Goal: Task Accomplishment & Management: Complete application form

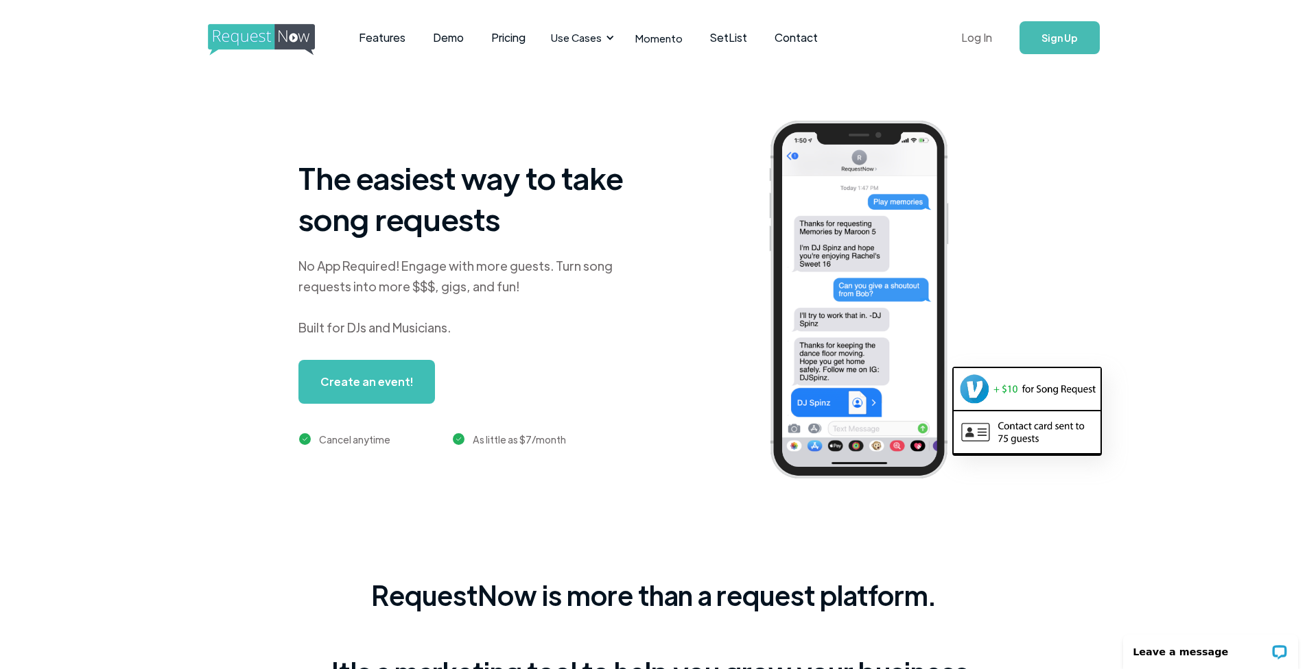
click at [982, 42] on link "Log In" at bounding box center [976, 38] width 58 height 48
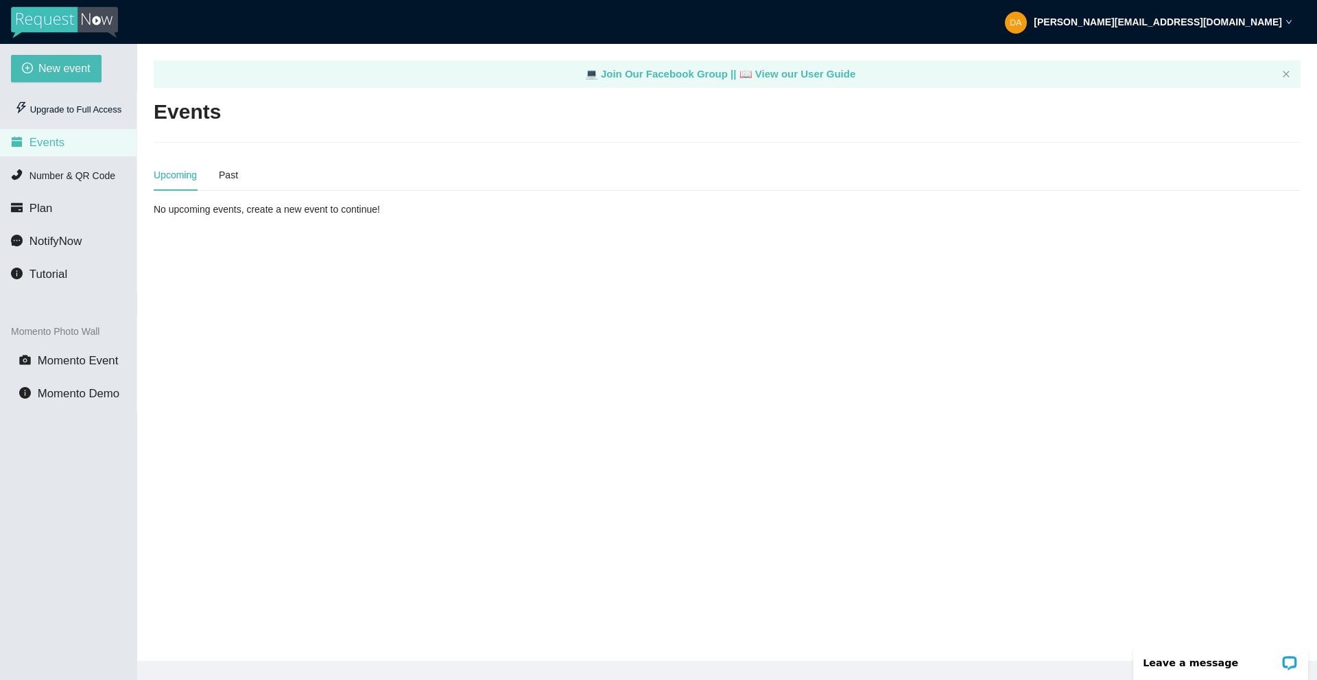
click at [169, 174] on div "Upcoming" at bounding box center [175, 174] width 43 height 15
click at [39, 145] on span "Events" at bounding box center [46, 142] width 35 height 13
click at [78, 68] on span "New event" at bounding box center [64, 68] width 52 height 17
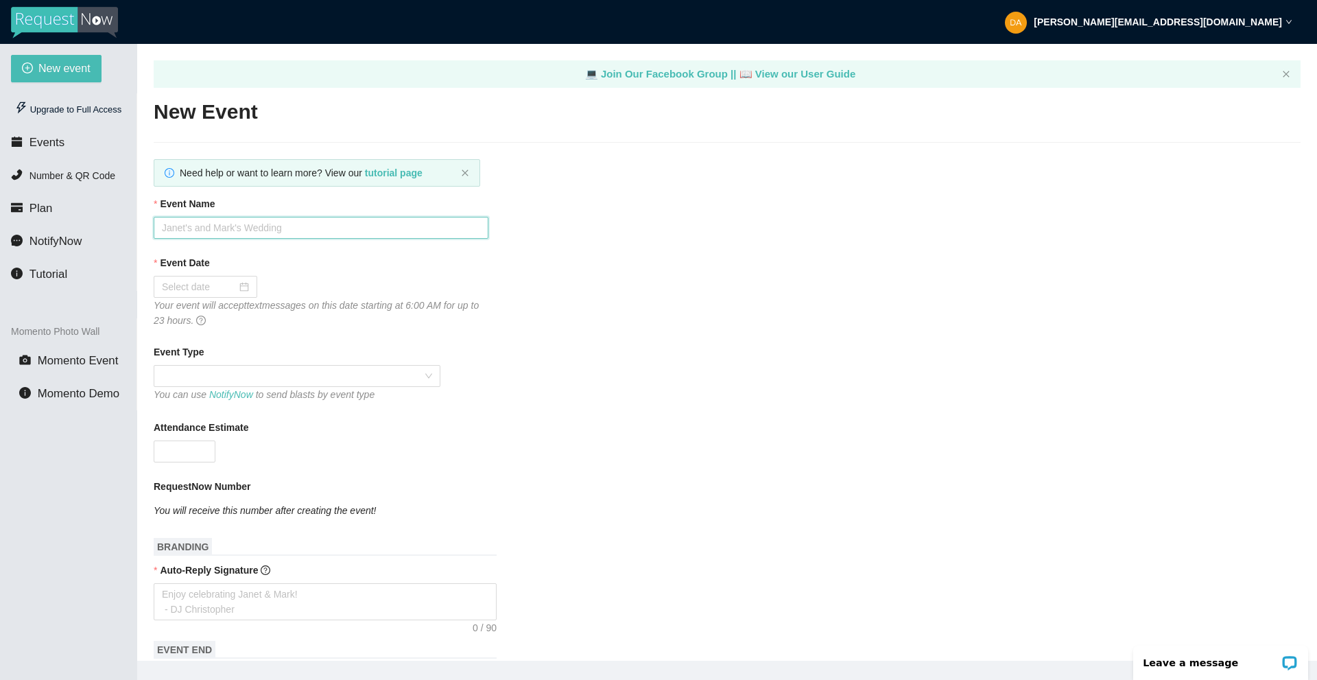
click at [255, 232] on input "Event Name" at bounding box center [321, 228] width 335 height 22
type input "[DEMOGRAPHIC_DATA] Ring Dance 25"
click at [240, 287] on div at bounding box center [205, 286] width 87 height 15
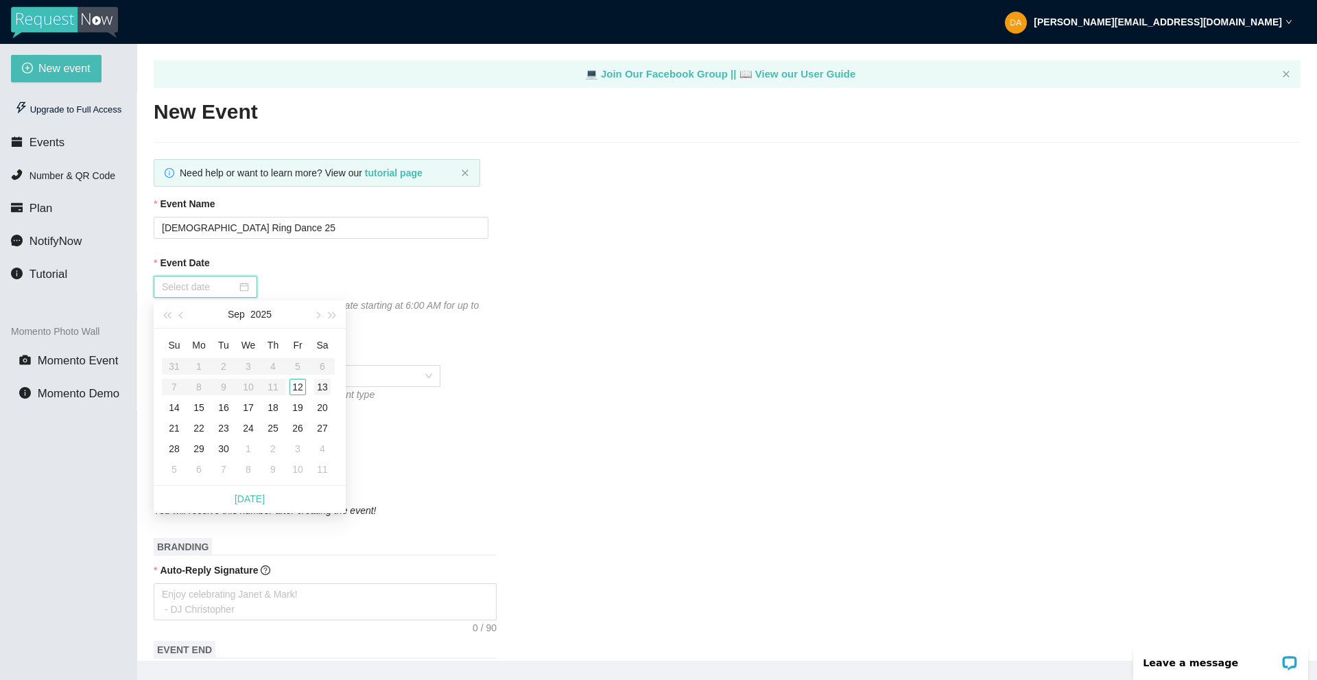
type input "[DATE]"
click at [321, 381] on div "13" at bounding box center [322, 387] width 16 height 16
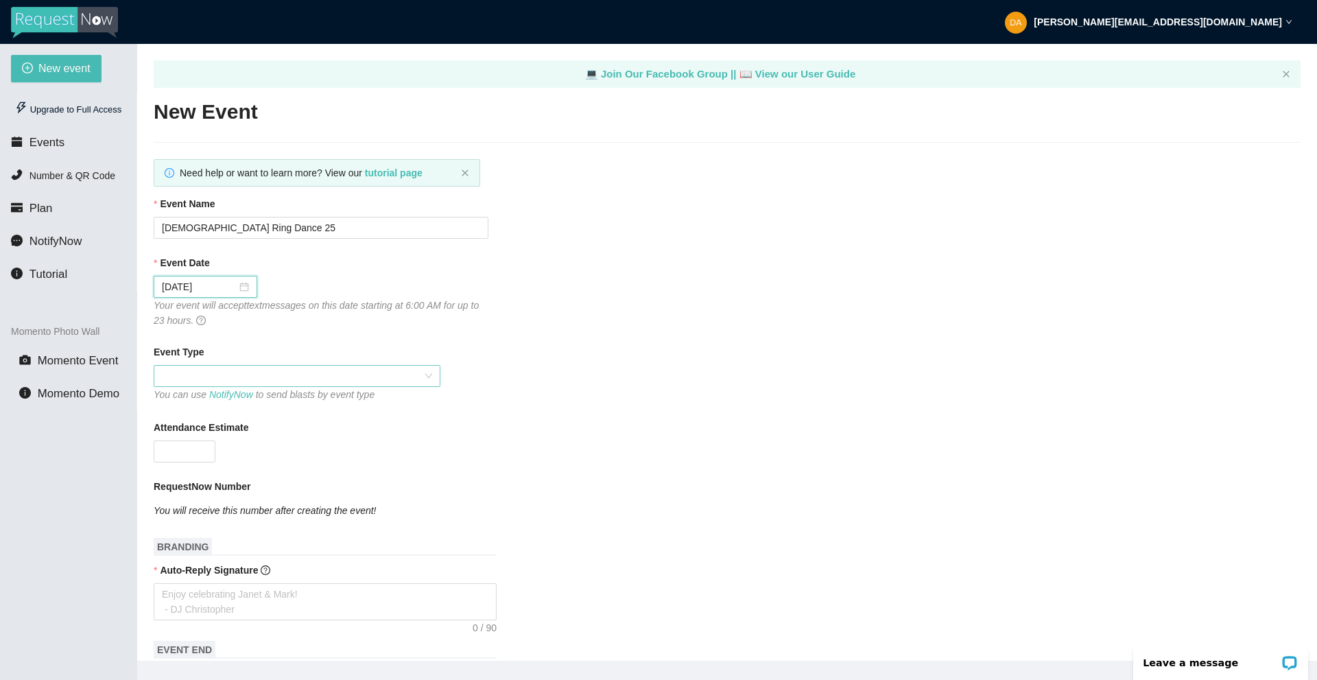
click at [248, 375] on span at bounding box center [297, 376] width 270 height 21
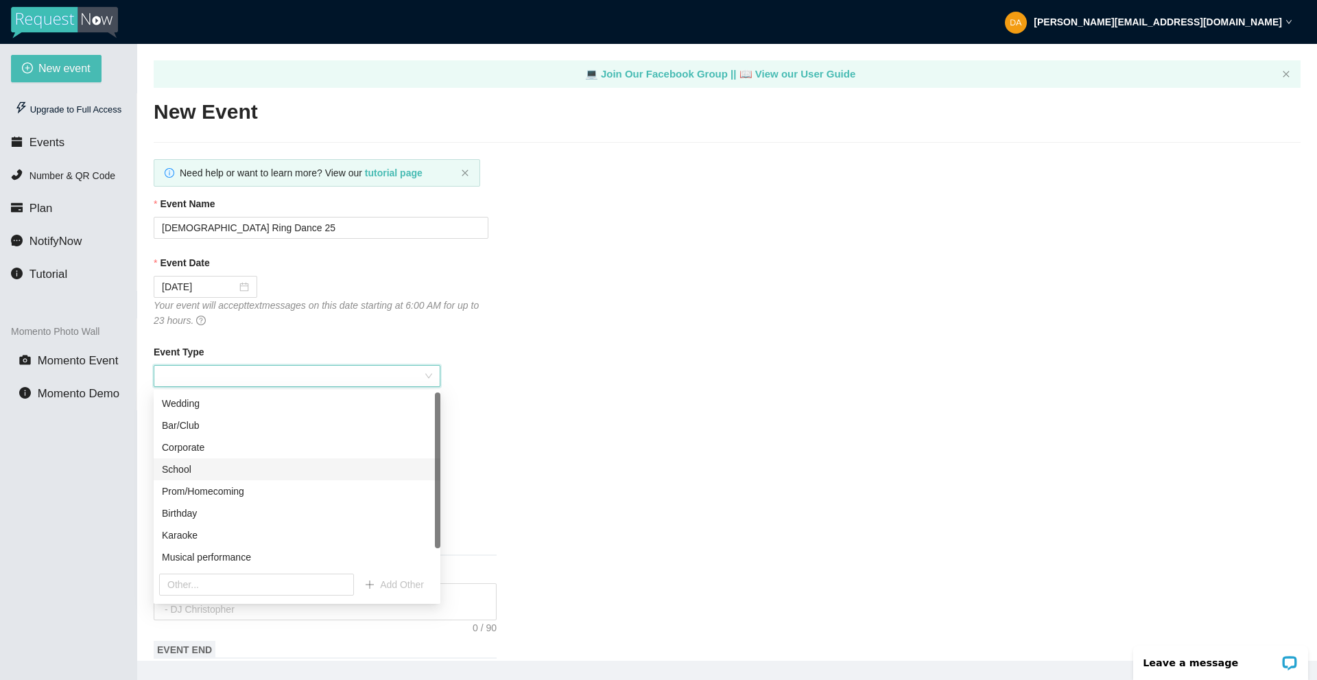
click at [192, 467] on div "School" at bounding box center [297, 469] width 270 height 15
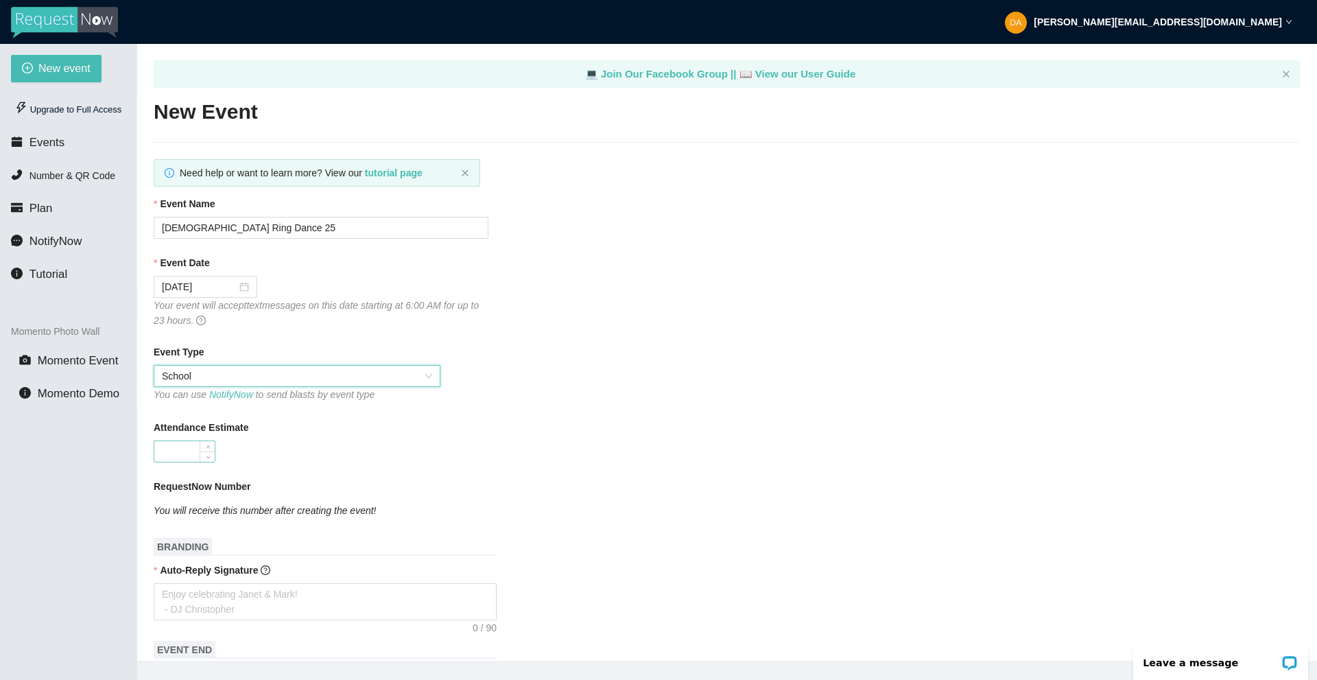
click at [184, 449] on input "Attendance Estimate" at bounding box center [184, 451] width 60 height 21
type input "100"
click at [351, 443] on div "100" at bounding box center [321, 451] width 335 height 22
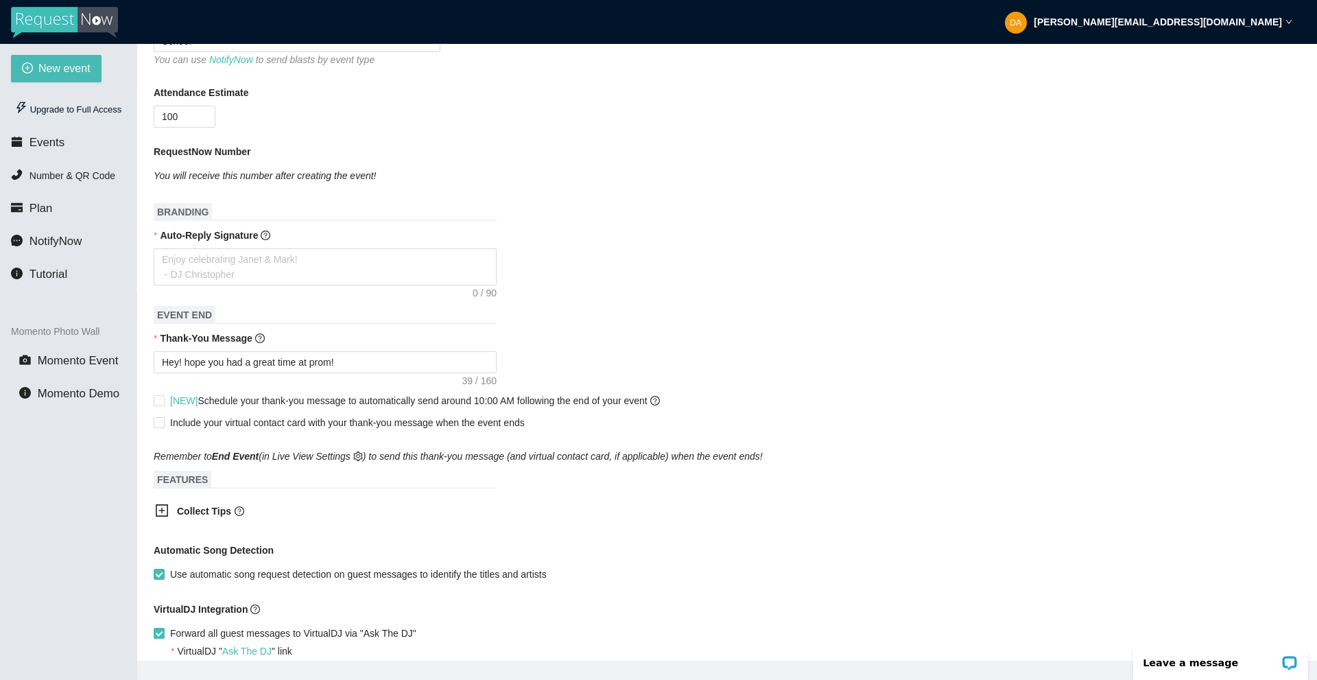
scroll to position [343, 0]
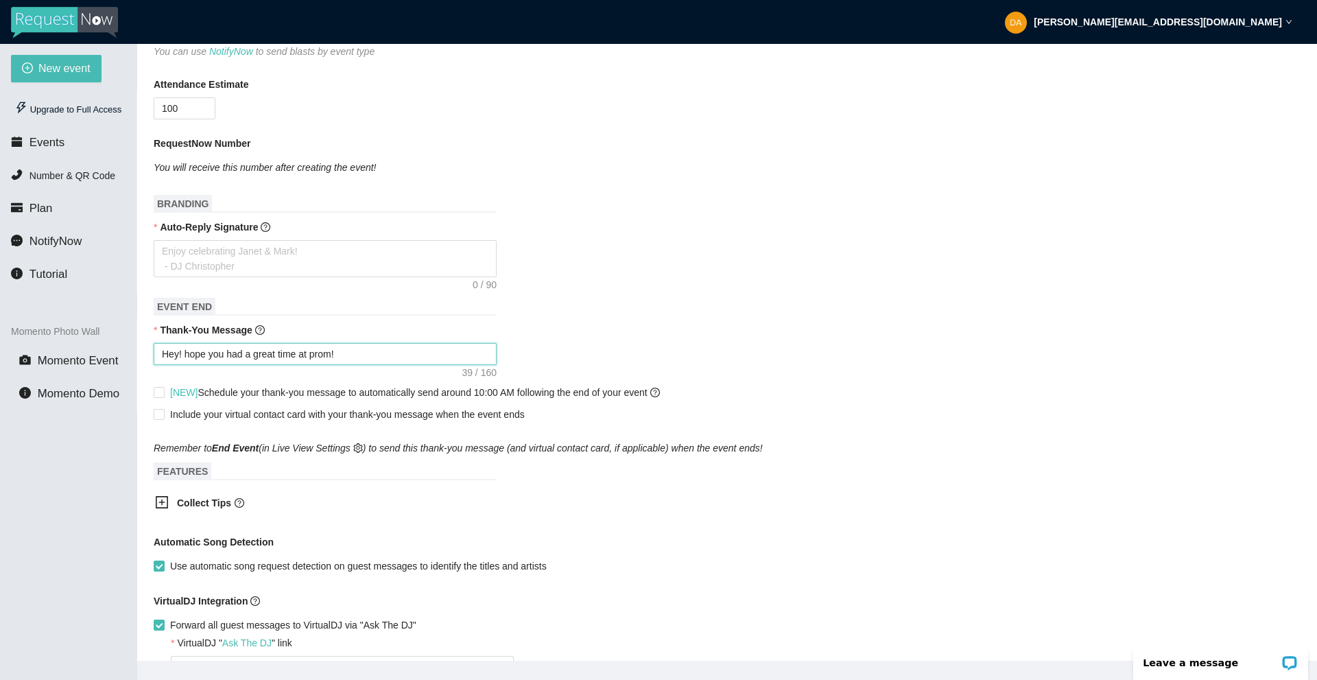
drag, startPoint x: 312, startPoint y: 355, endPoint x: 337, endPoint y: 355, distance: 24.7
click at [337, 355] on textarea "Hey! hope you had a great time at prom!" at bounding box center [325, 354] width 343 height 22
type textarea "Hey! hope you had a great time at t"
type textarea "Hey! hope you had a great time at th"
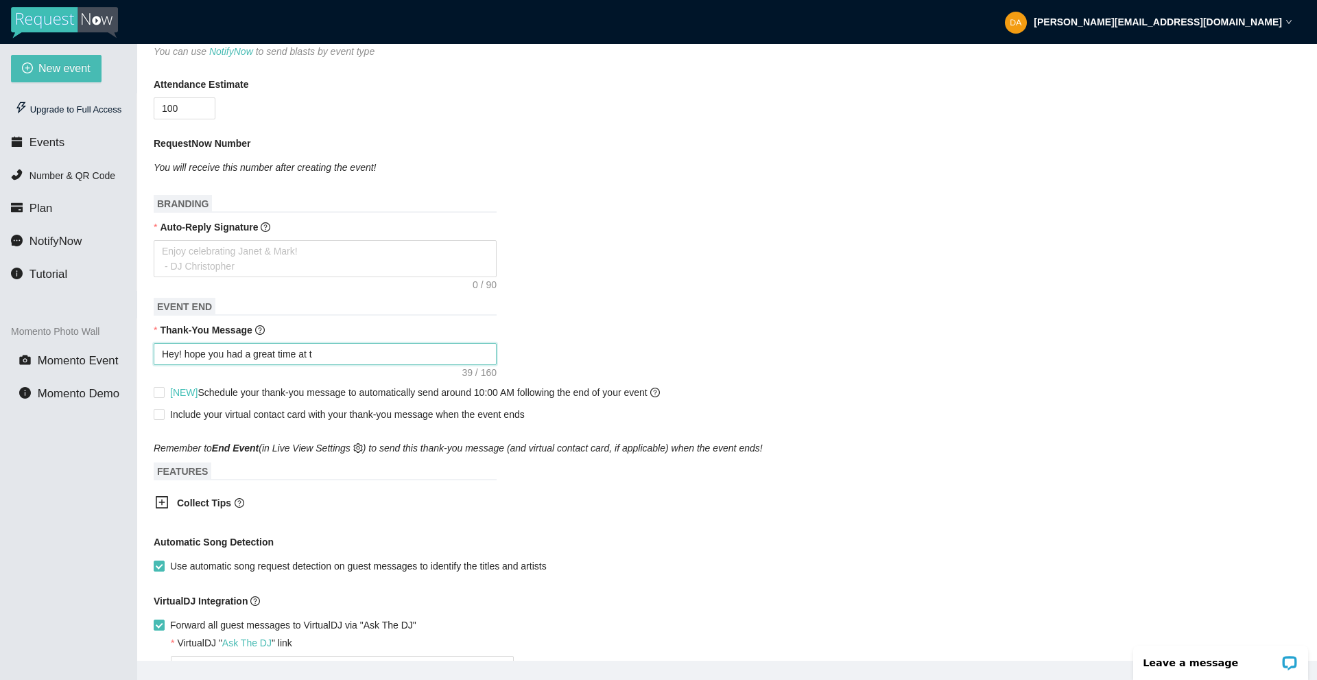
type textarea "Hey! hope you had a great time at th"
type textarea "Hey! hope you had a great time at the"
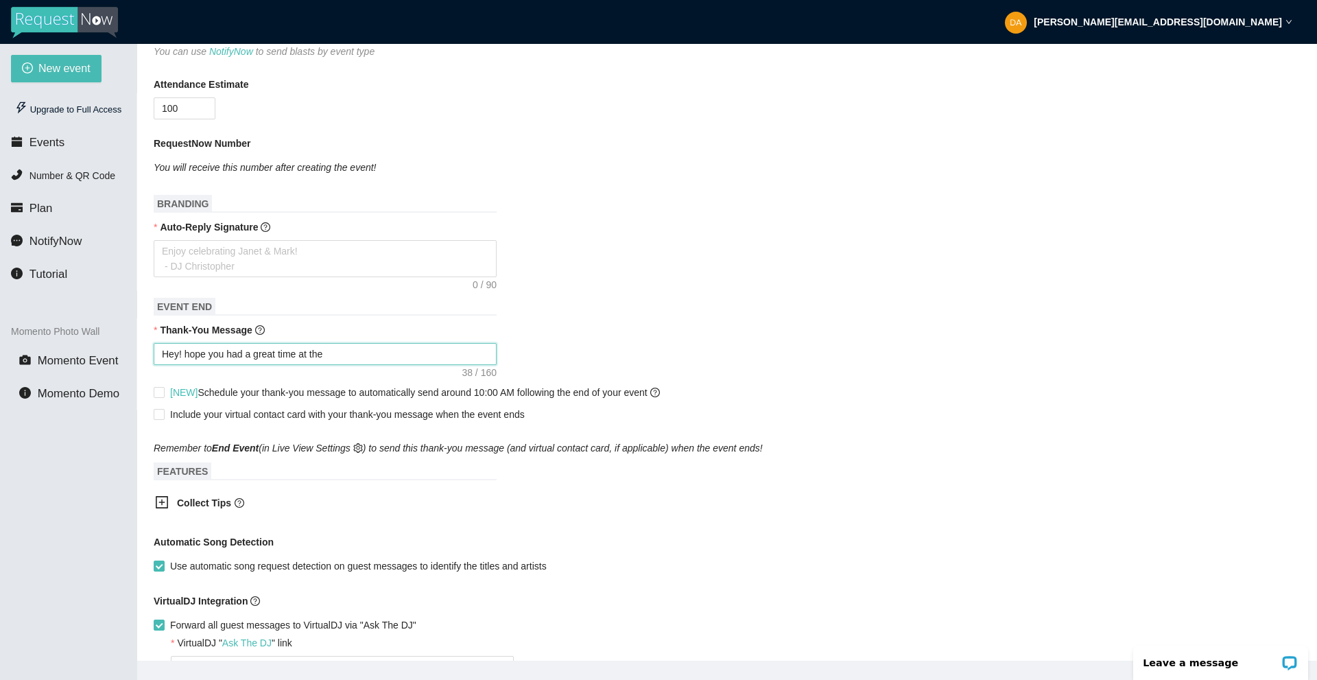
type textarea "Hey! hope you had a great time at the d"
type textarea "Hey! hope you had a great time at the da"
type textarea "Hey! hope you had a great time at the dan"
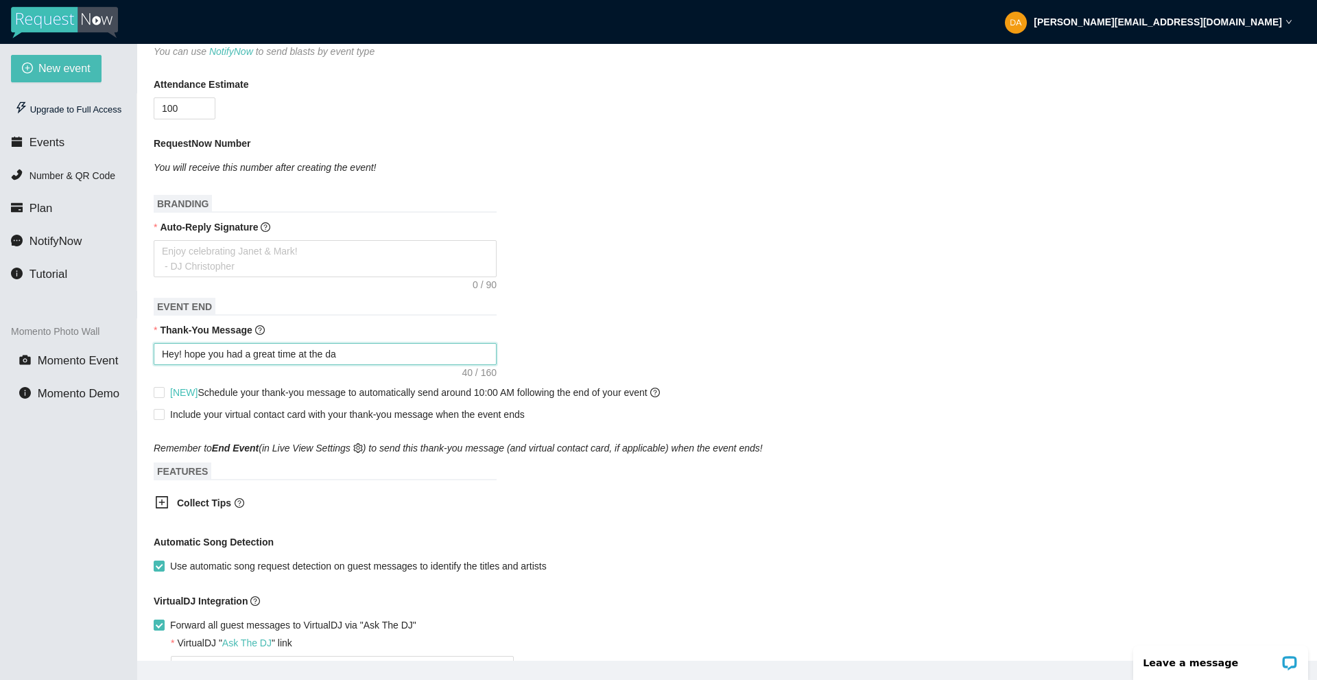
type textarea "Hey! hope you had a great time at the dan"
type textarea "Hey! hope you had a great time at the danc"
type textarea "Hey! hope you had a great time at the dance"
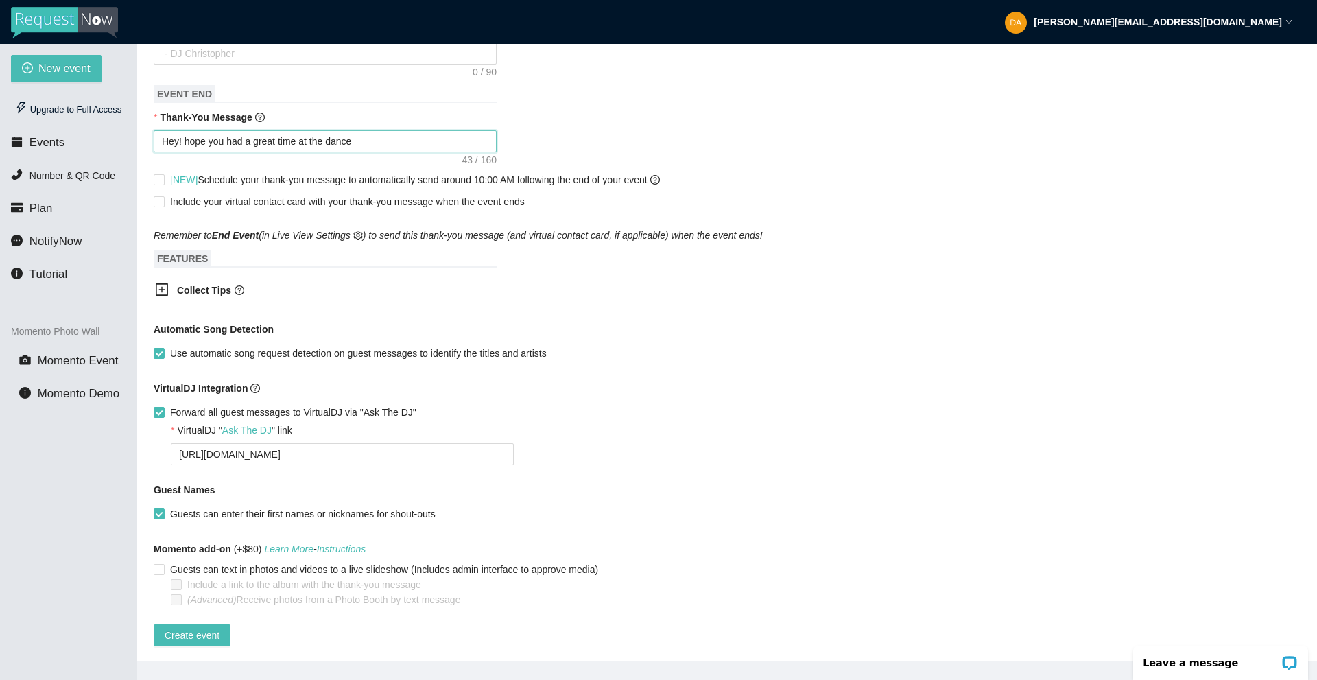
scroll to position [568, 0]
type textarea "Hey! hope you had a great time at the dance"
click at [198, 631] on button "Create event" at bounding box center [192, 633] width 77 height 22
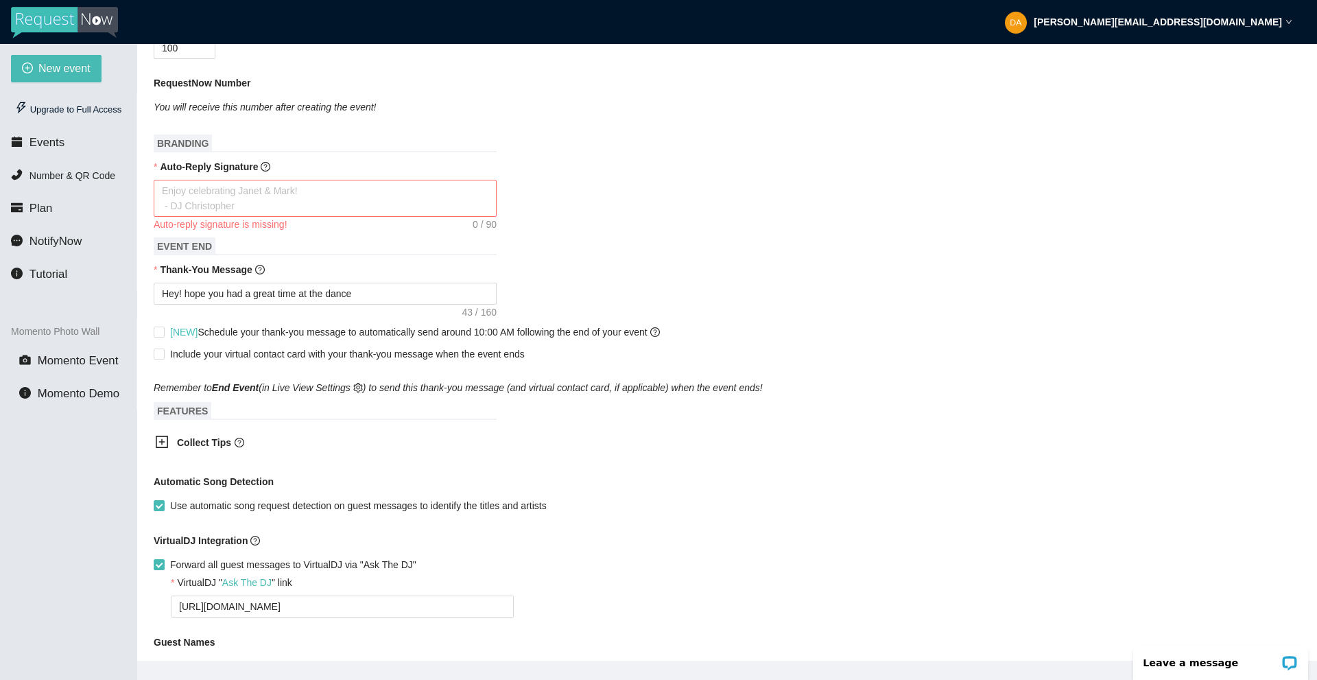
scroll to position [402, 0]
click at [327, 202] on textarea "Auto-Reply Signature" at bounding box center [325, 199] width 343 height 37
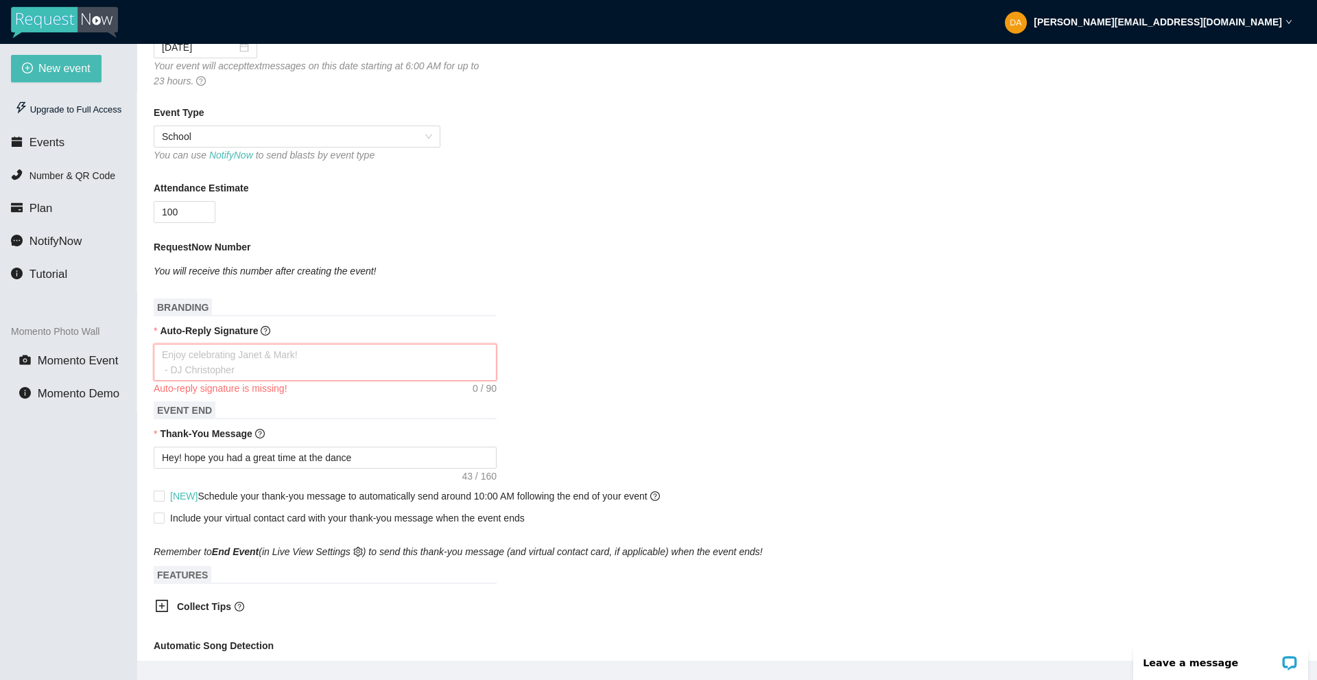
scroll to position [265, 0]
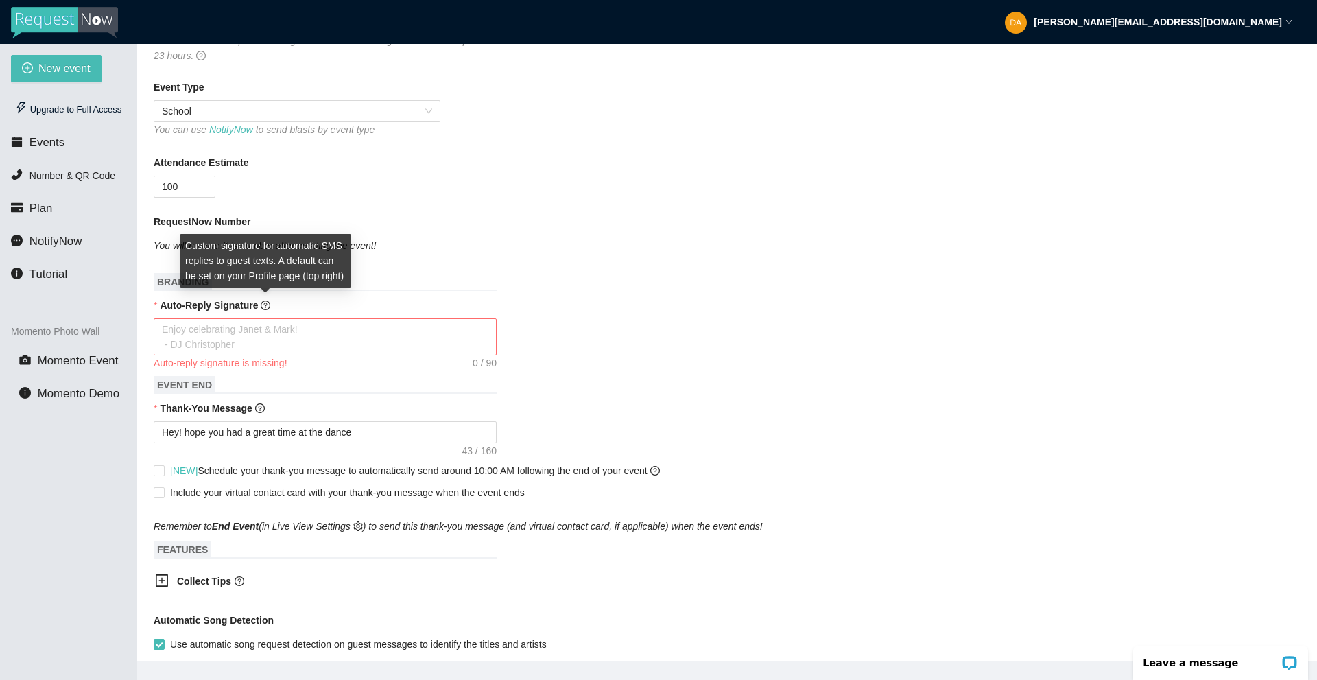
click at [267, 305] on icon "question-circle" at bounding box center [266, 305] width 10 height 10
click at [267, 318] on textarea "Auto-Reply Signature" at bounding box center [325, 336] width 343 height 37
click at [267, 329] on textarea "Auto-Reply Signature" at bounding box center [325, 336] width 343 height 37
type textarea "T"
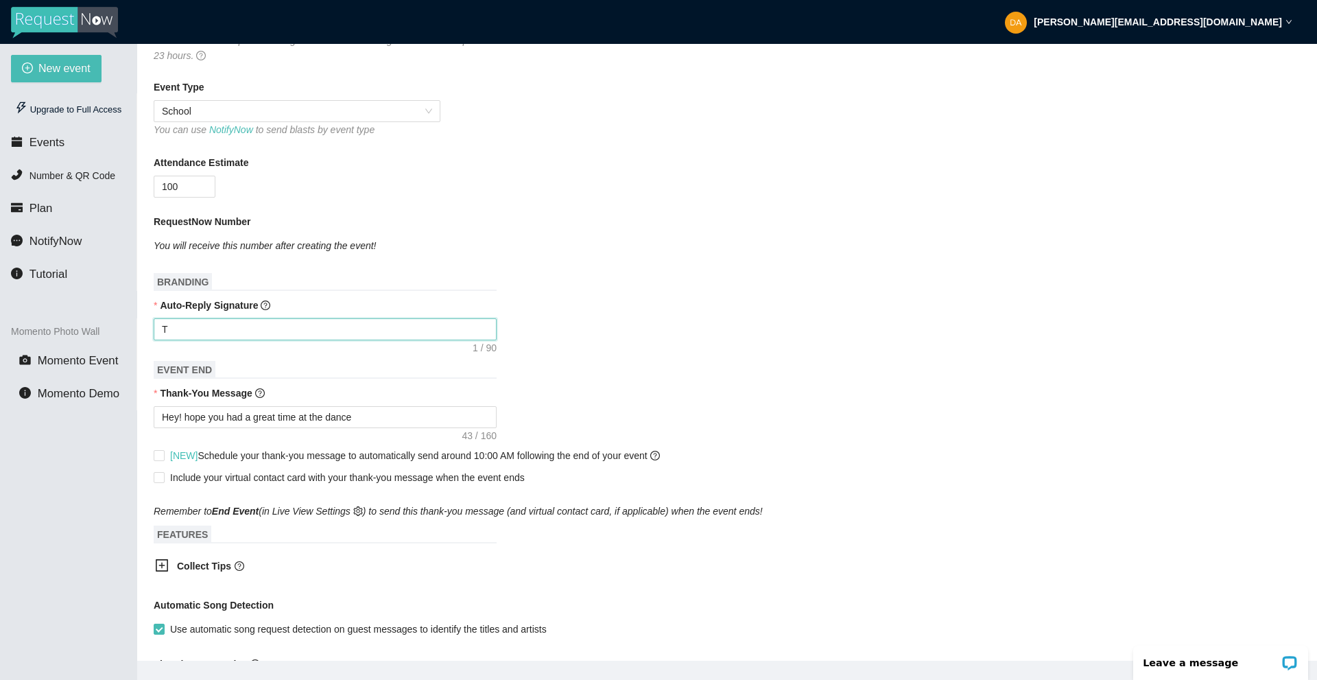
type textarea "Th"
type textarea "Thn"
type textarea "Thna"
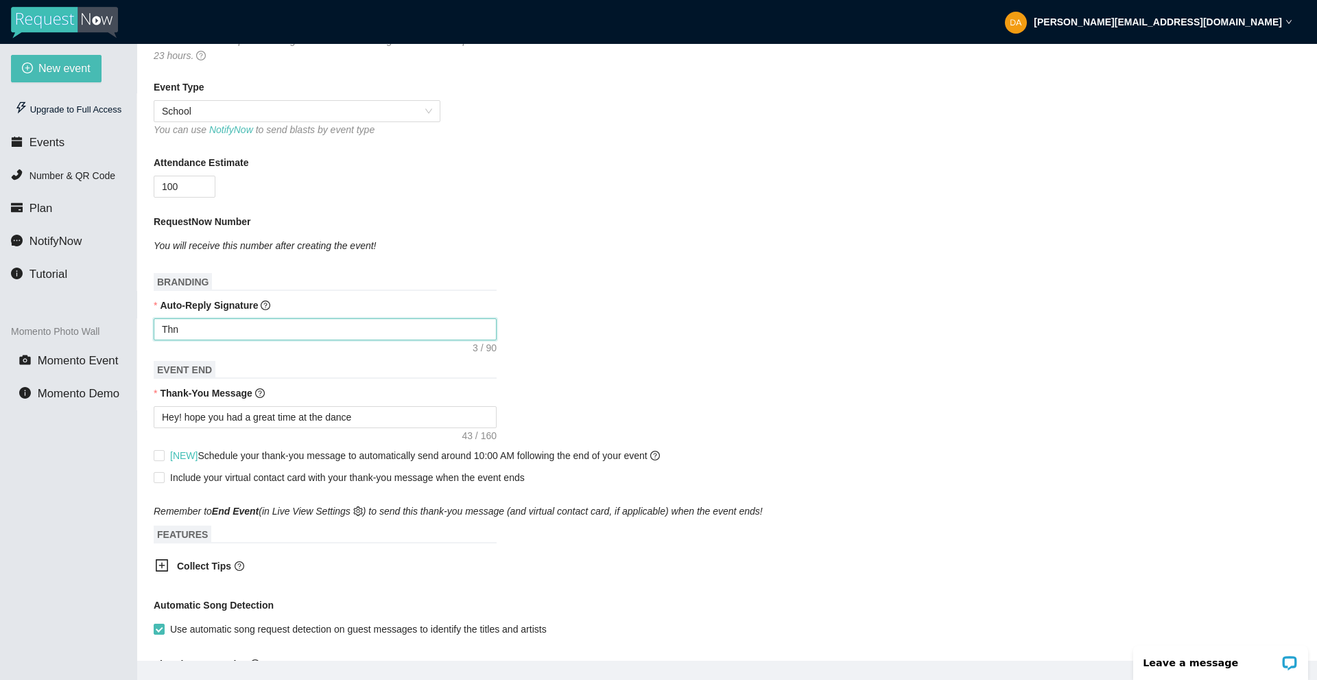
type textarea "Thna"
type textarea "Thn"
type textarea "Th"
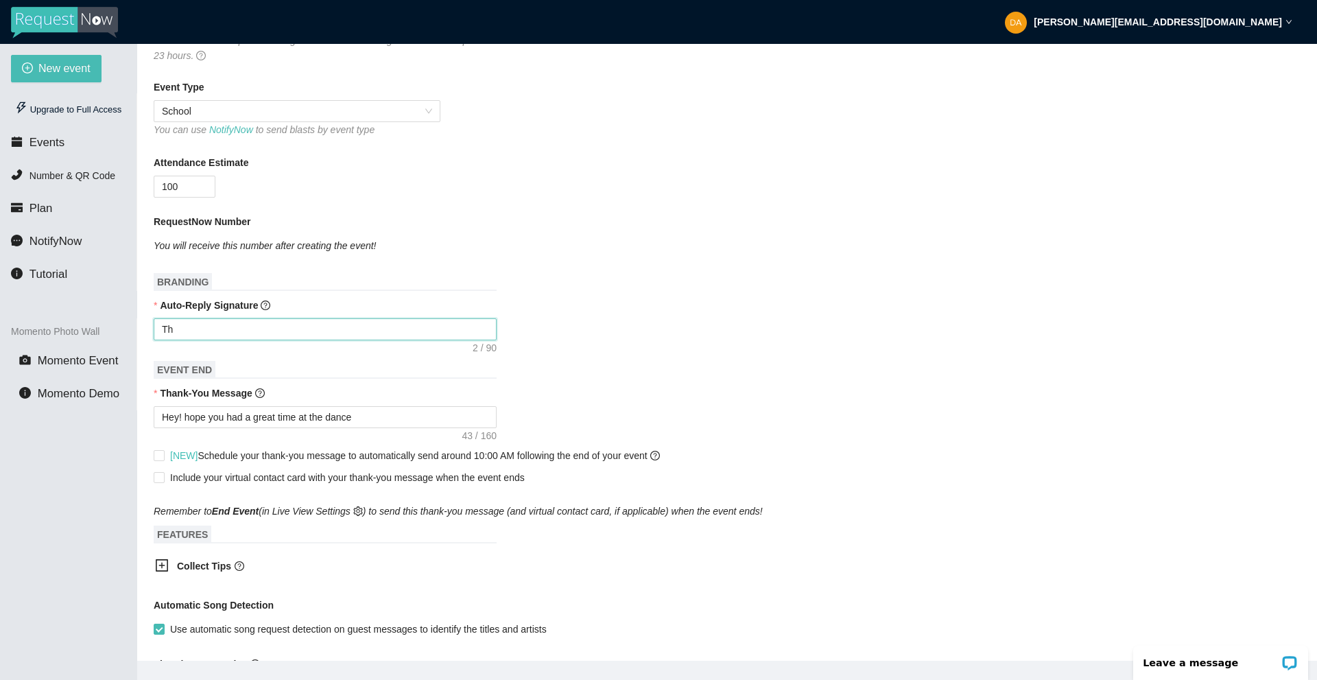
type textarea "Tha"
type textarea "Than"
type textarea "Thank"
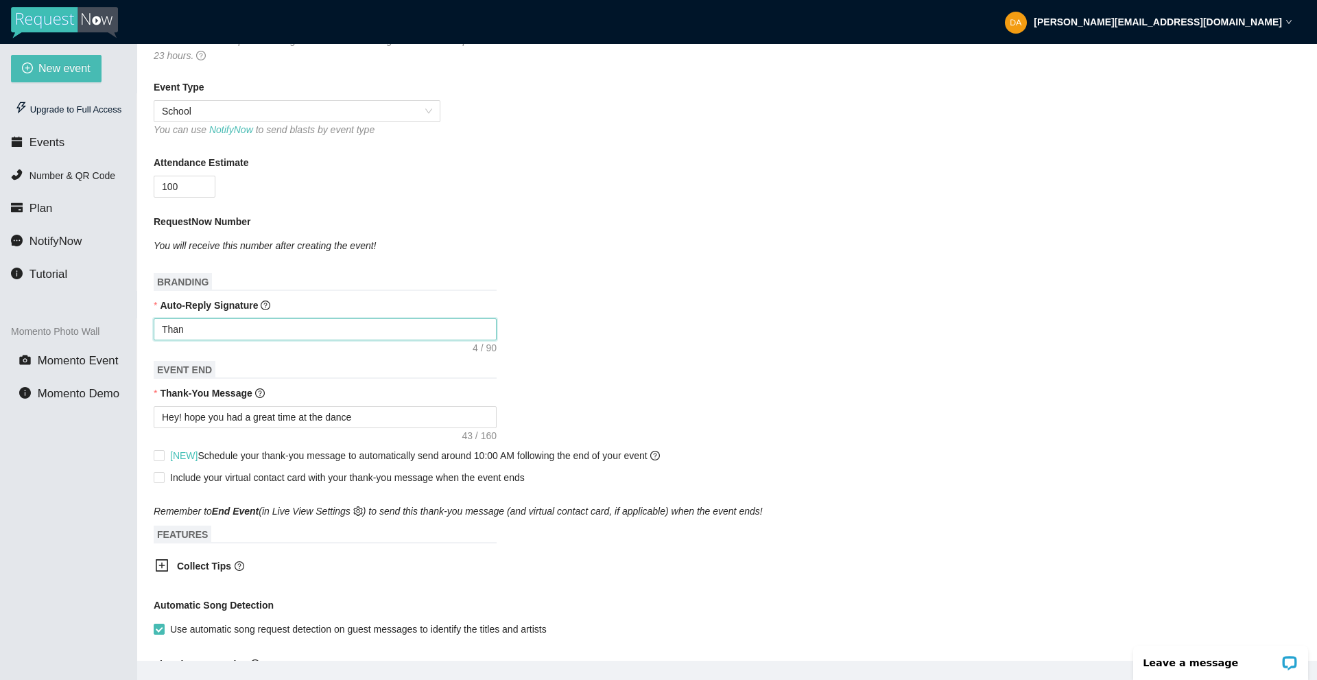
type textarea "Thank"
type textarea "Thanks"
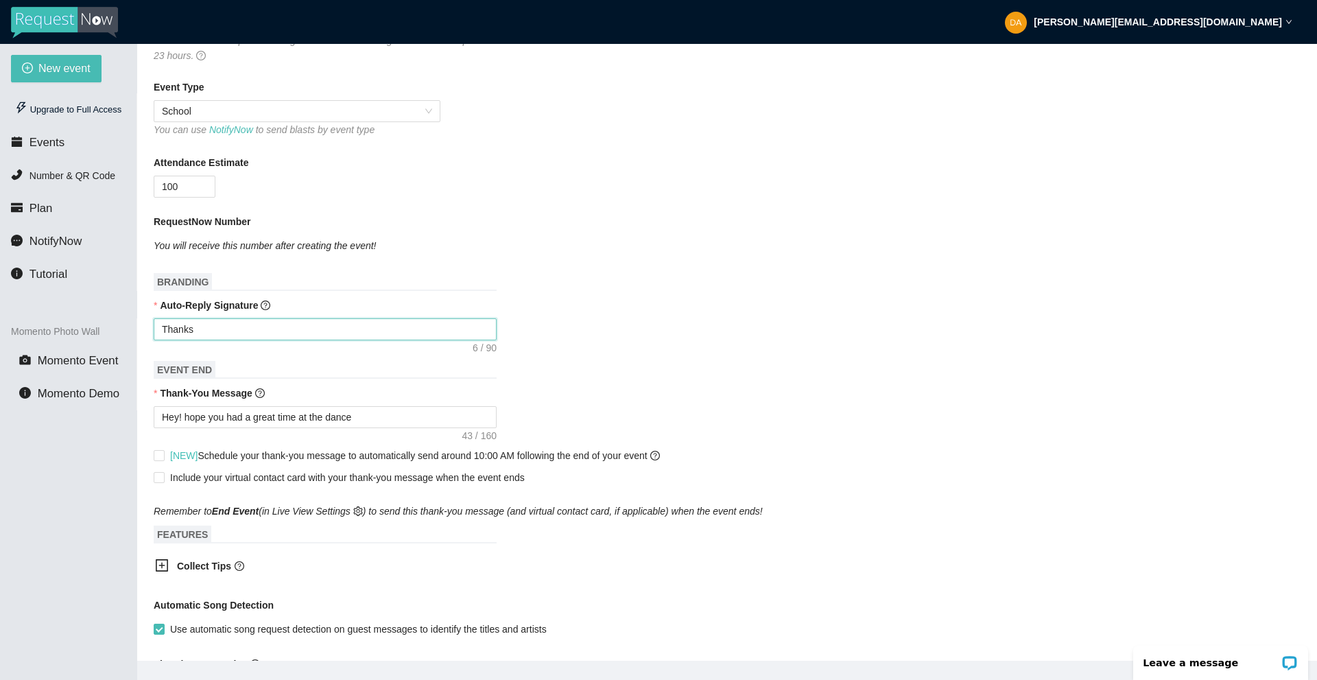
type textarea "Thanks f"
type textarea "Thanks fo"
type textarea "Thanks for"
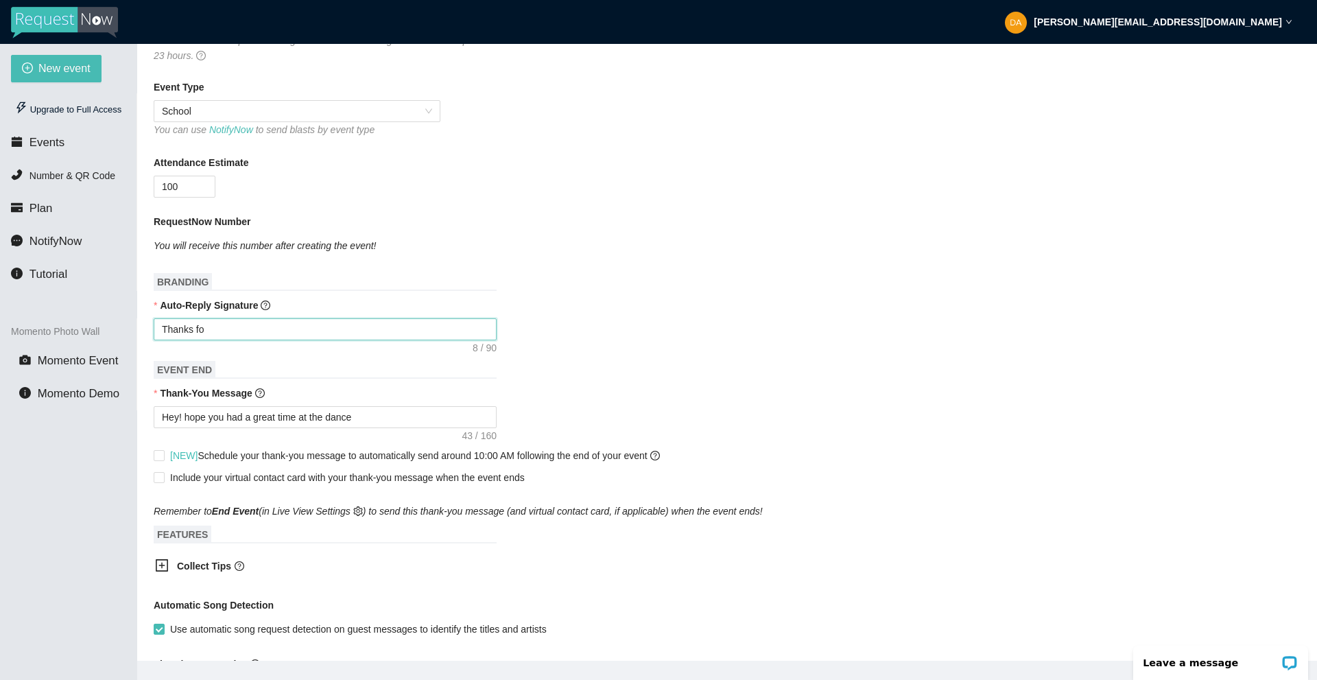
type textarea "Thanks for"
type textarea "Thanks for t"
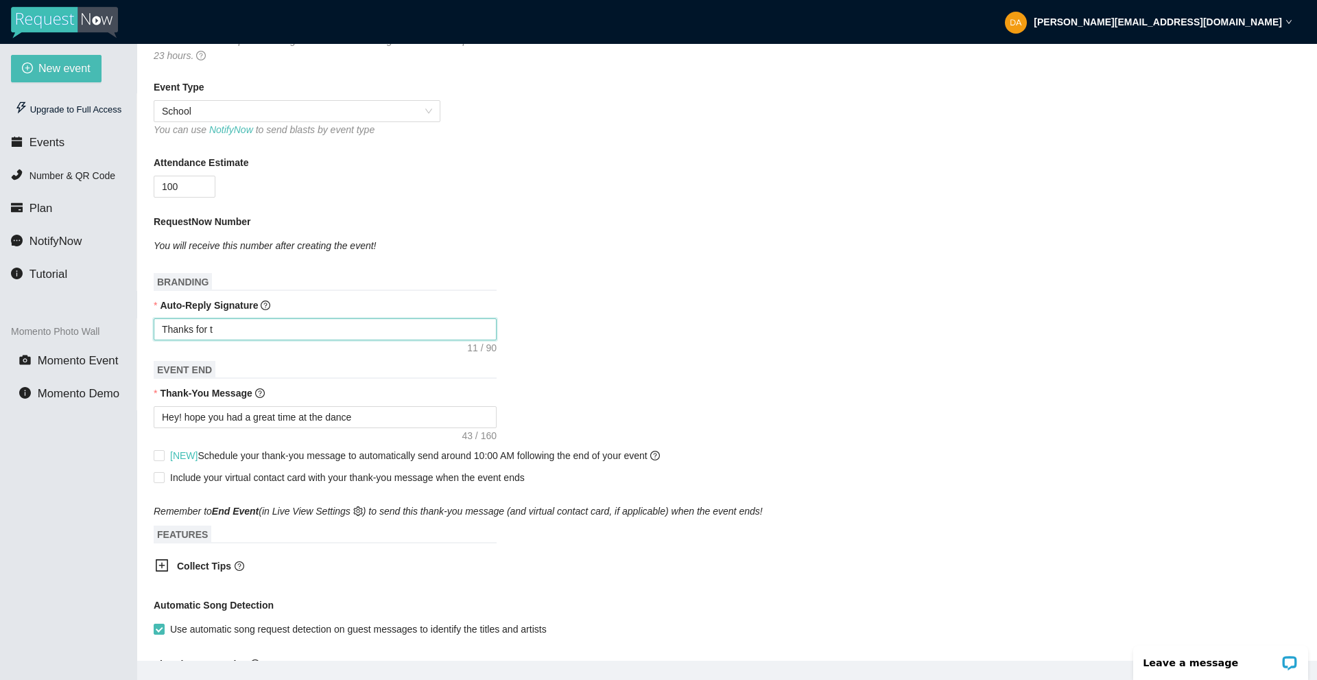
type textarea "Thanks for th"
type textarea "Thanks for the"
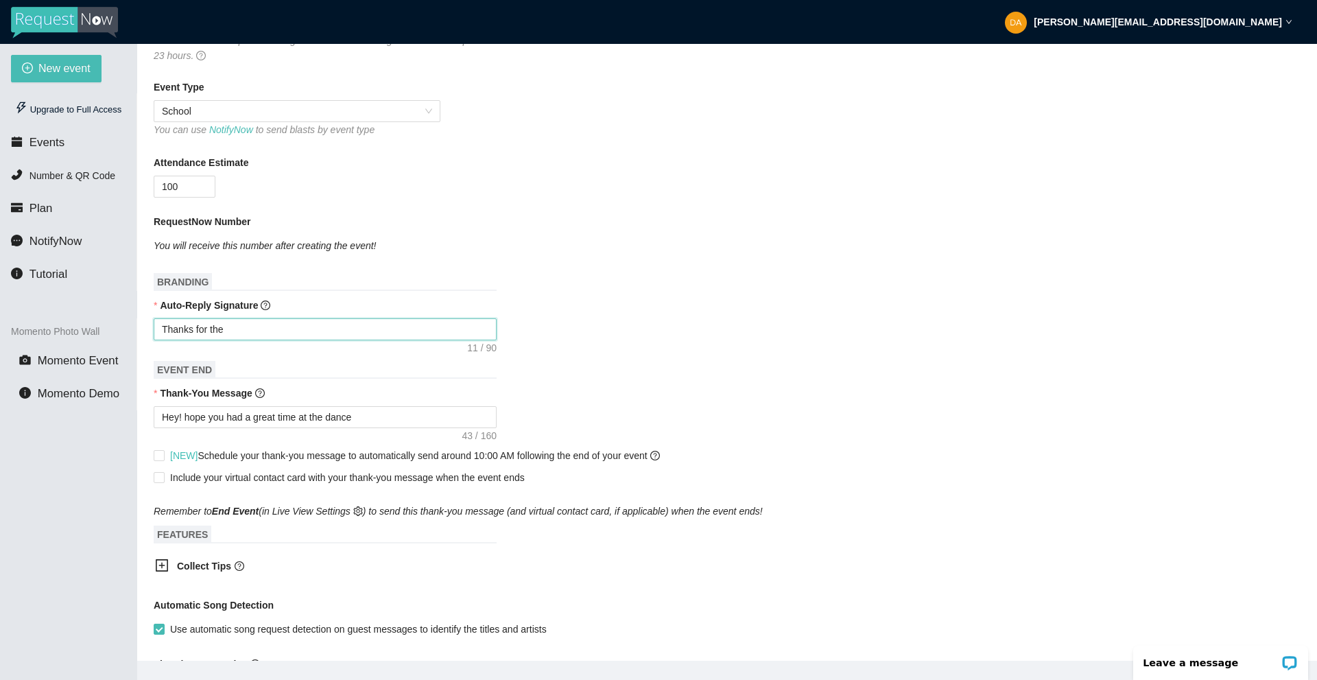
type textarea "Thanks for the"
type textarea "Thanks for the r"
type textarea "Thanks for the re"
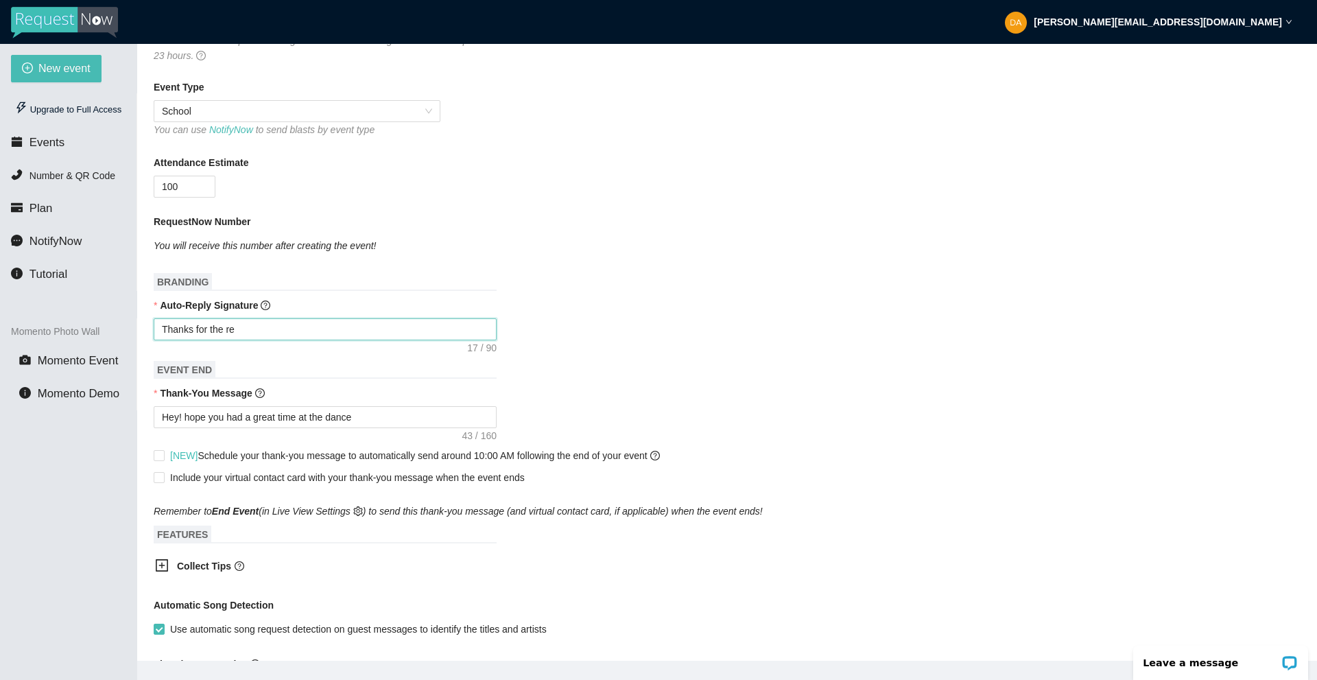
type textarea "Thanks for the req"
type textarea "Thanks for the requ"
type textarea "Thanks for the reque"
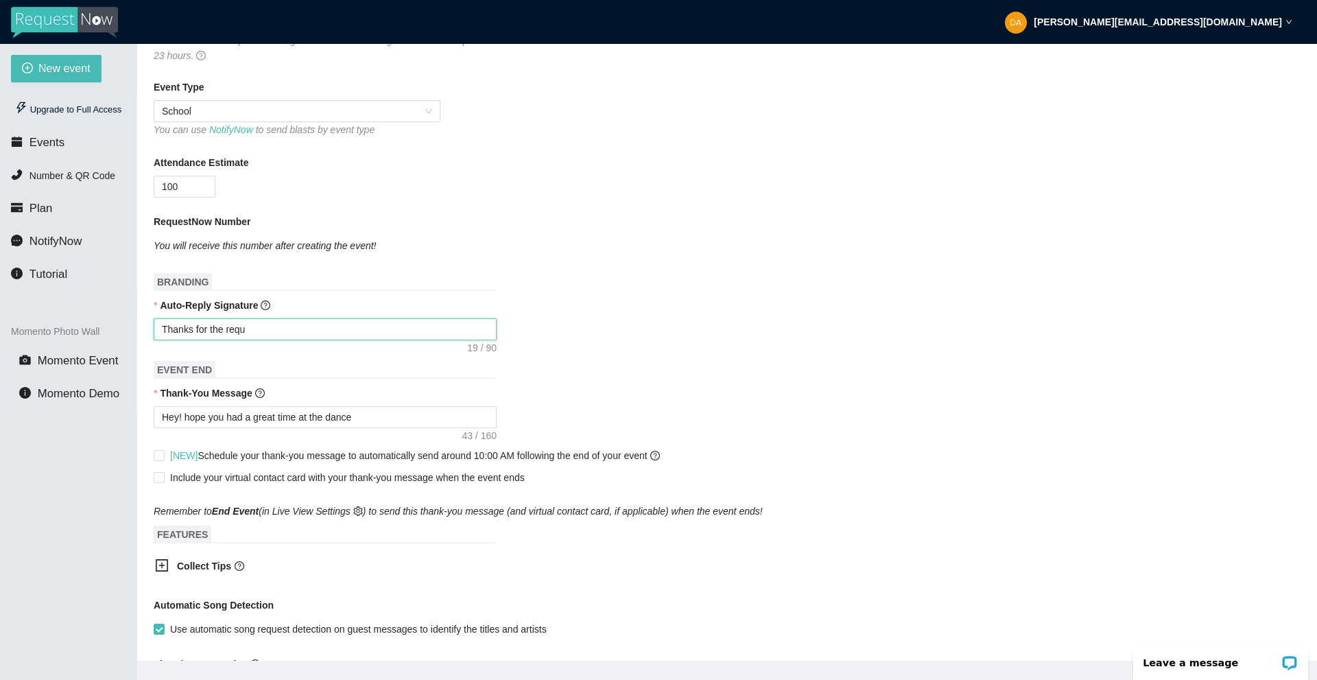
type textarea "Thanks for the reque"
type textarea "Thanks for the reques"
type textarea "Thanks for the request"
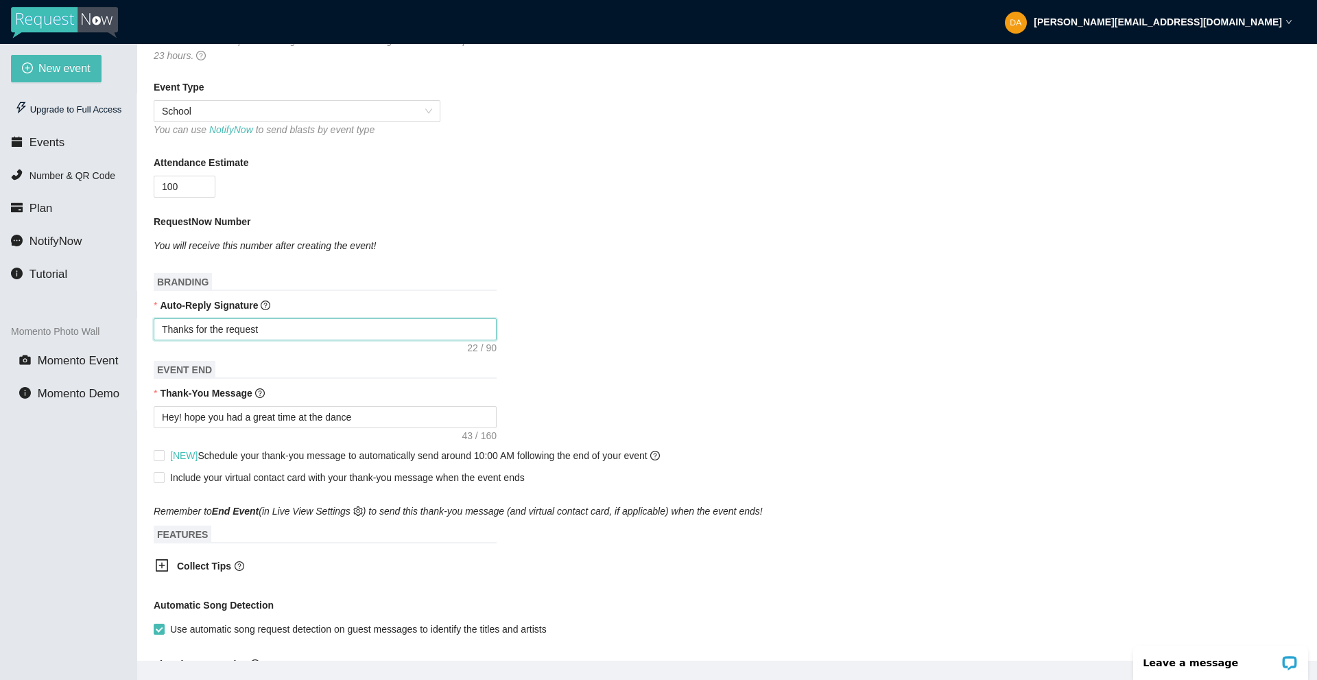
type textarea "Thanks for the request!"
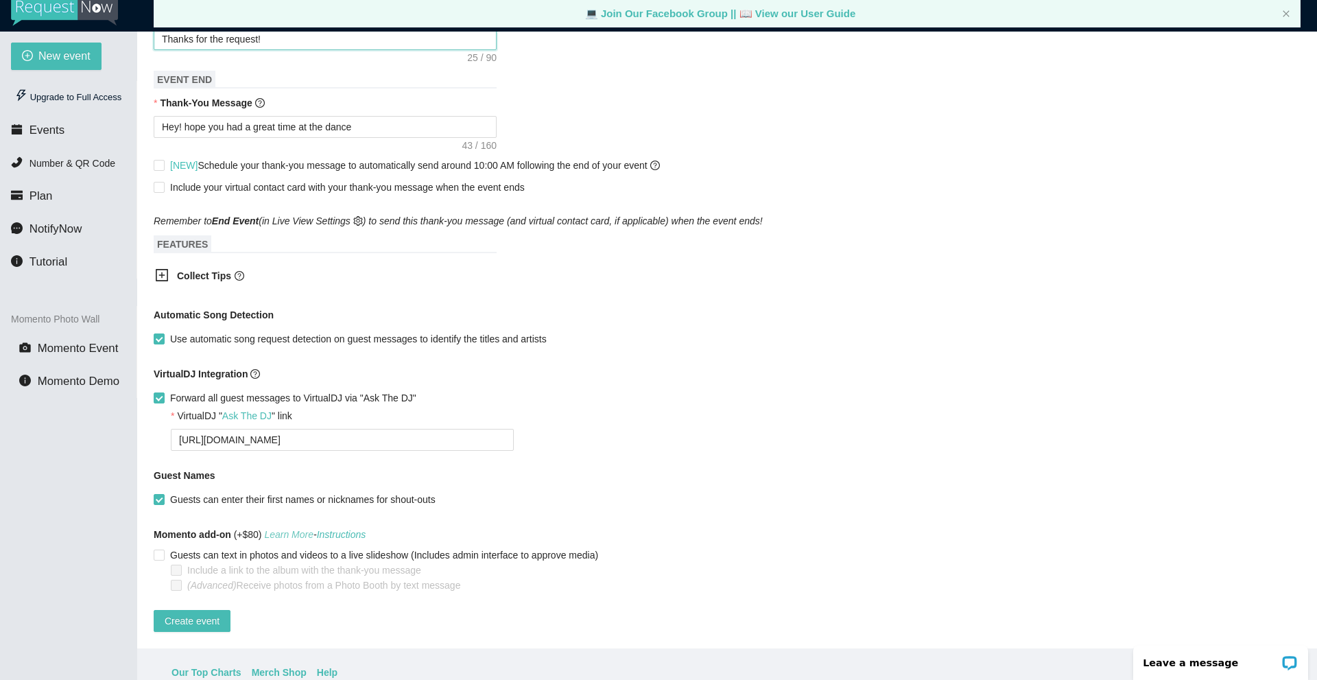
scroll to position [44, 0]
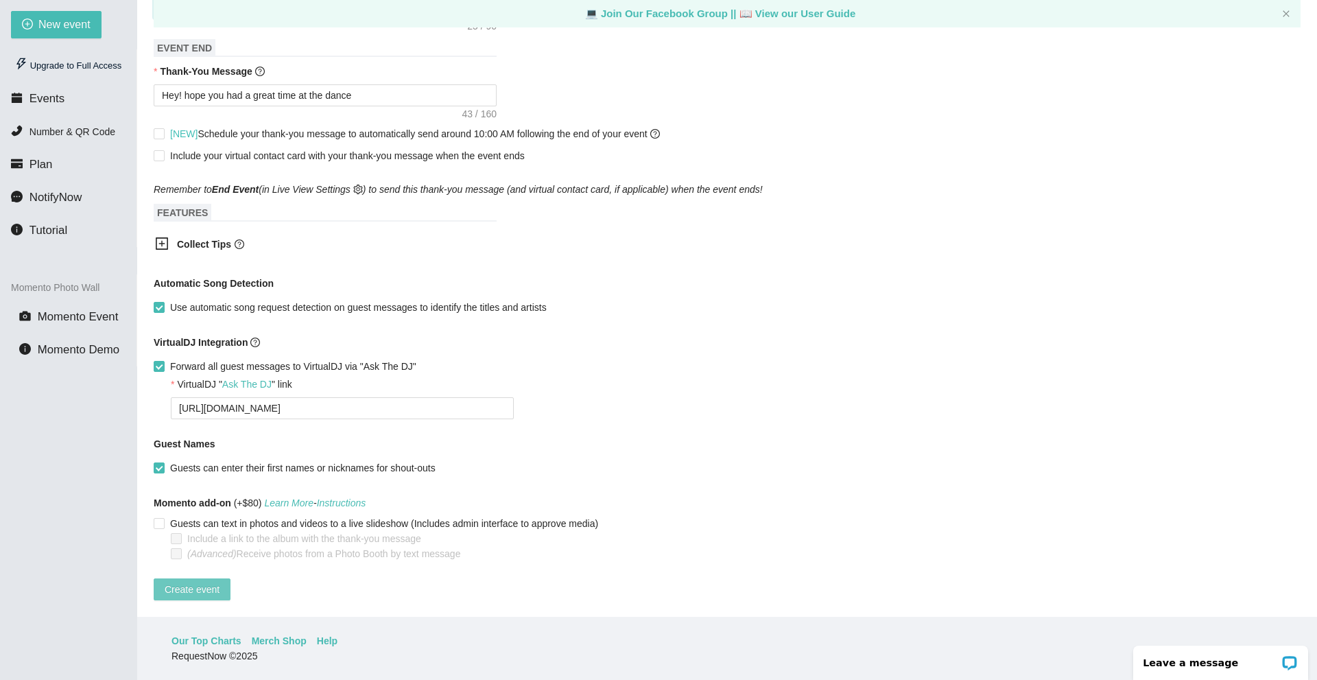
type textarea "Thanks for the request!"
click at [193, 582] on span "Create event" at bounding box center [192, 589] width 55 height 15
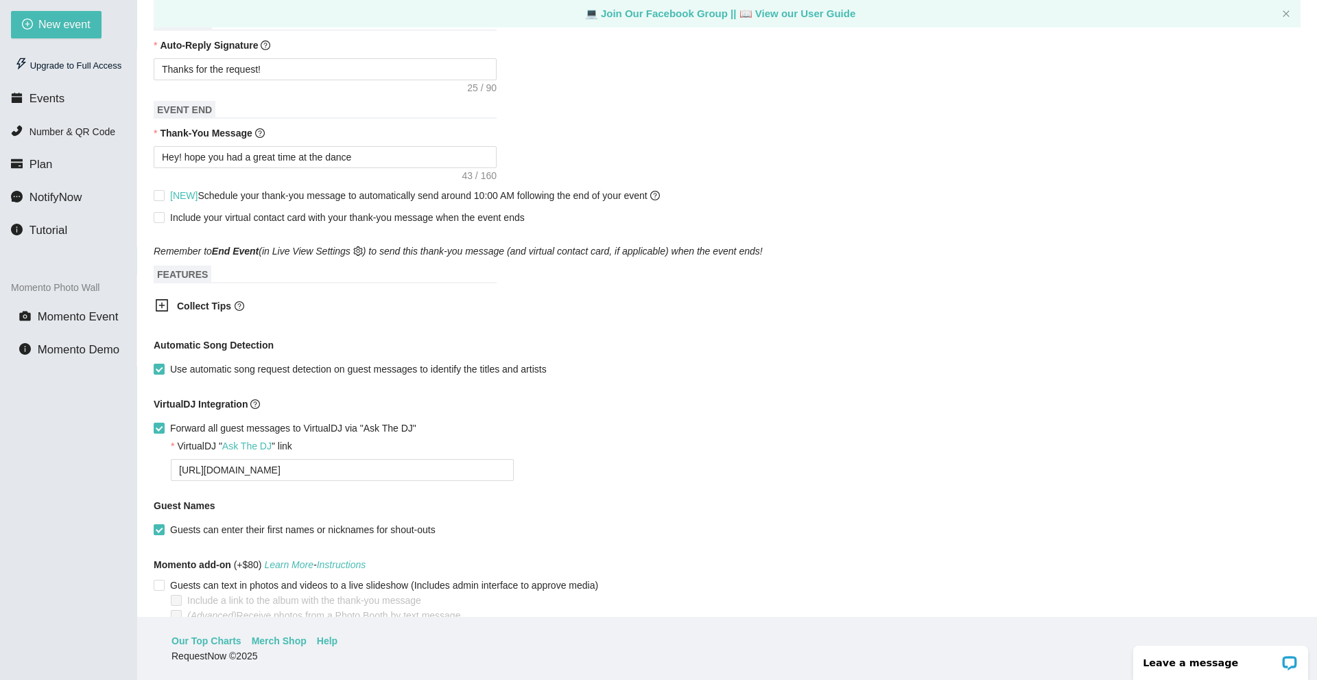
scroll to position [553, 0]
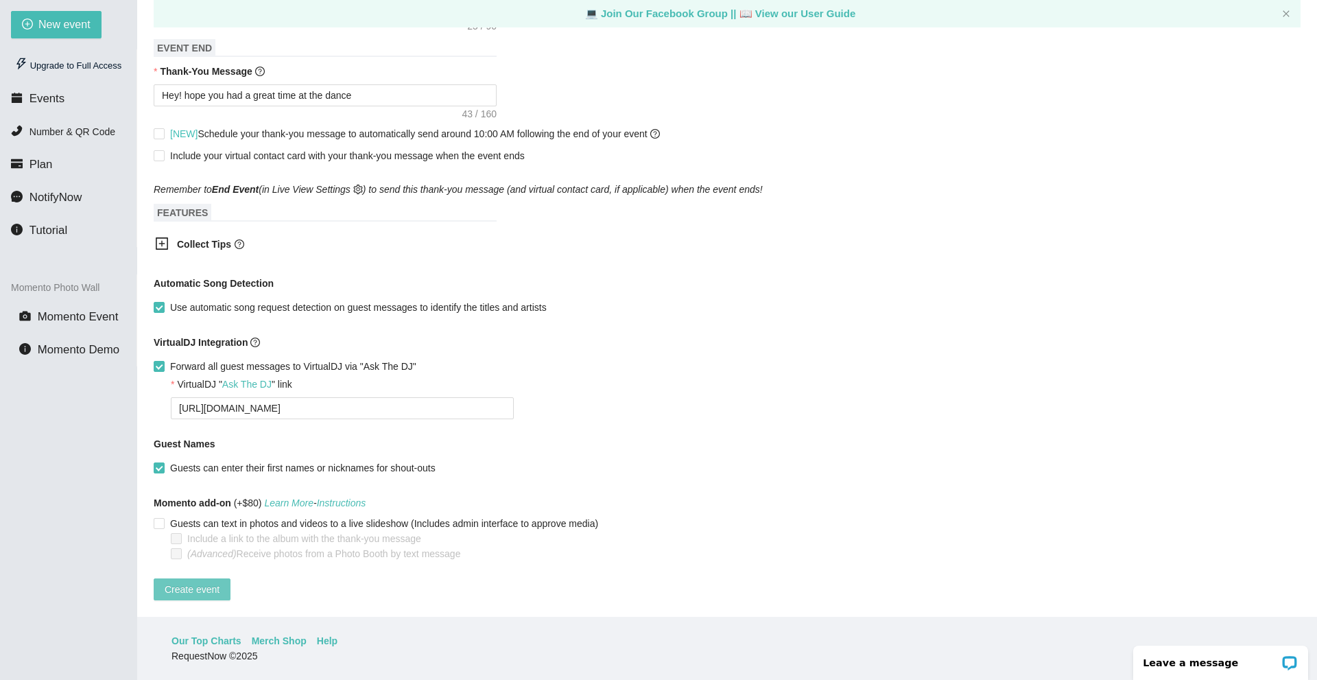
click at [171, 582] on span "Create event" at bounding box center [192, 589] width 55 height 15
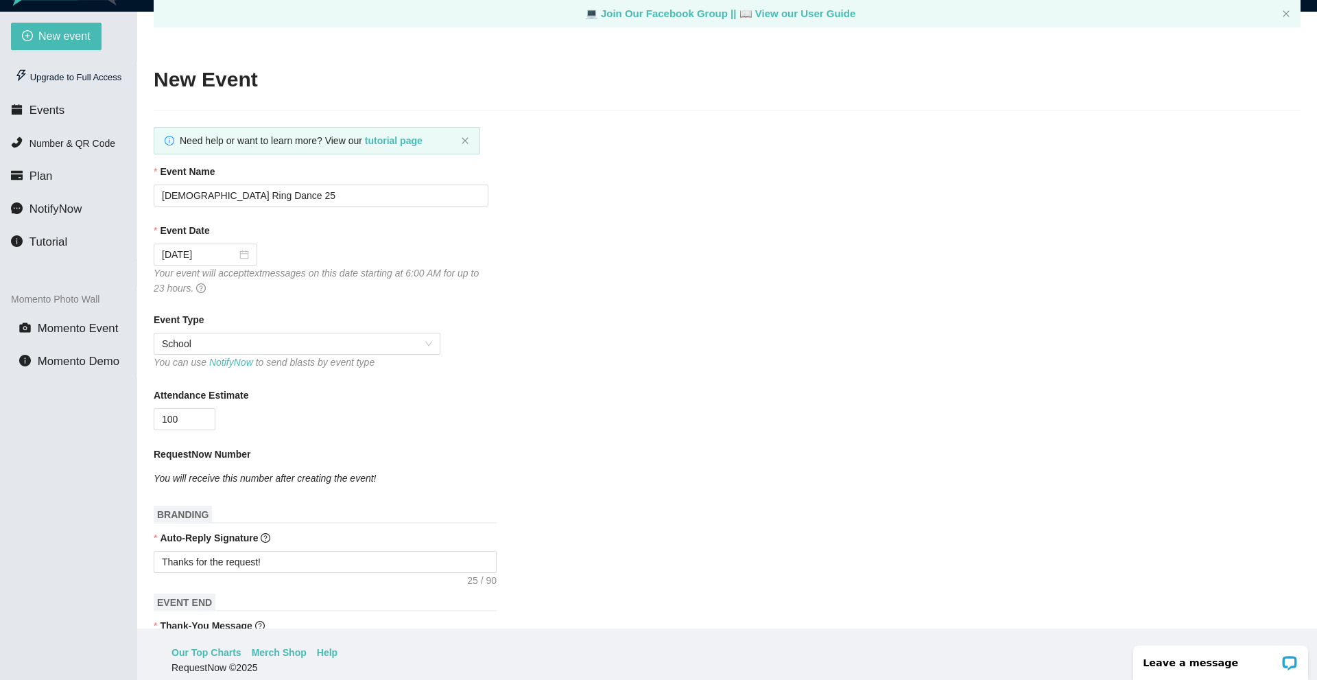
scroll to position [0, 0]
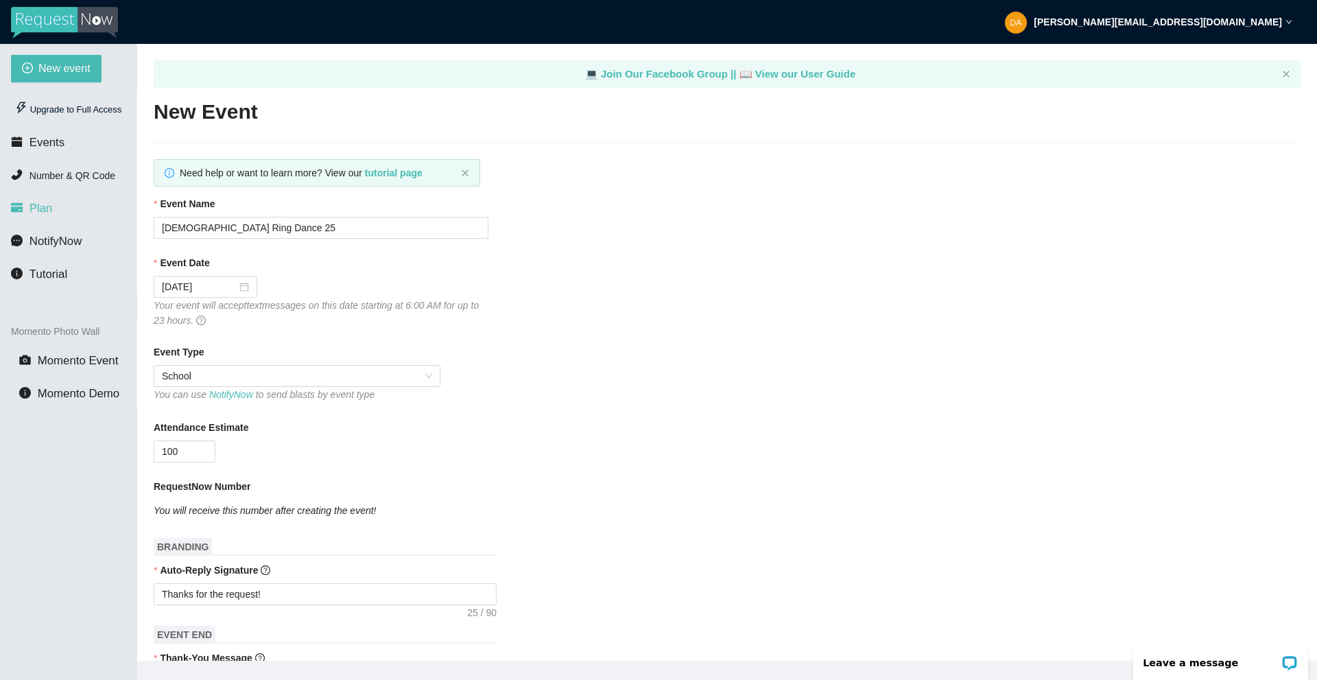
click at [29, 212] on span "Plan" at bounding box center [40, 208] width 23 height 13
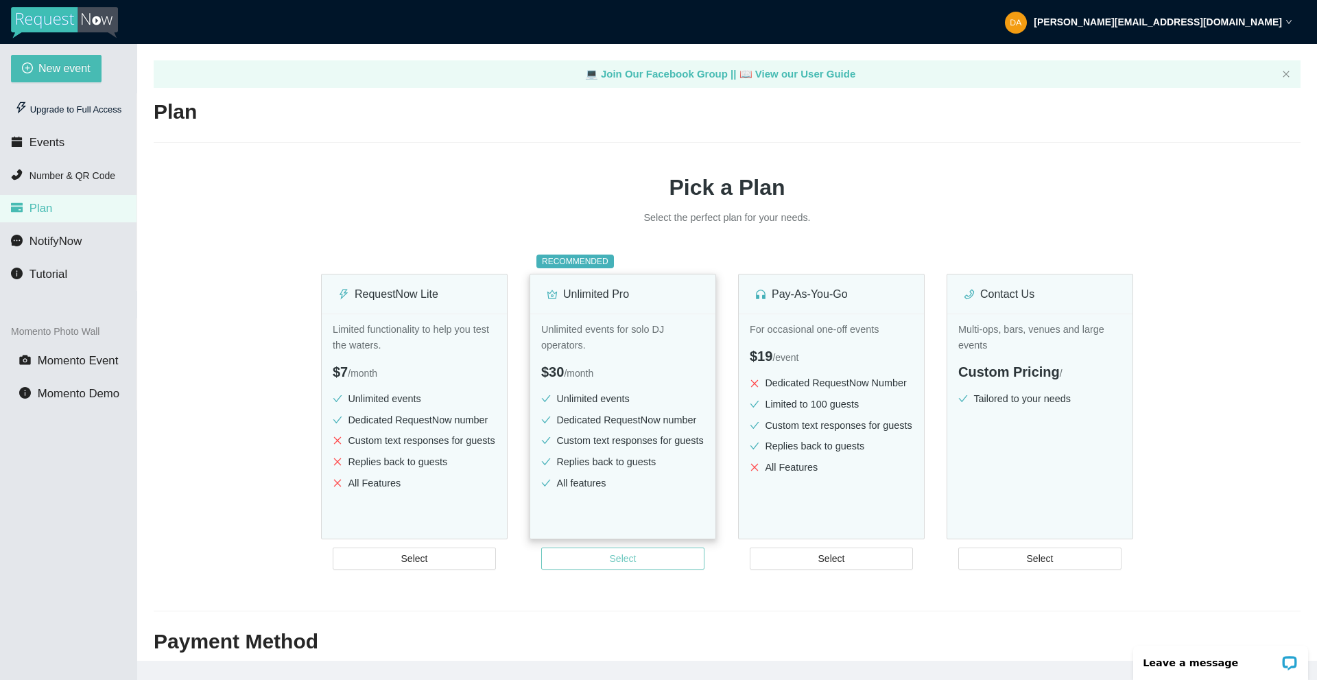
click at [605, 562] on button "Select" at bounding box center [622, 558] width 163 height 22
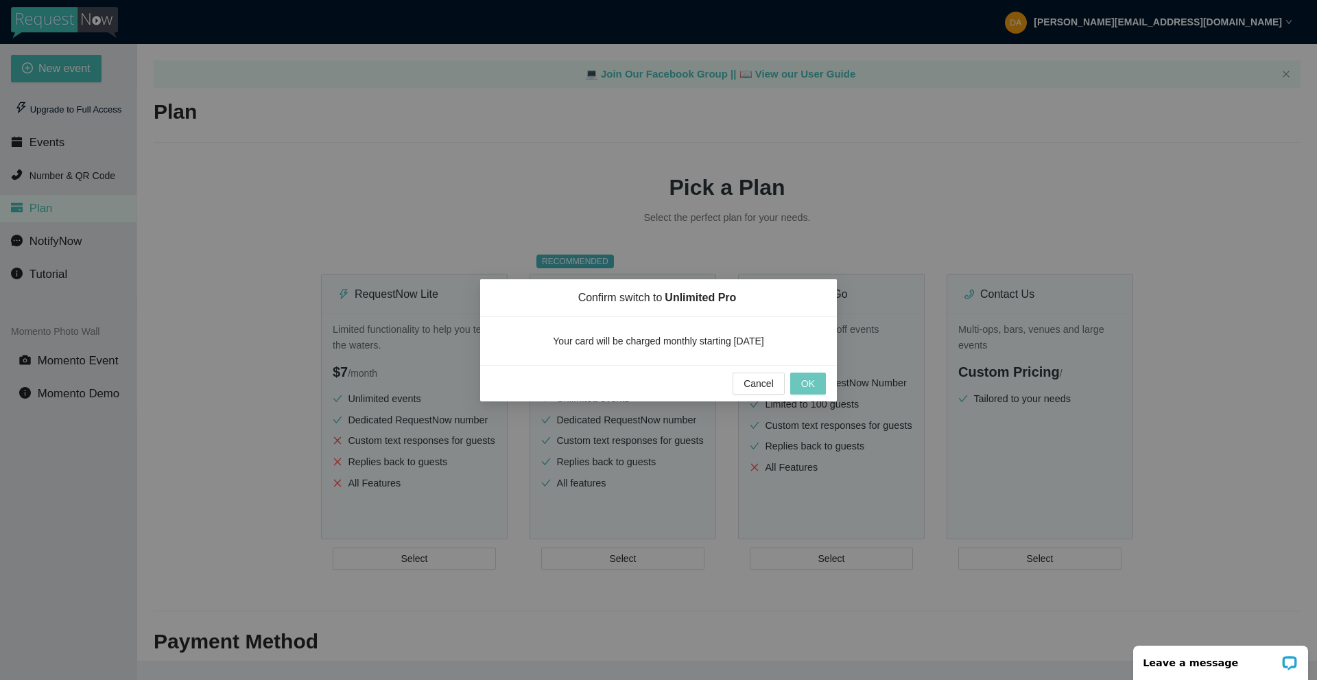
click at [800, 381] on button "OK" at bounding box center [808, 383] width 36 height 22
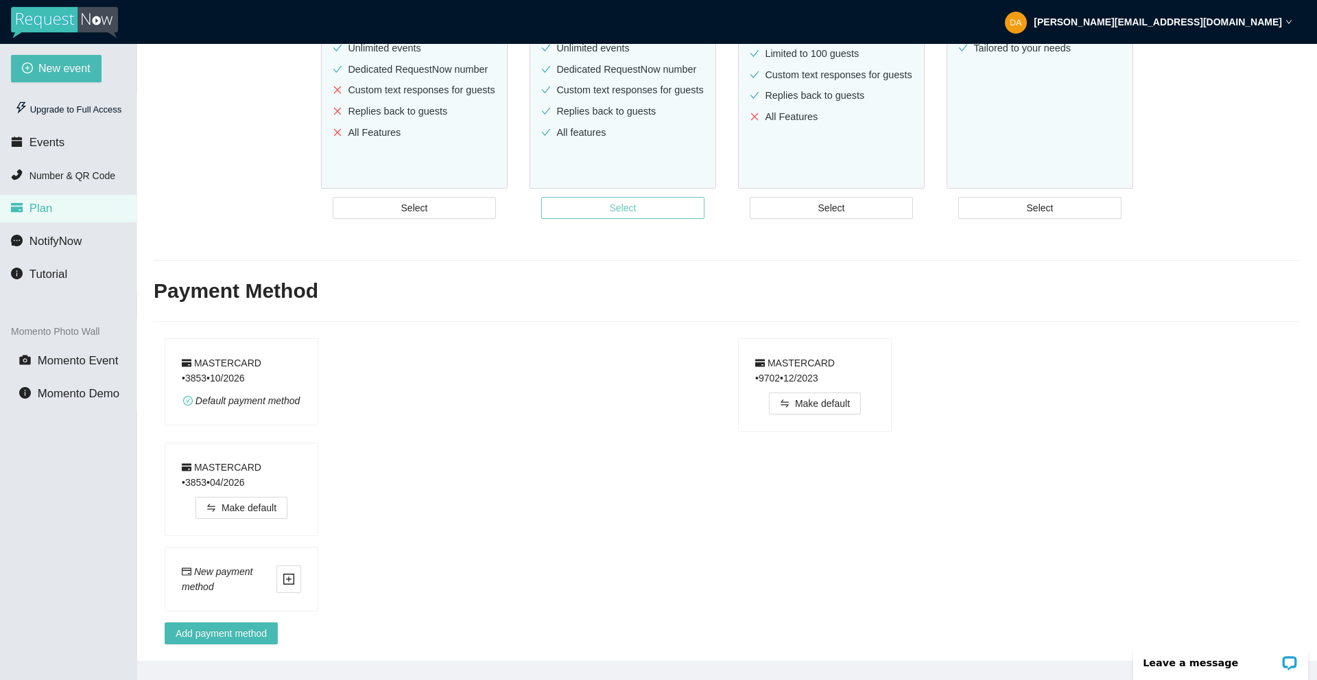
scroll to position [44, 0]
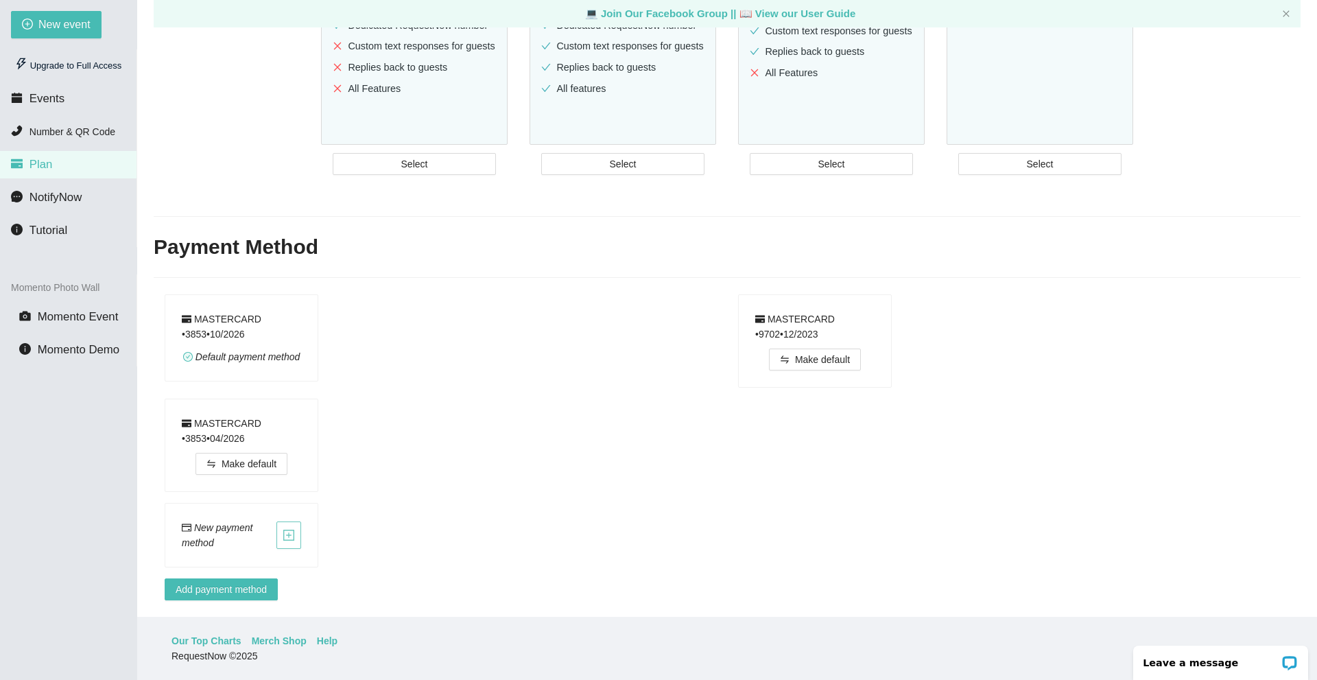
click at [298, 529] on span "plus-square" at bounding box center [288, 535] width 23 height 12
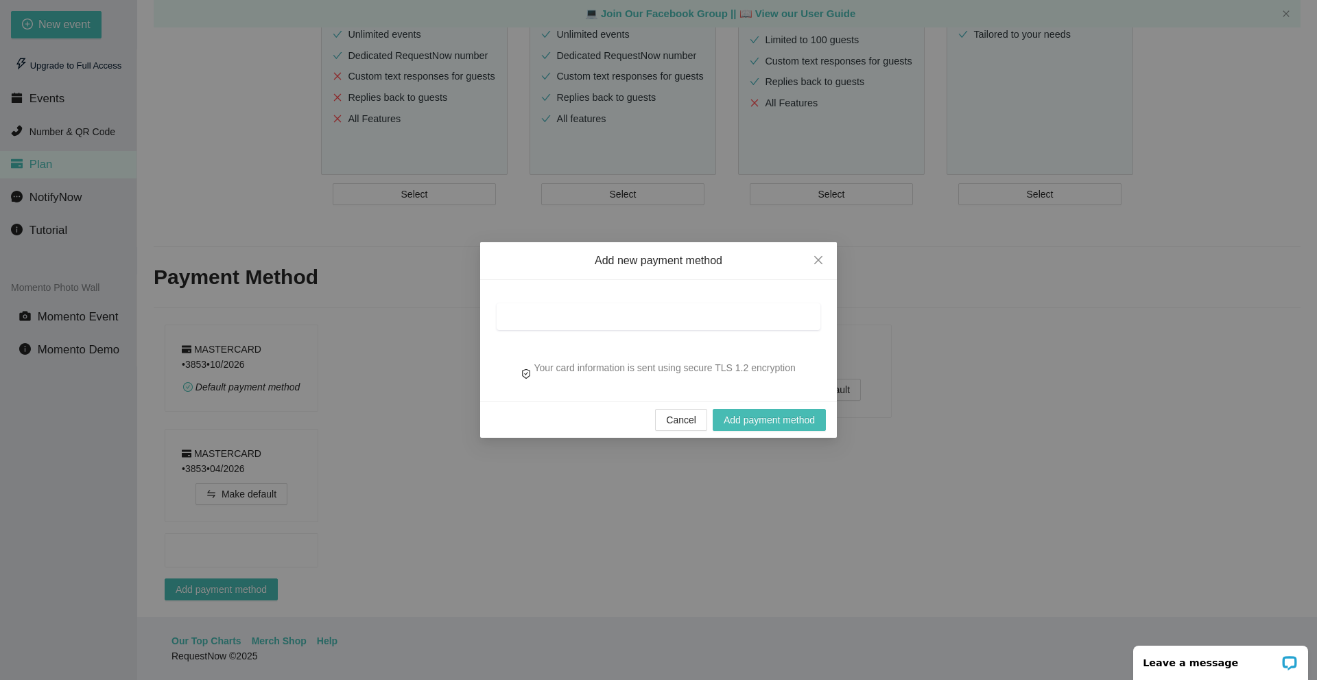
click at [586, 323] on iframe at bounding box center [658, 316] width 305 height 13
click at [771, 418] on span "Add payment method" at bounding box center [769, 419] width 91 height 15
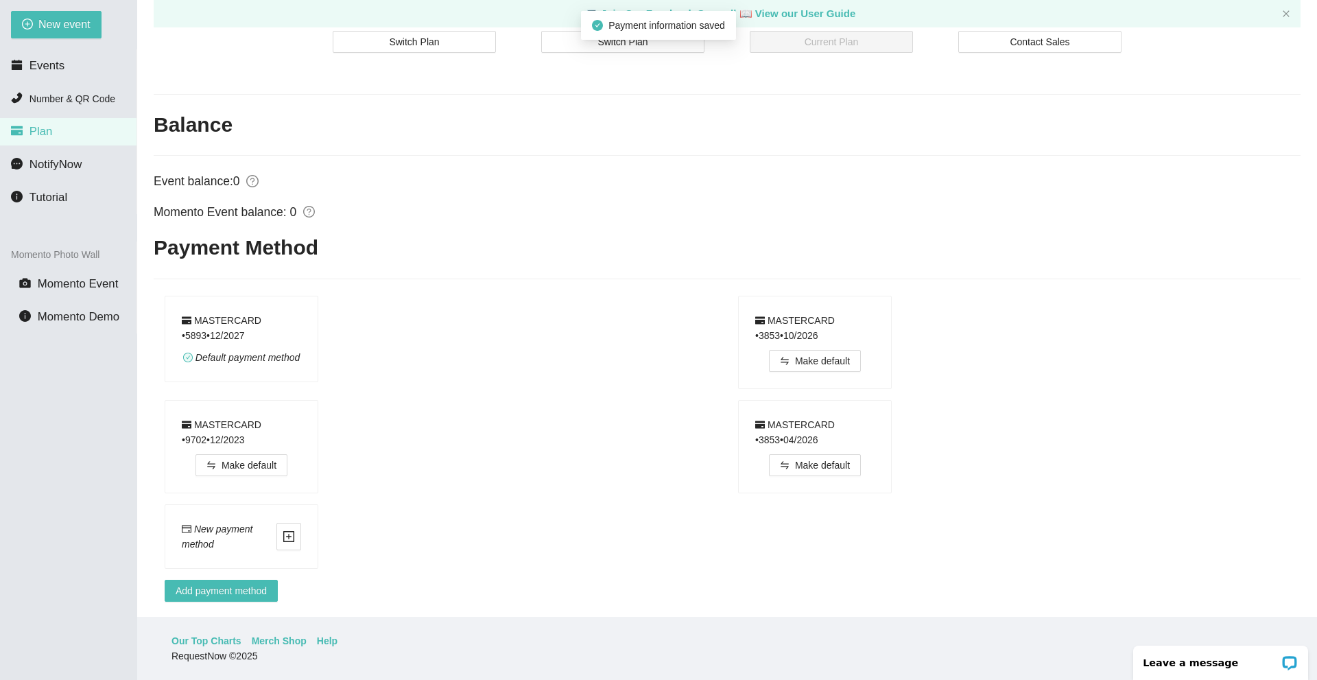
scroll to position [484, 0]
click at [254, 418] on div "MASTERCARD • 9702 • 12 / 2023" at bounding box center [241, 431] width 119 height 30
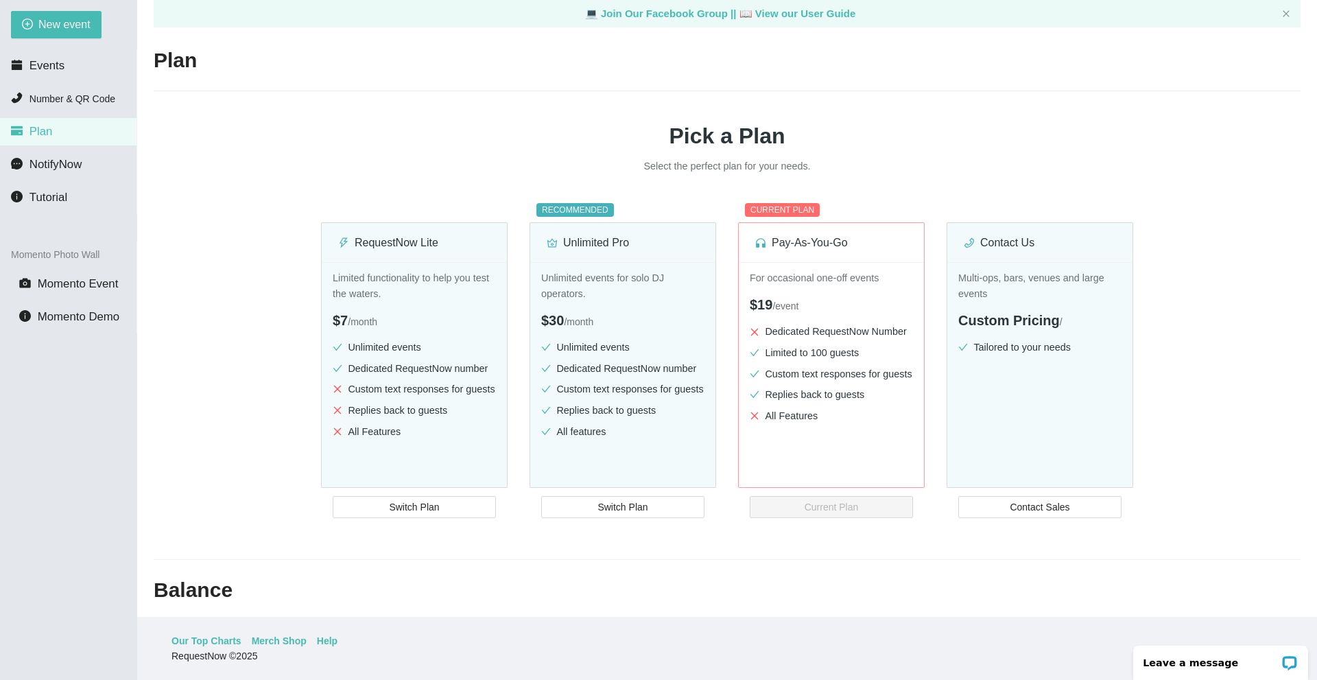
scroll to position [4, 0]
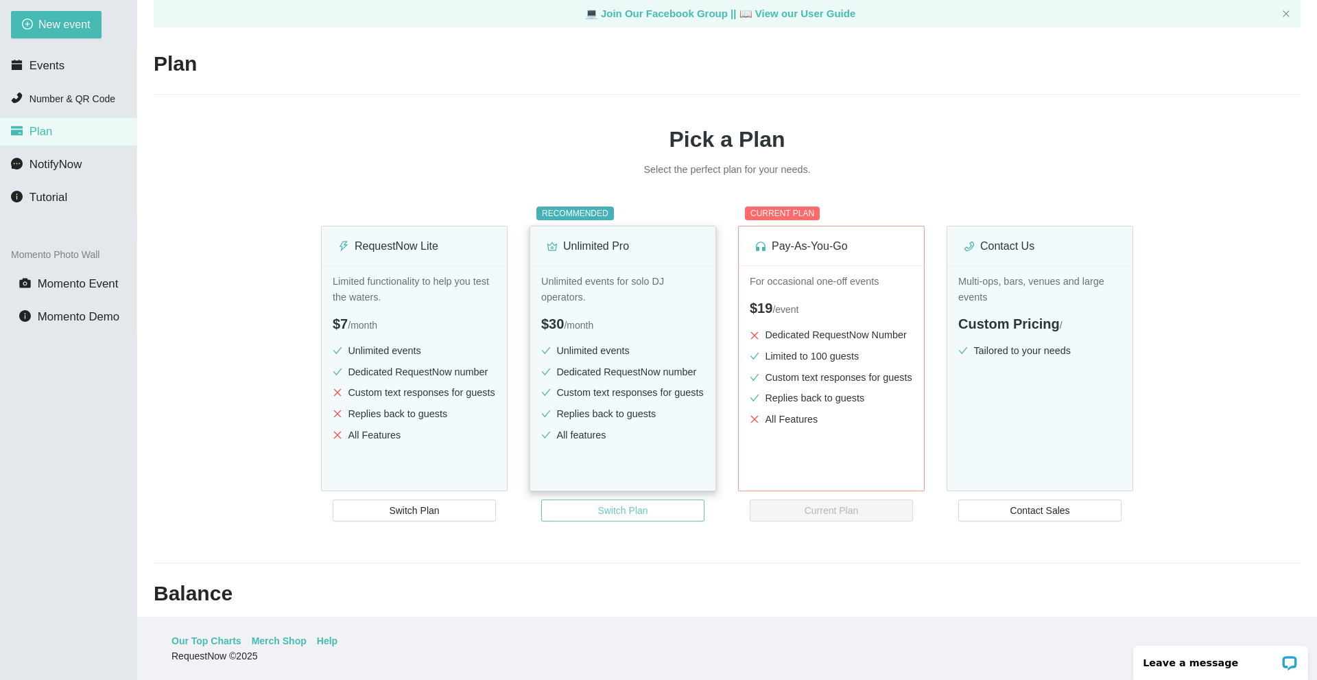
click at [615, 514] on span "Switch Plan" at bounding box center [622, 510] width 50 height 15
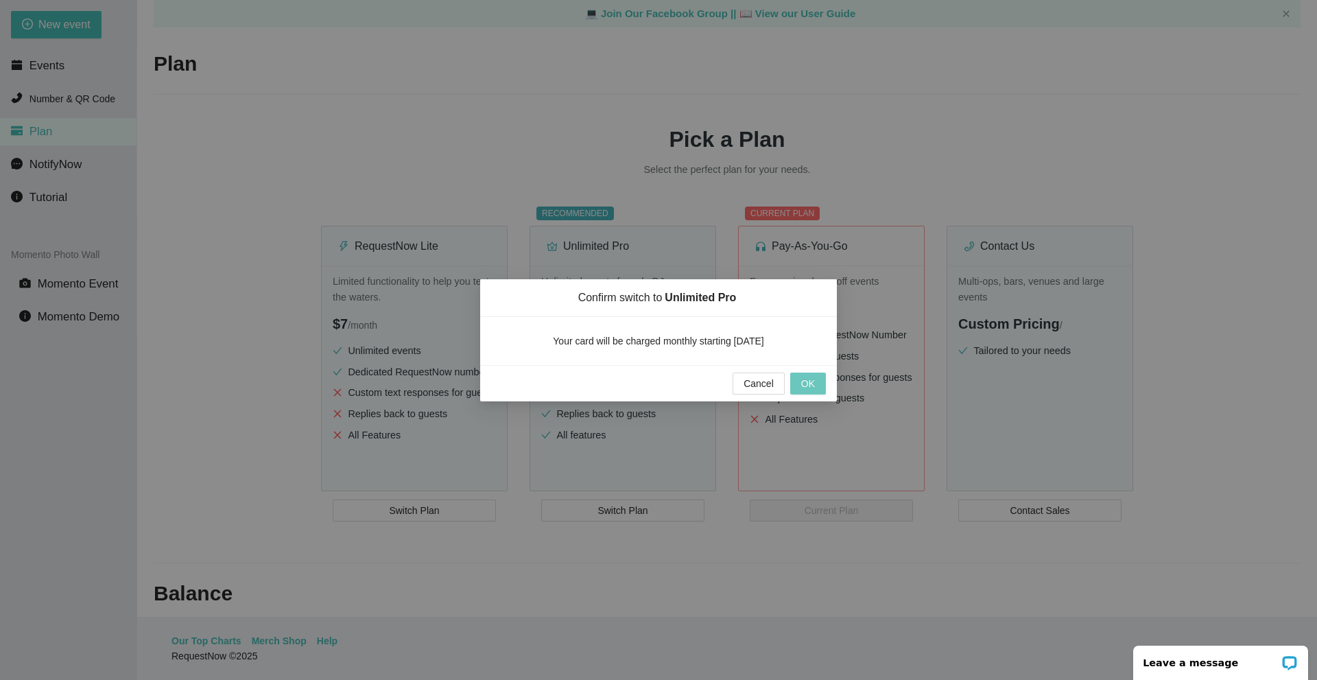
click at [813, 382] on span "OK" at bounding box center [808, 383] width 14 height 15
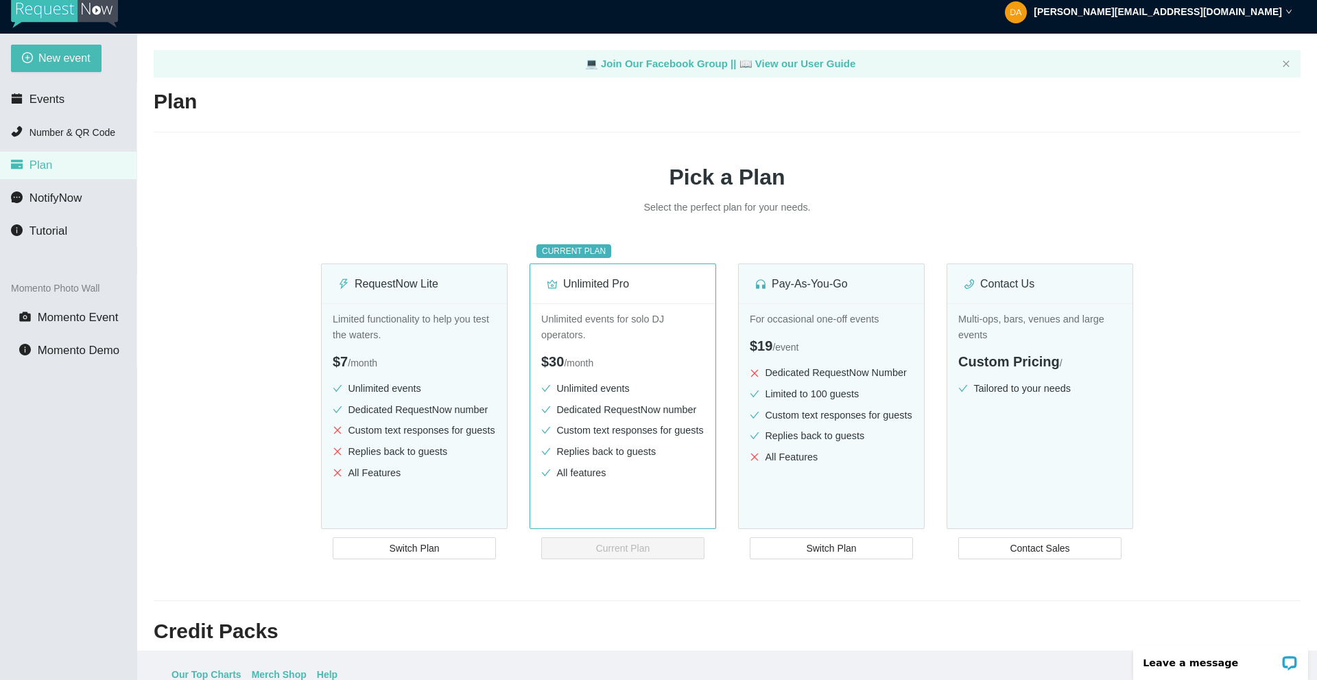
scroll to position [0, 0]
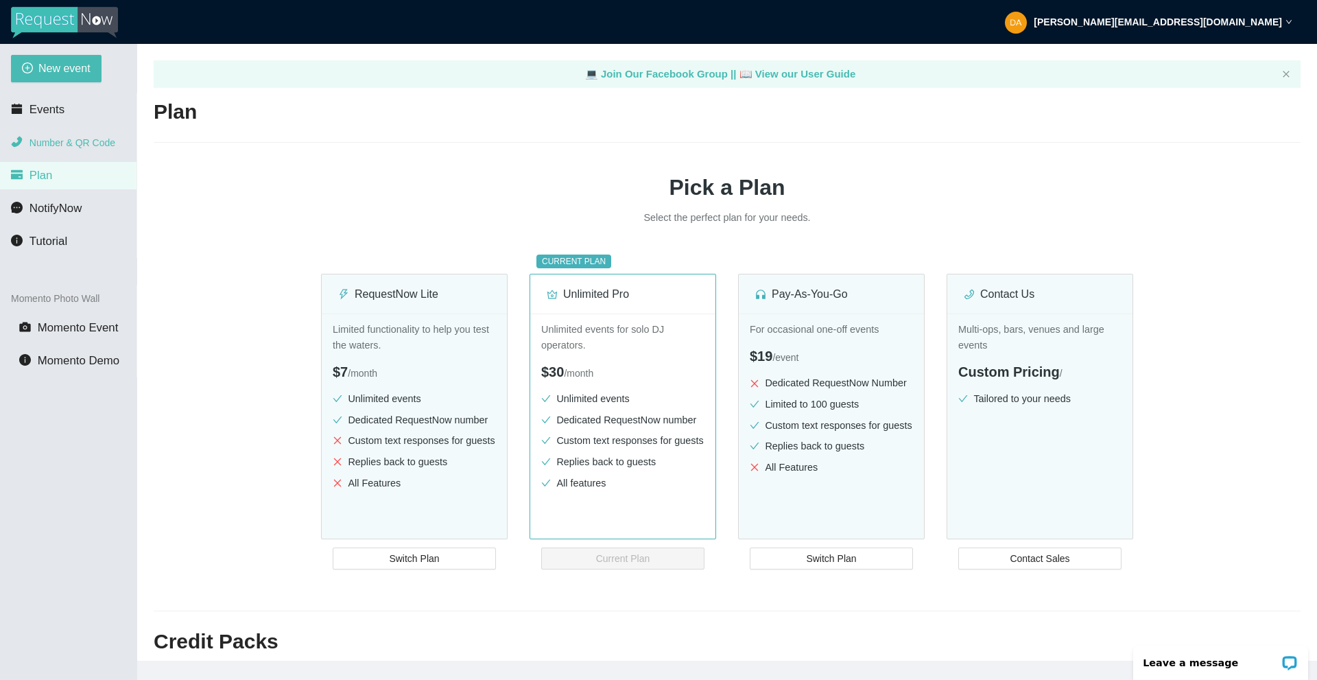
click at [64, 129] on li "Number & QR Code" at bounding box center [68, 142] width 136 height 27
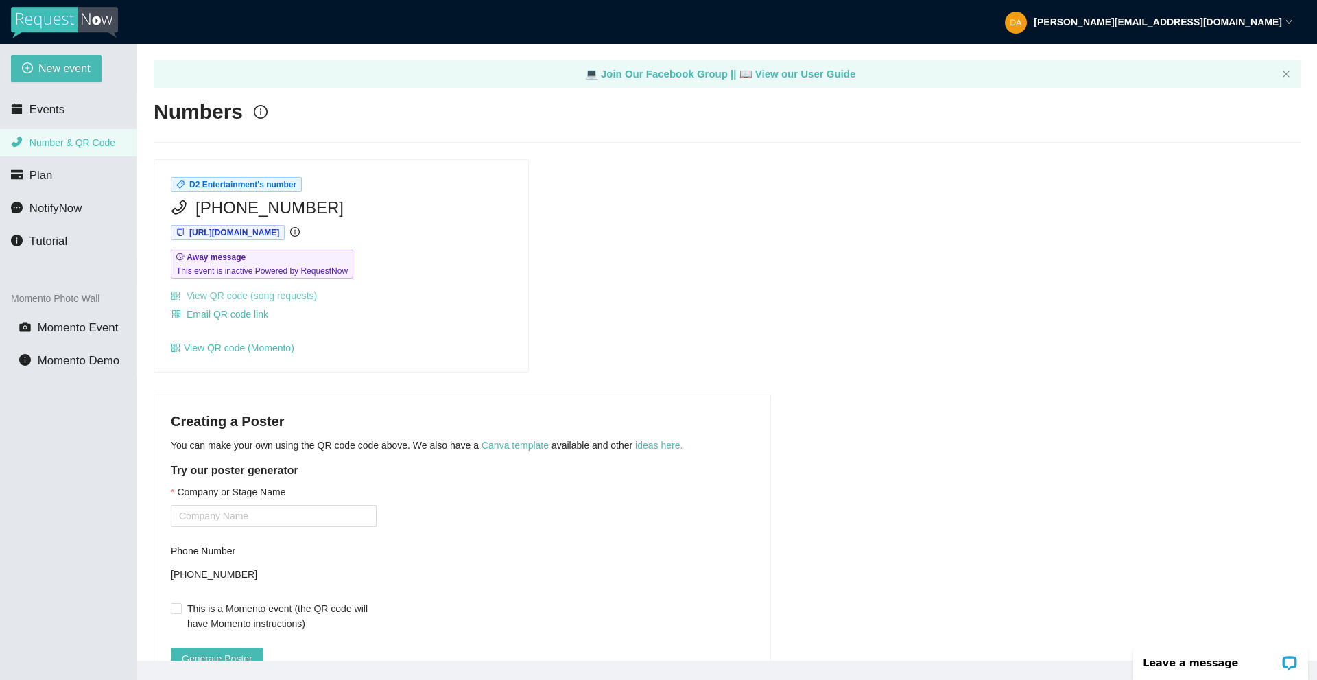
click at [295, 292] on link "View QR code (song requests)" at bounding box center [244, 295] width 146 height 11
click at [289, 355] on div "D2 Entertainment's number (504) 414-0258 https://app.requestnow.io/lrxnjdr/next…" at bounding box center [341, 266] width 374 height 212
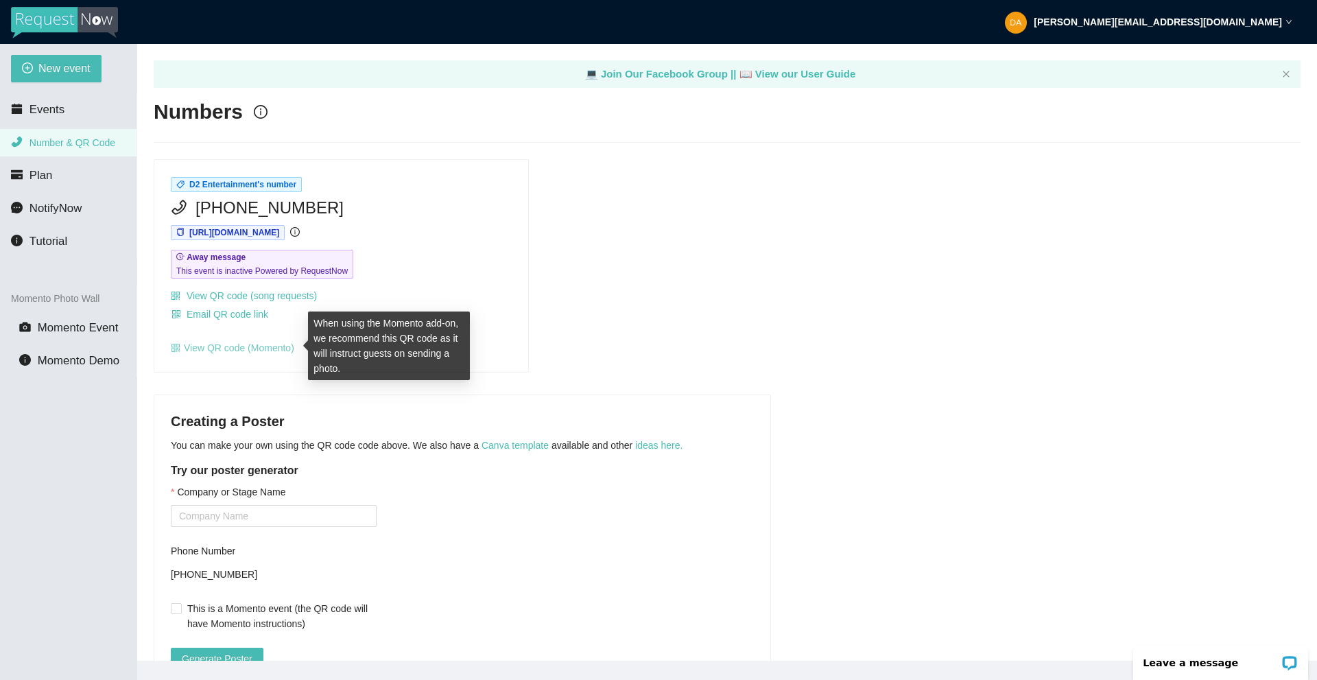
click at [285, 351] on link "View QR code (Momento)" at bounding box center [232, 347] width 123 height 11
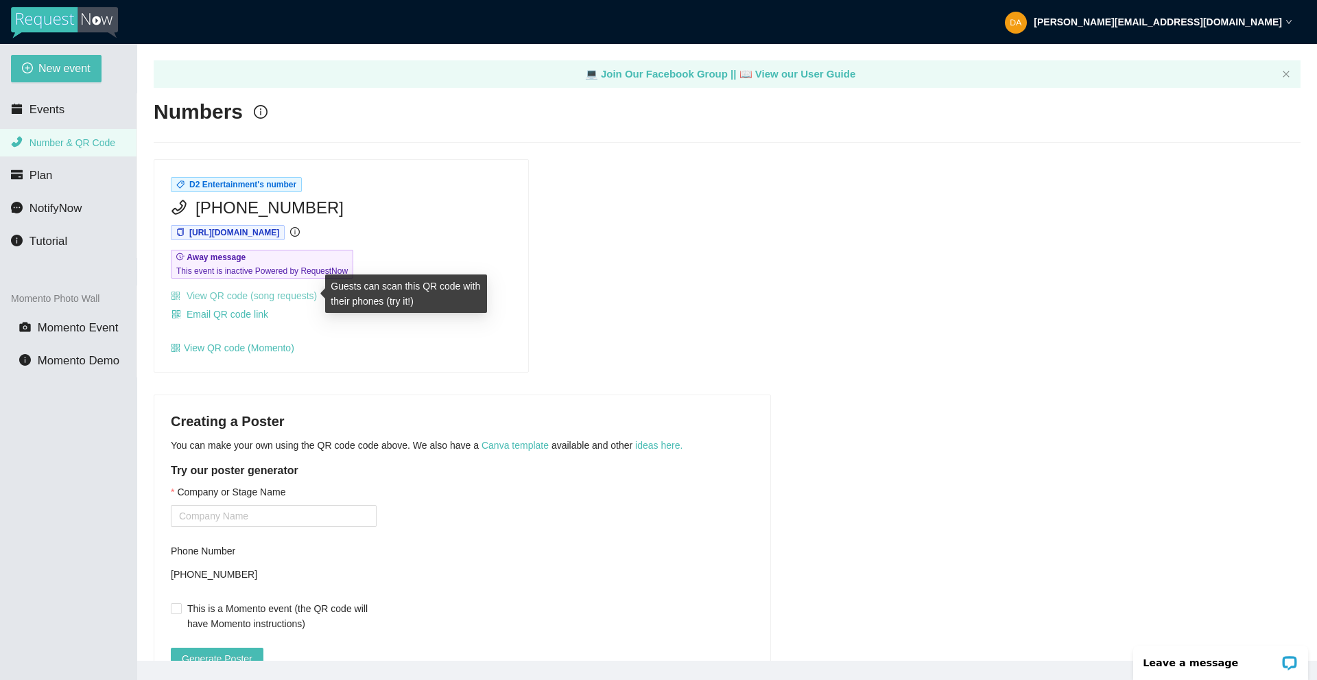
click at [287, 298] on link "View QR code (song requests)" at bounding box center [244, 295] width 146 height 11
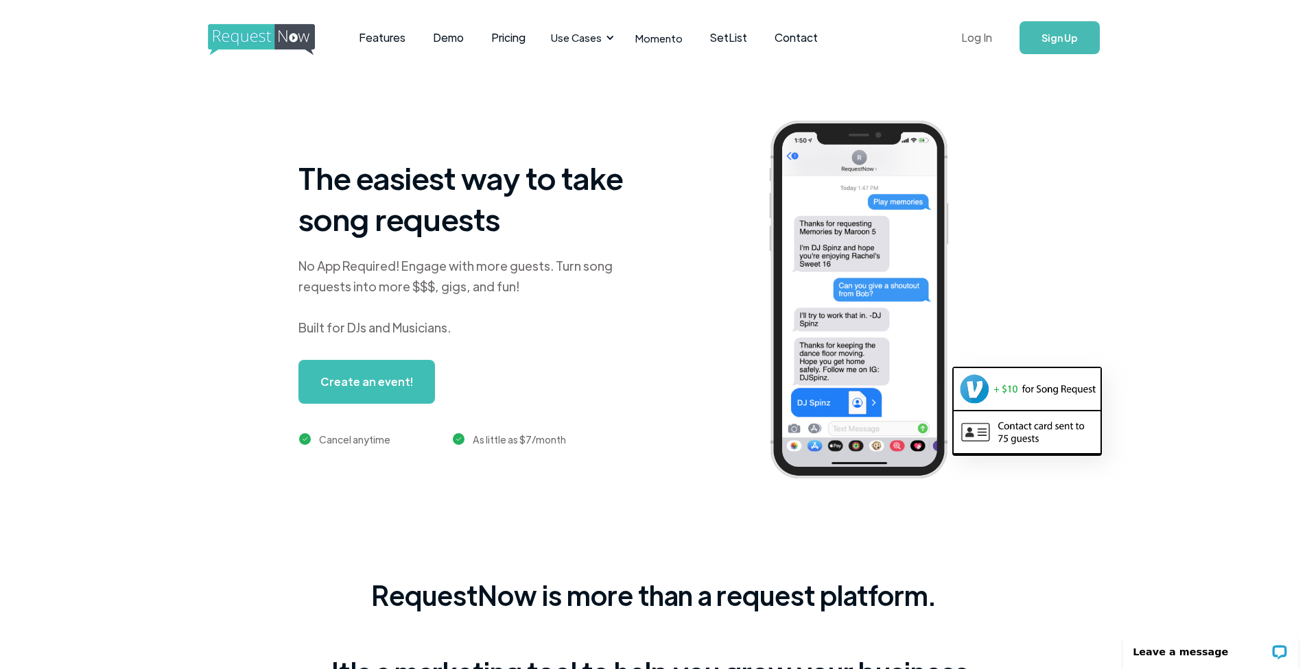
drag, startPoint x: 0, startPoint y: 0, endPoint x: 986, endPoint y: 36, distance: 987.0
click at [986, 36] on link "Log In" at bounding box center [976, 38] width 58 height 48
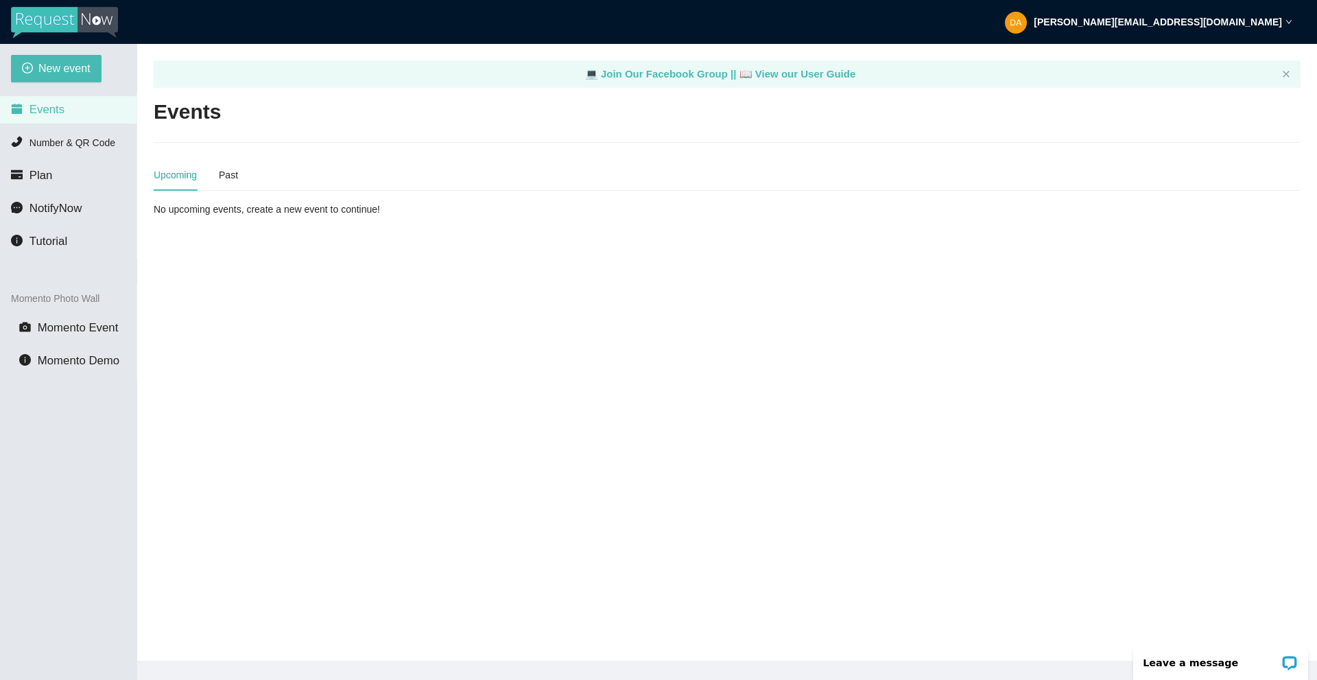
click at [63, 108] on li "Events" at bounding box center [68, 109] width 136 height 27
click at [183, 180] on div "Upcoming" at bounding box center [175, 174] width 43 height 15
click at [230, 174] on div "Past" at bounding box center [228, 174] width 19 height 15
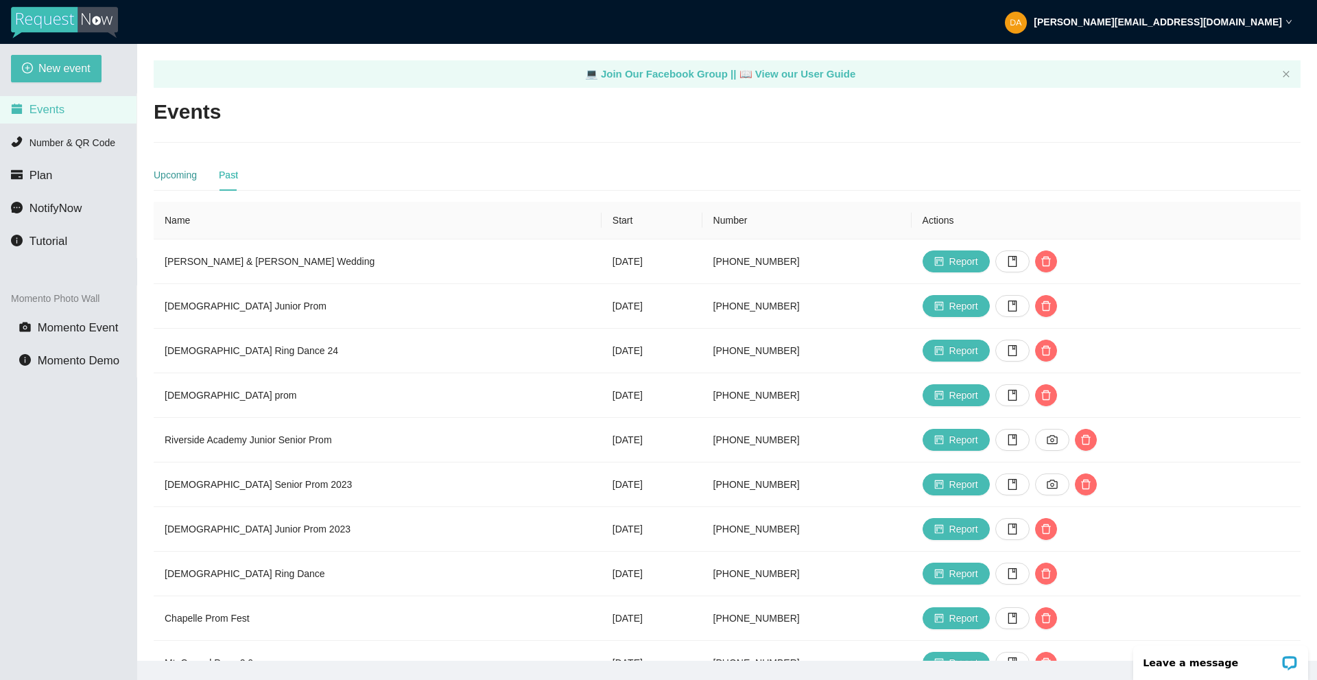
click at [189, 174] on div "Upcoming" at bounding box center [175, 174] width 43 height 15
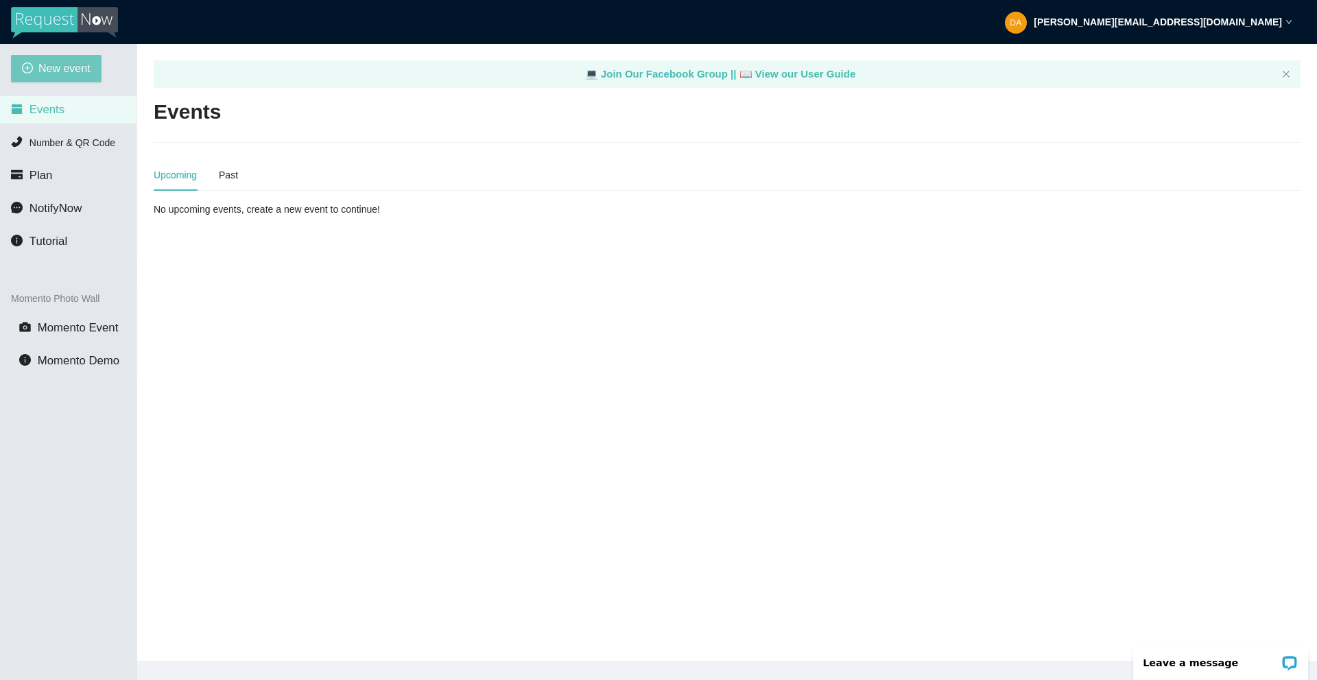
click at [48, 73] on span "New event" at bounding box center [64, 68] width 52 height 17
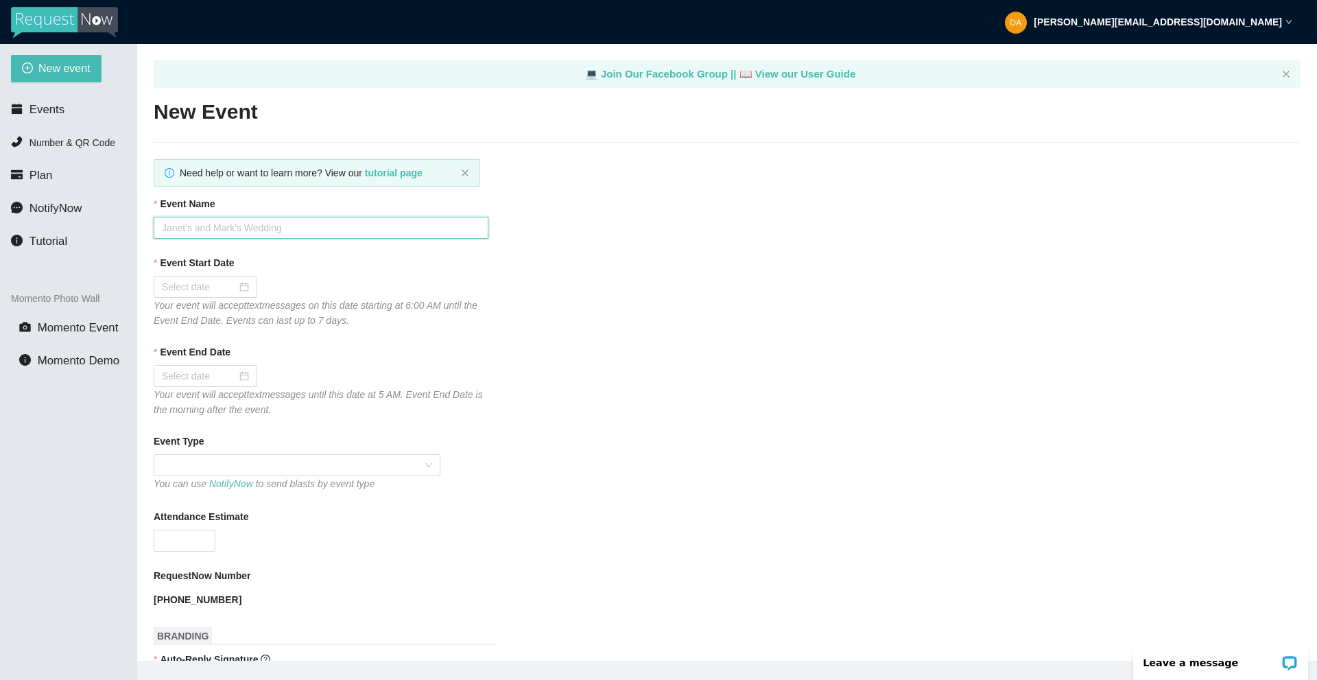
click at [297, 228] on input "Event Name" at bounding box center [321, 228] width 335 height 22
type input "Jesuit Ring Dance 25"
click at [236, 288] on div at bounding box center [205, 286] width 87 height 15
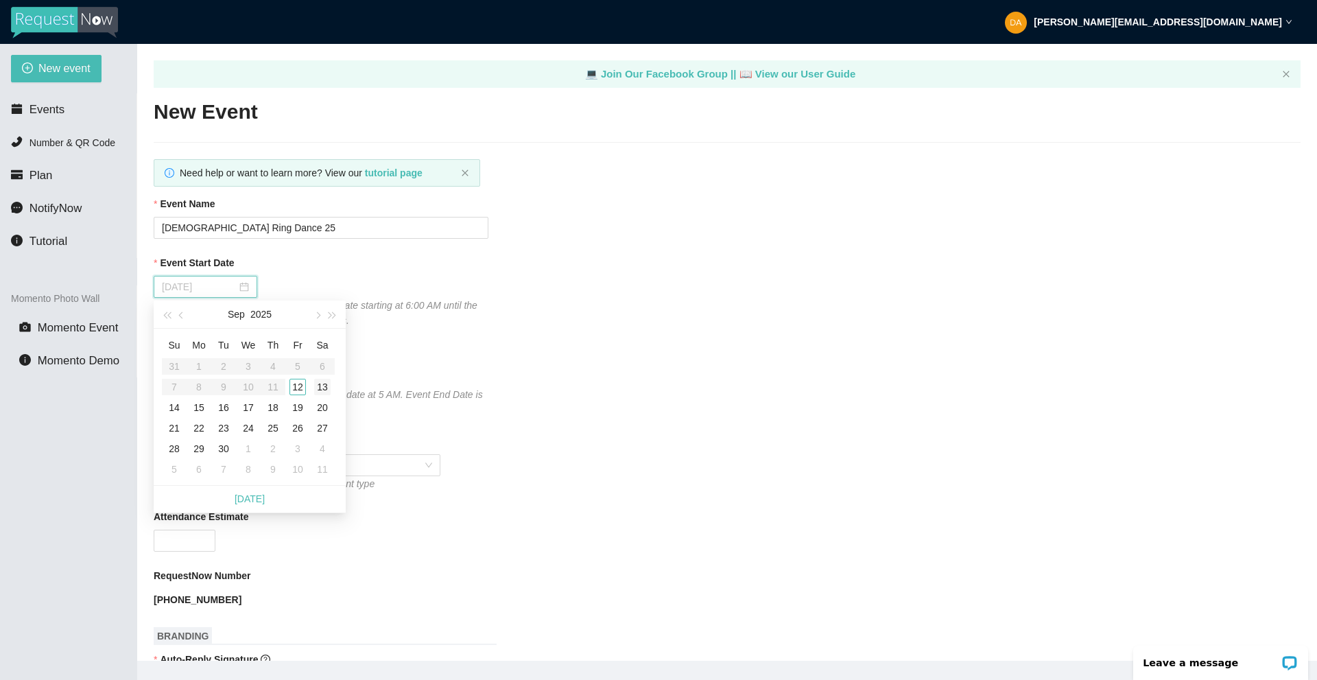
type input "09/13/2025"
click at [319, 390] on div "13" at bounding box center [322, 387] width 16 height 16
type input "09/14/2025"
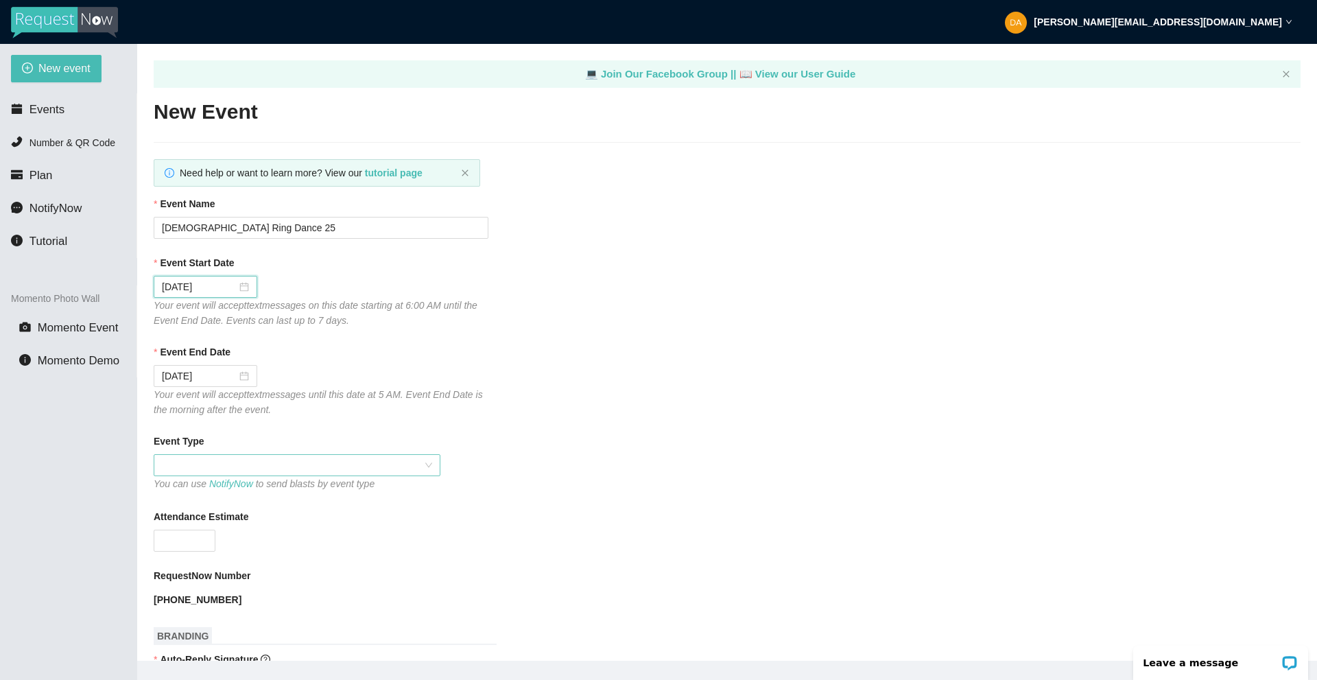
click at [207, 471] on span at bounding box center [297, 465] width 270 height 21
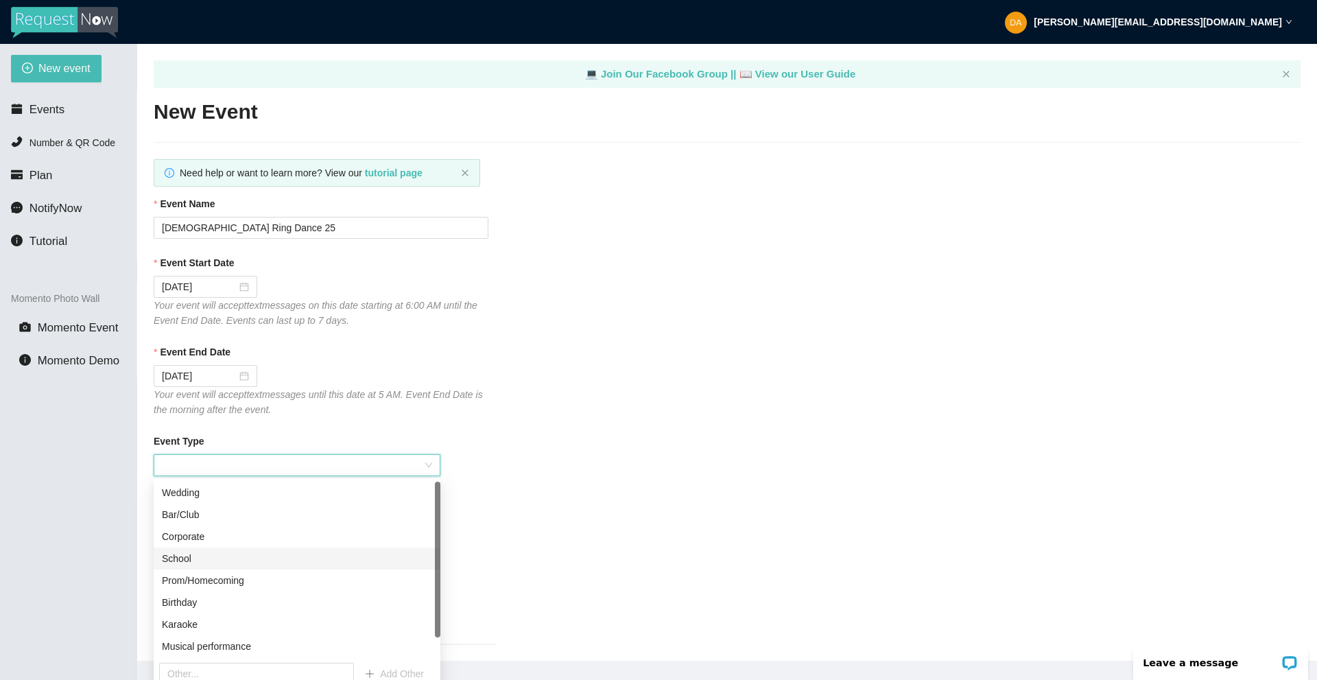
click at [192, 563] on div "School" at bounding box center [297, 558] width 270 height 15
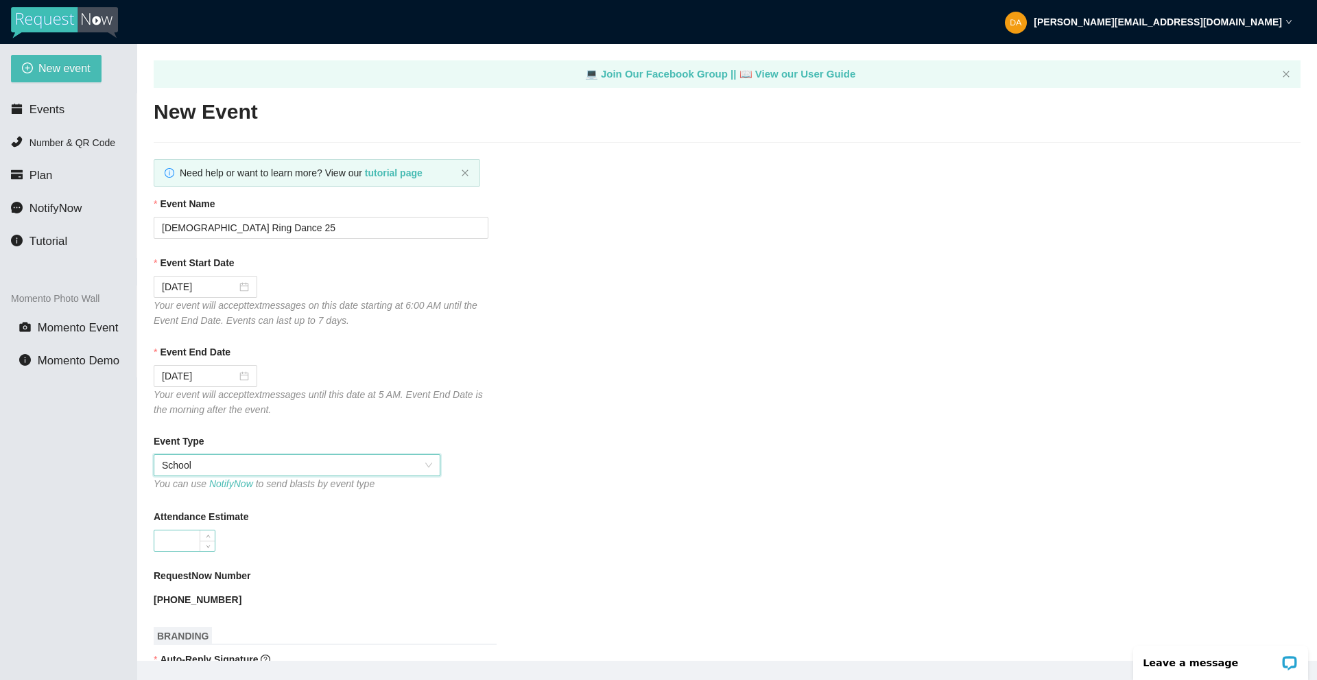
click at [192, 549] on input "Attendance Estimate" at bounding box center [184, 540] width 60 height 21
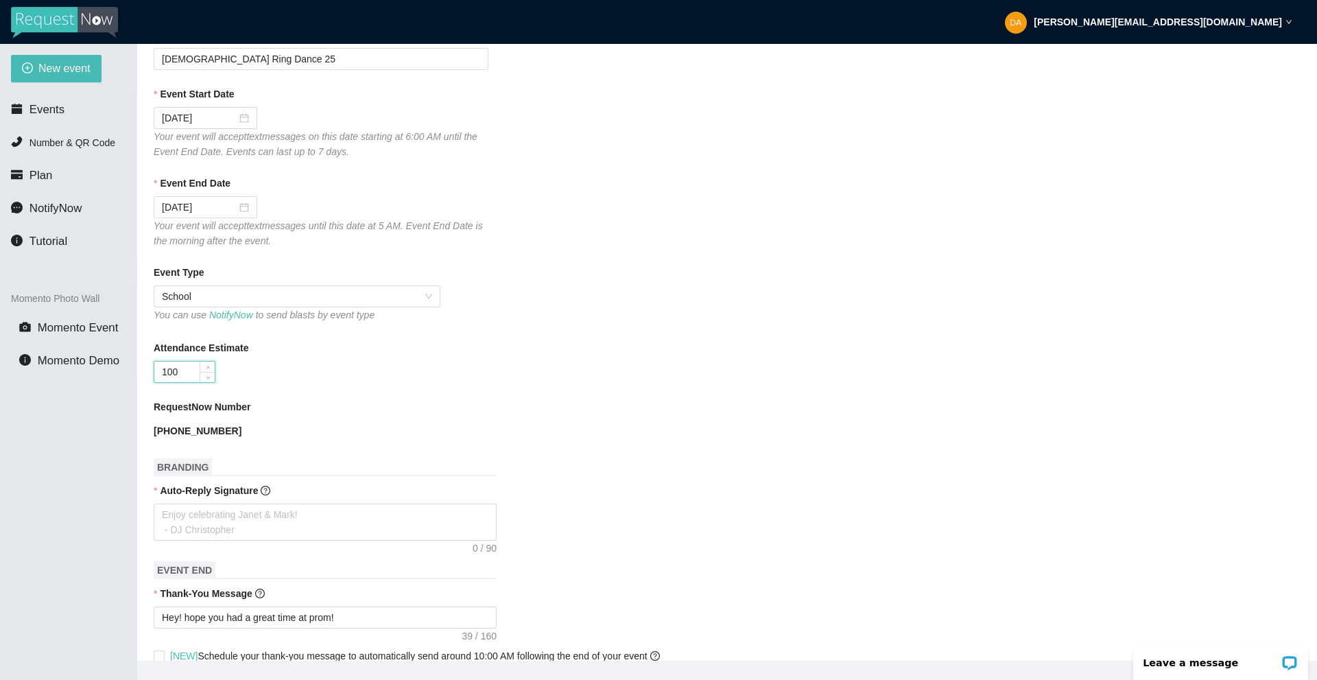
scroll to position [206, 0]
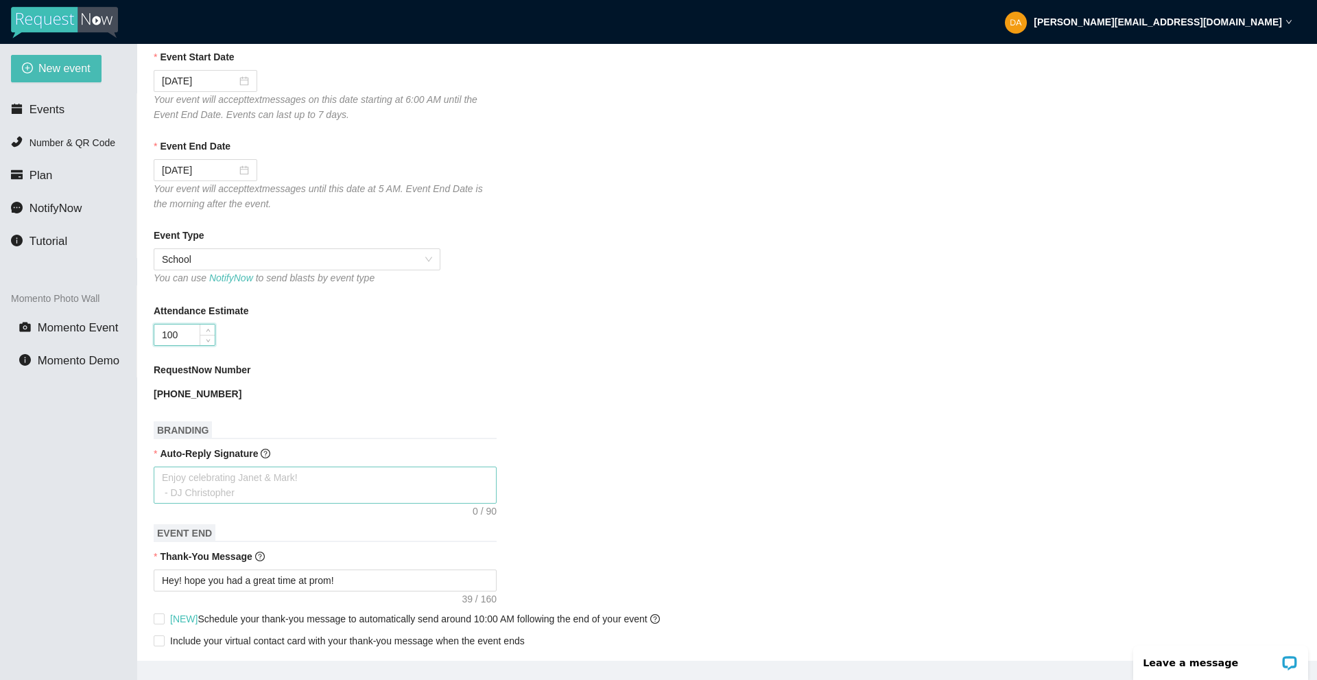
type input "100"
click at [369, 486] on textarea "Auto-Reply Signature" at bounding box center [325, 484] width 343 height 37
type textarea "T"
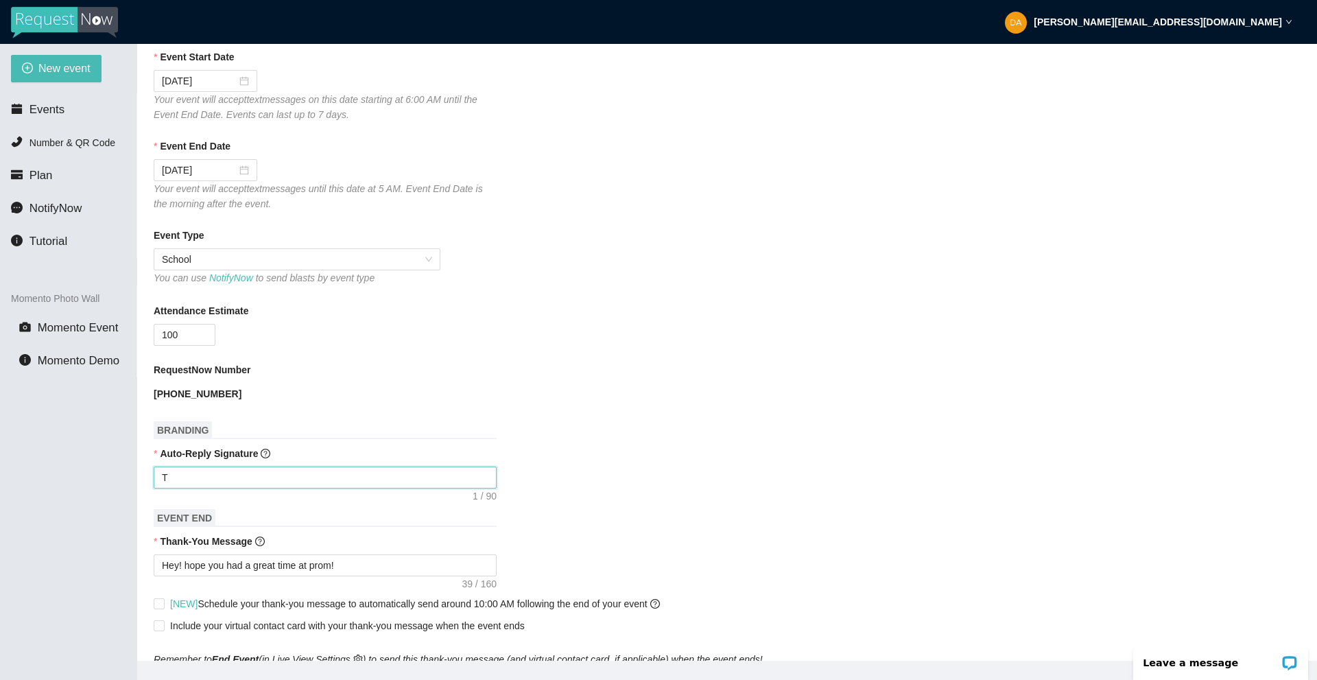
type textarea "Th"
type textarea "Tha"
type textarea "Than"
type textarea "Thank"
type textarea "Thanks"
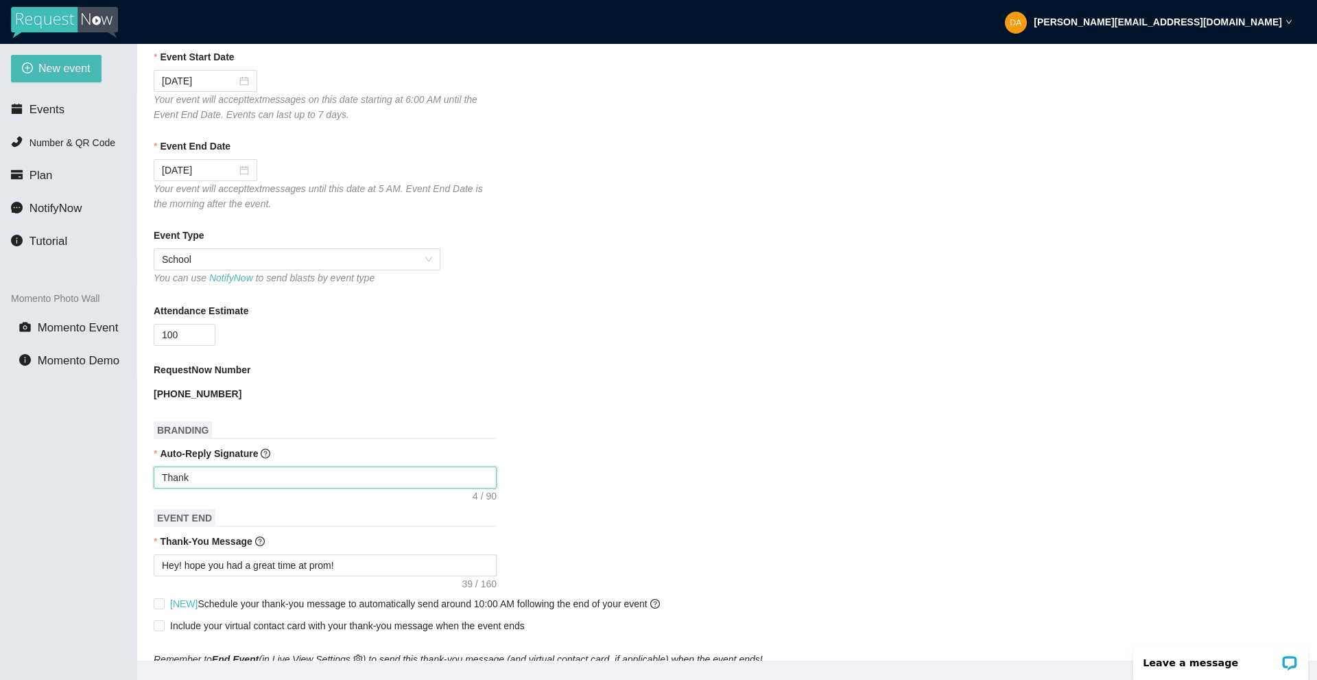
type textarea "Thanks"
type textarea "Thanks f"
type textarea "Thanks fy"
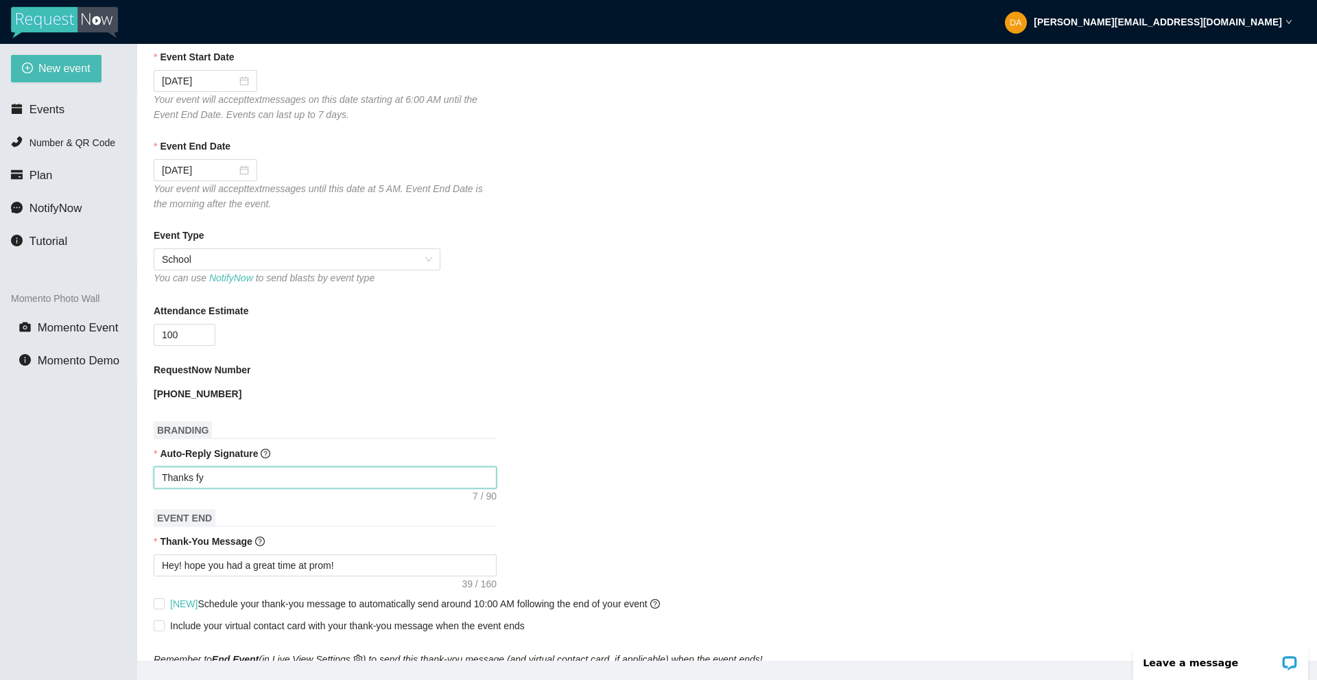
type textarea "Thanks fyh"
type textarea "Thanks fyhr"
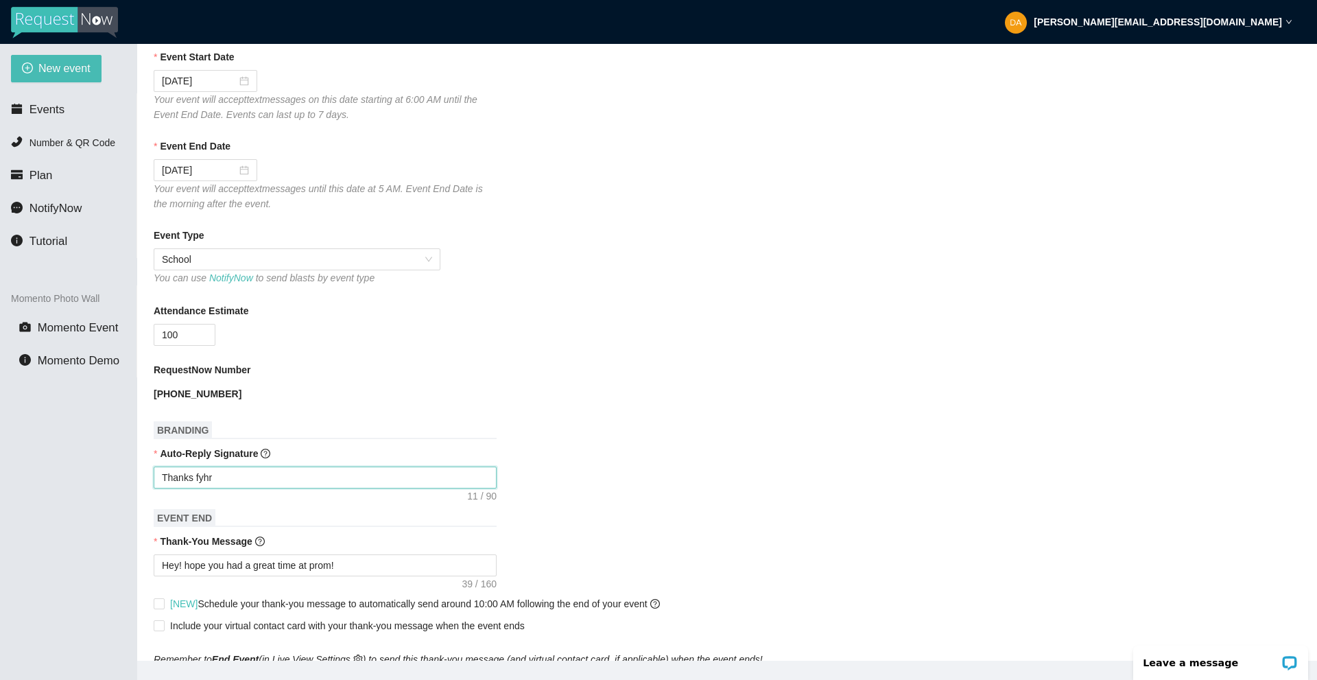
type textarea "Thanks fyhr"
type textarea "Thanks fyh"
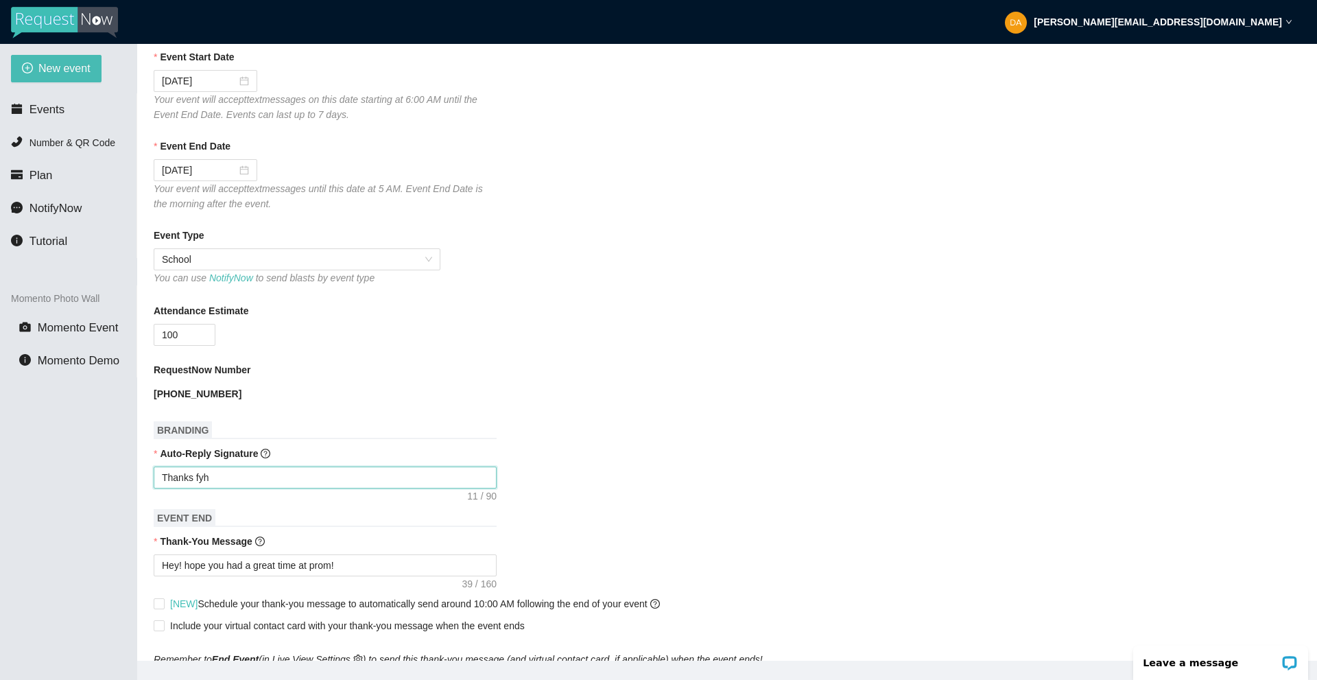
type textarea "Thanks fy"
type textarea "Thanks f"
type textarea "Thanks fo"
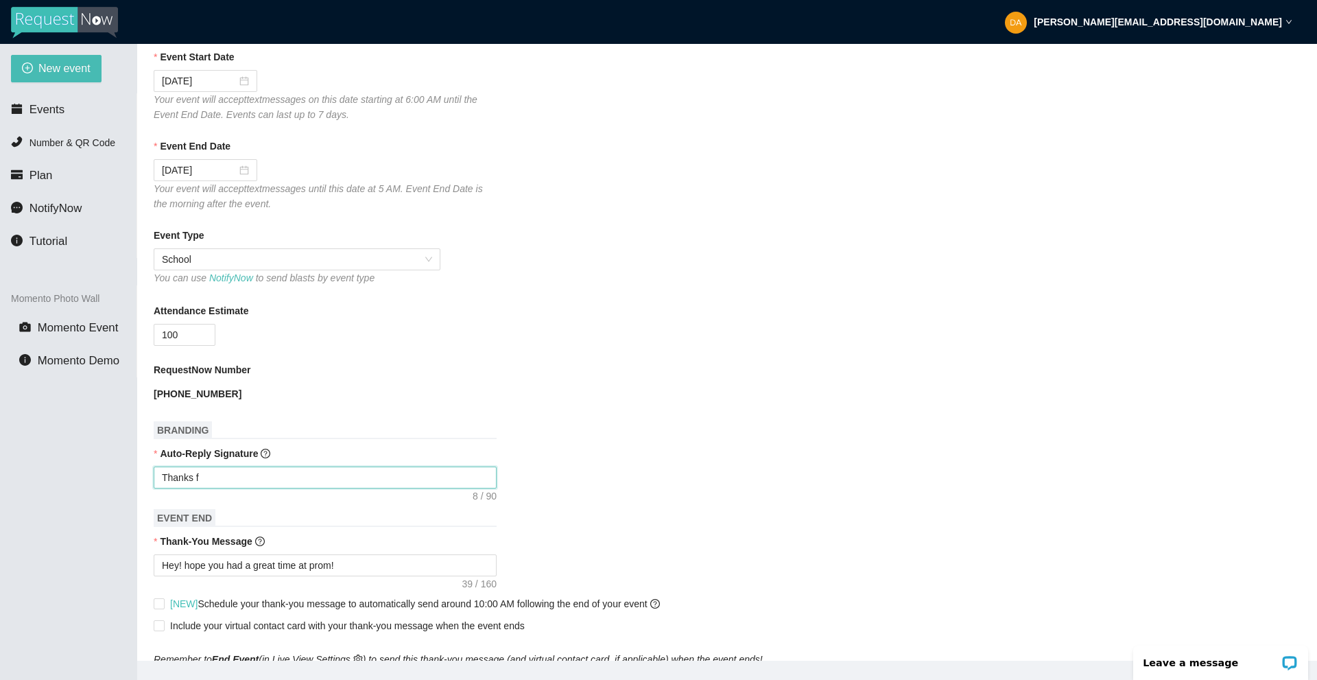
type textarea "Thanks fo"
type textarea "Thanks for"
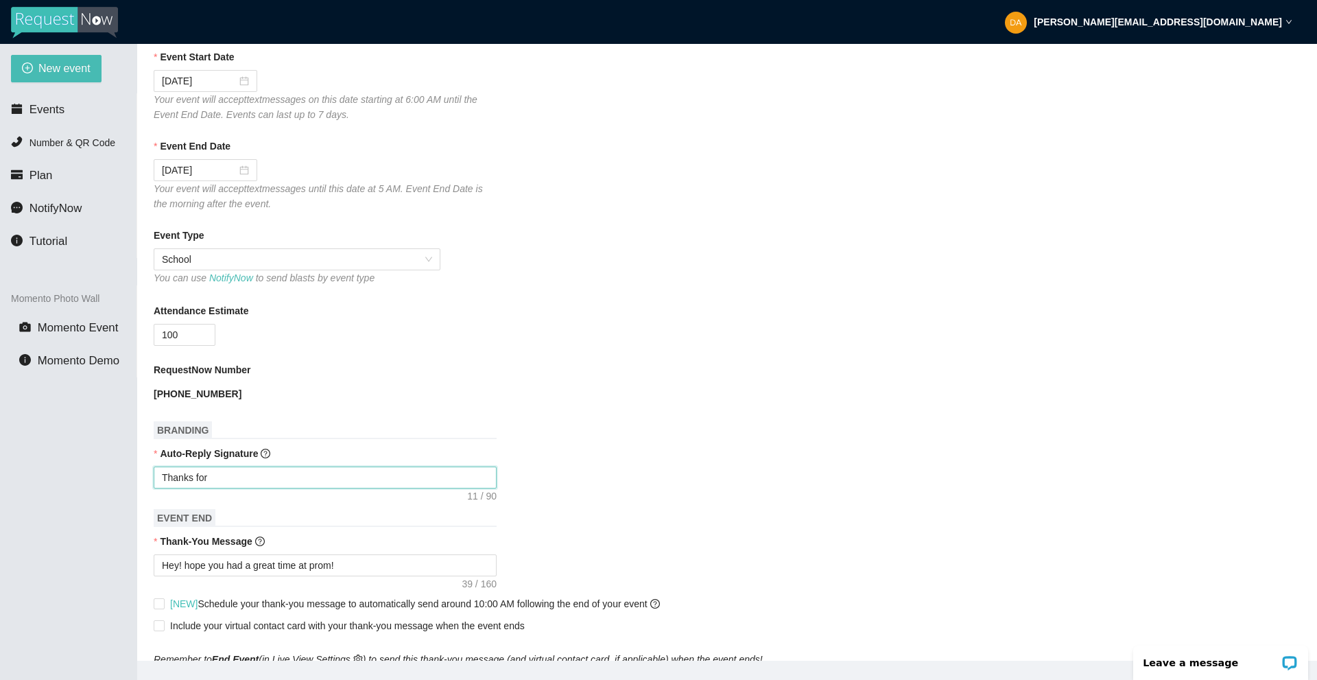
type textarea "Thanks for t"
type textarea "Thanks for th"
type textarea "Thanks for the"
type textarea "Thanks for the r"
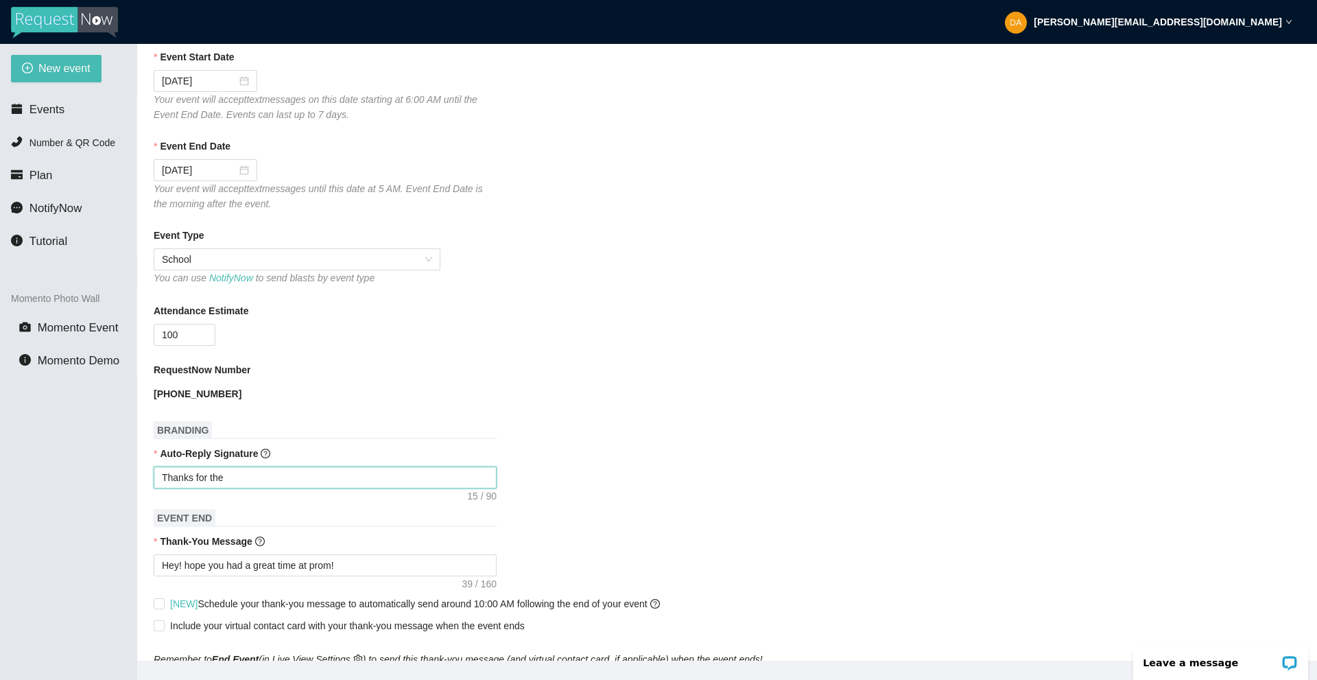
type textarea "Thanks for the r"
type textarea "Thanks for the re"
type textarea "Thanks for the req"
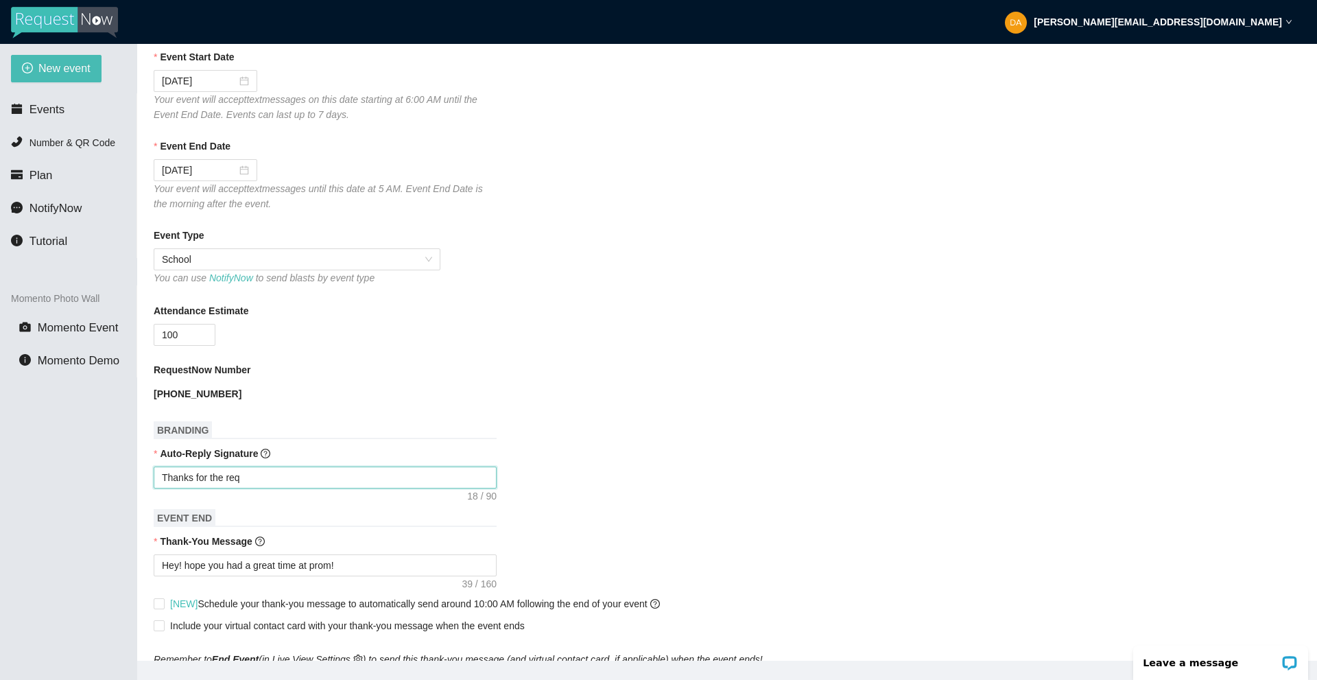
type textarea "Thanks for the requ"
type textarea "Thanks for the reque"
type textarea "Thanks for the reques"
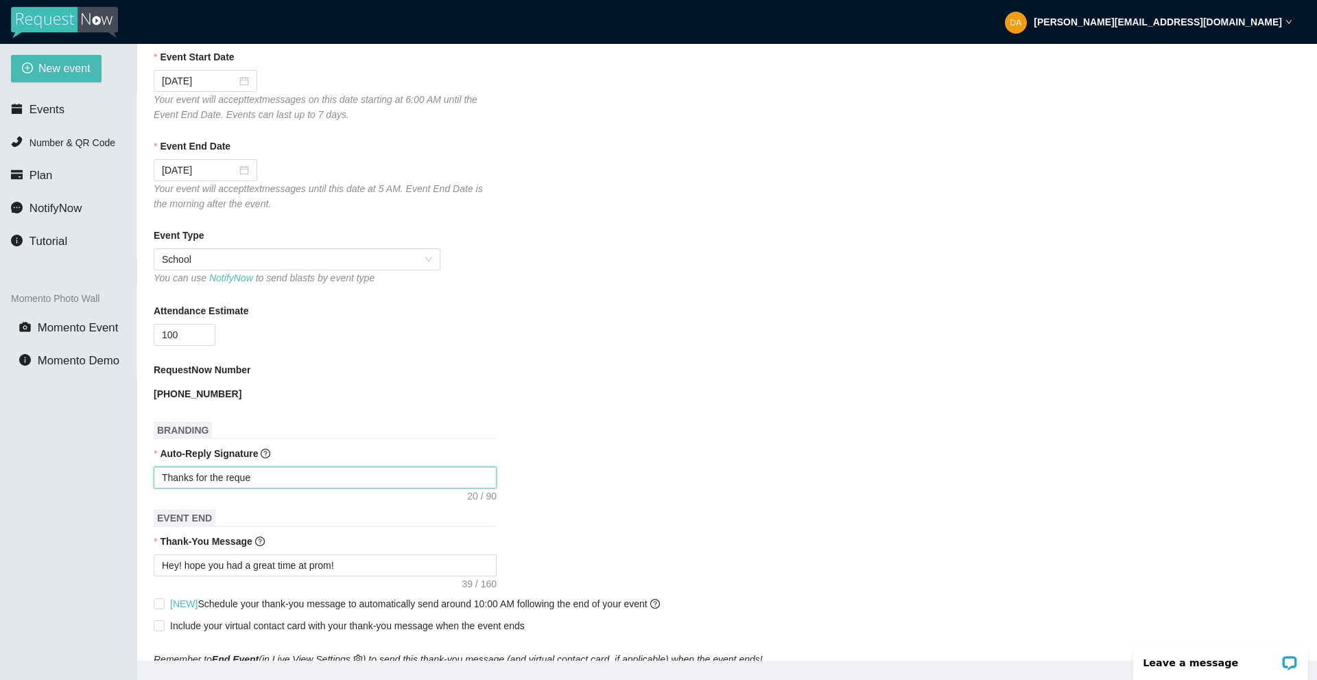
type textarea "Thanks for the reques"
type textarea "Thanks for the request"
type textarea "Thanks for the request!"
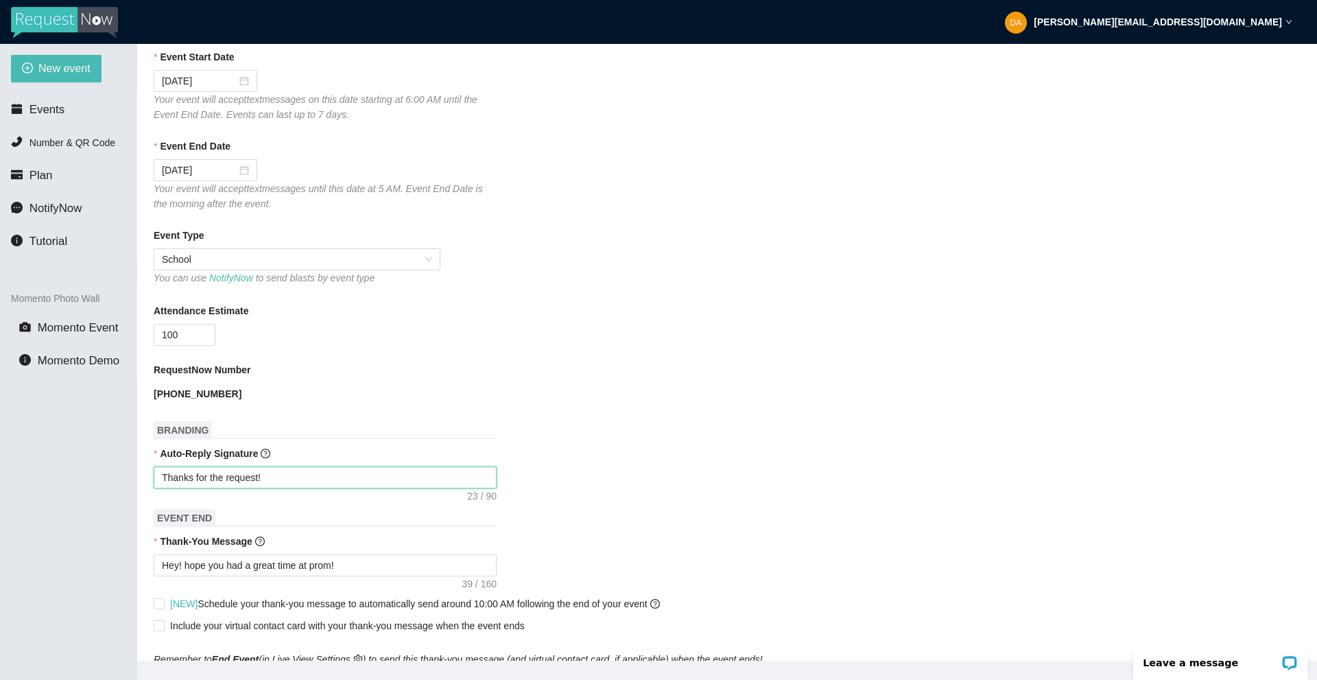
type textarea "Thanks for the request!"
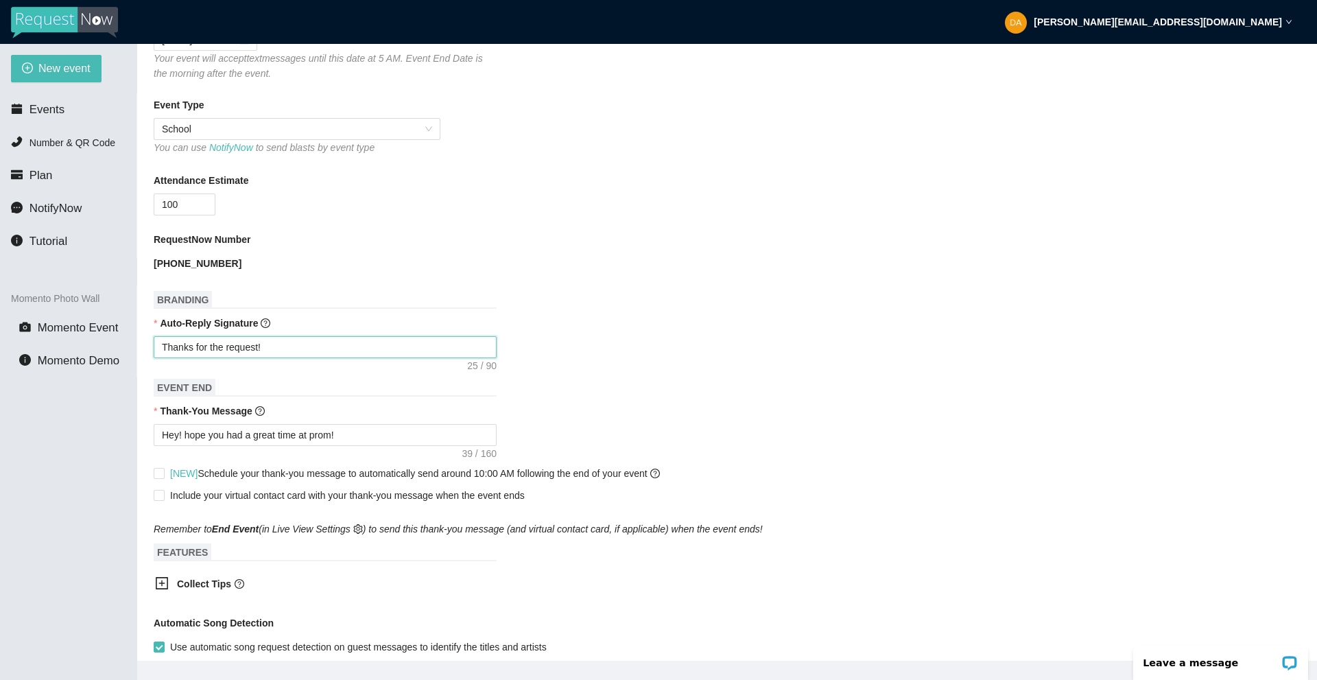
scroll to position [343, 0]
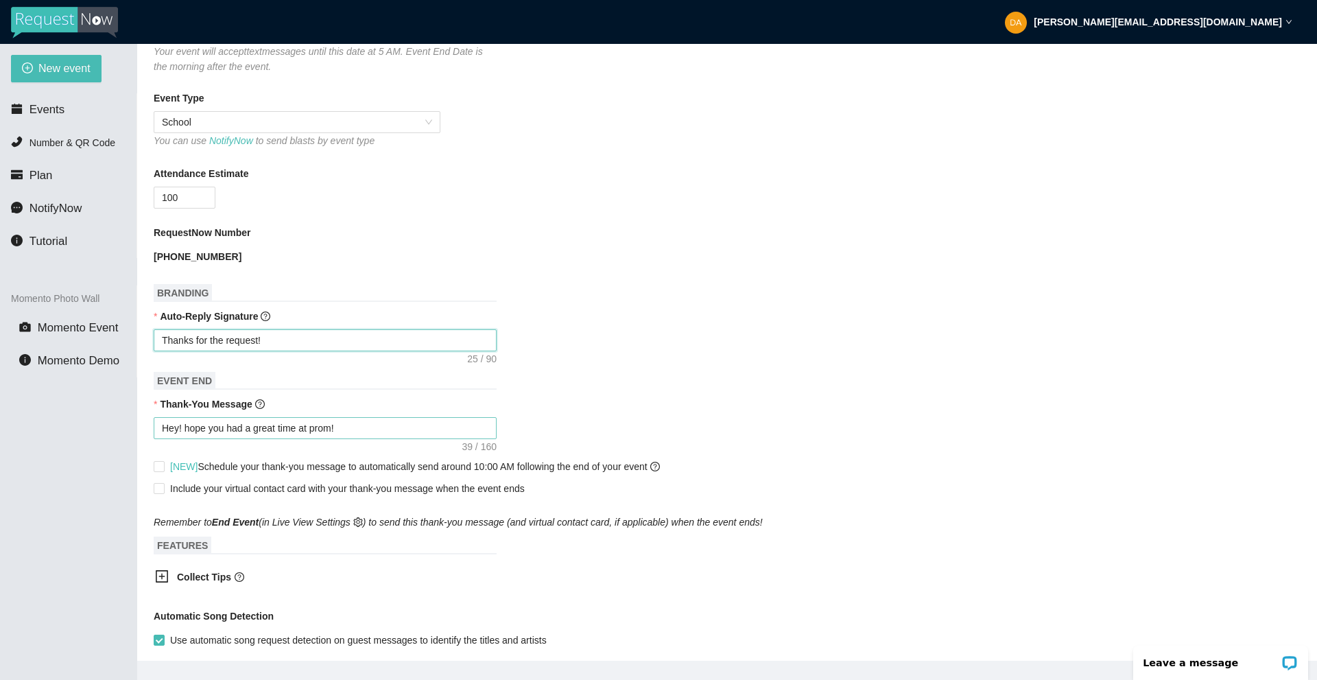
type textarea "Thanks for the request!"
drag, startPoint x: 311, startPoint y: 429, endPoint x: 334, endPoint y: 432, distance: 23.6
click at [334, 432] on textarea "Hey! hope you had a great time at prom!" at bounding box center [325, 428] width 343 height 22
type textarea "Hey! hope you had a great time at t"
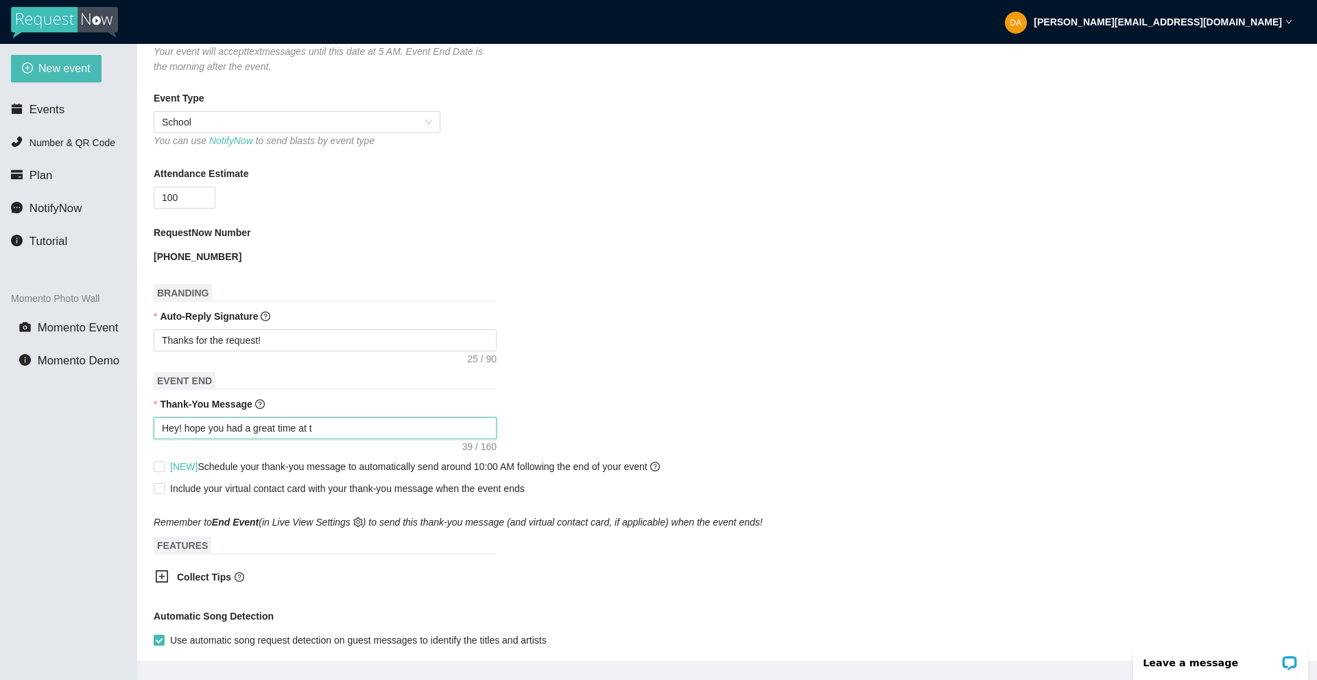
type textarea "Hey! hope you had a great time at th"
type textarea "Hey! hope you had a great time at the"
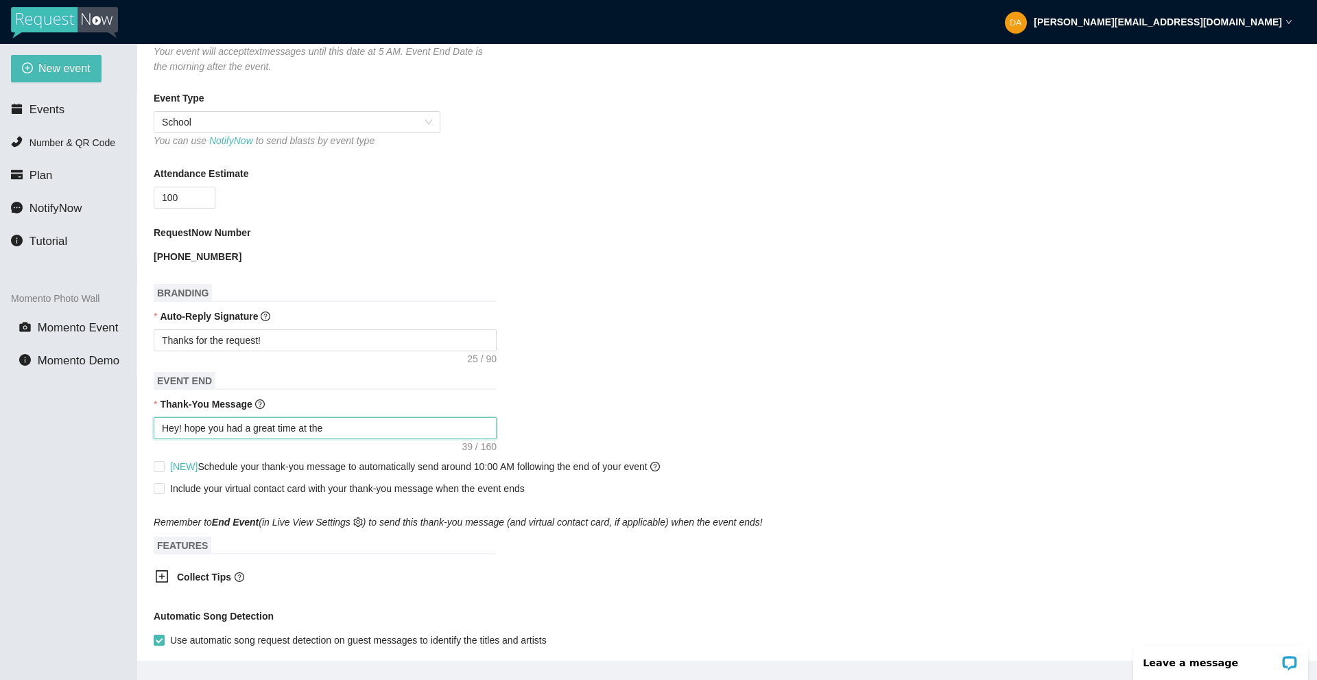
type textarea "Hey! hope you had a great time at the"
type textarea "Hey! hope you had a great time at the d"
type textarea "Hey! hope you had a great time at the da"
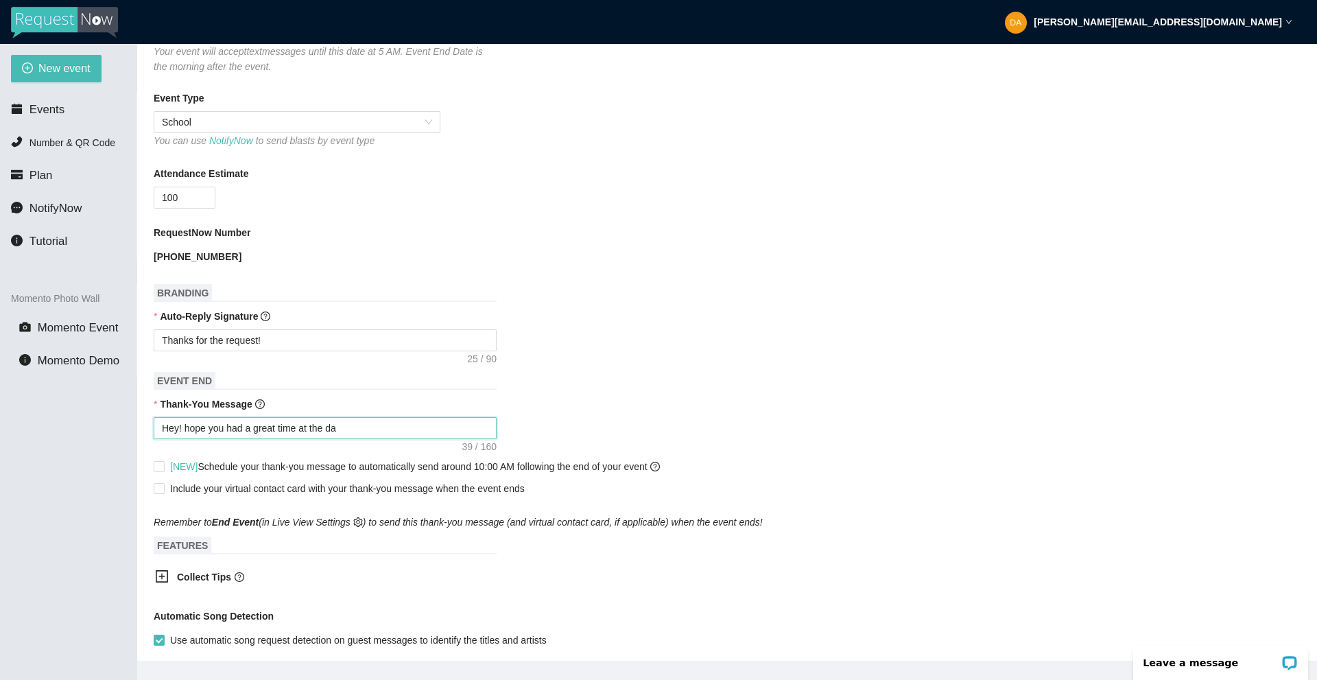
type textarea "Hey! hope you had a great time at the dan"
type textarea "Hey! hope you had a great time at the danc"
type textarea "Hey! hope you had a great time at the dance"
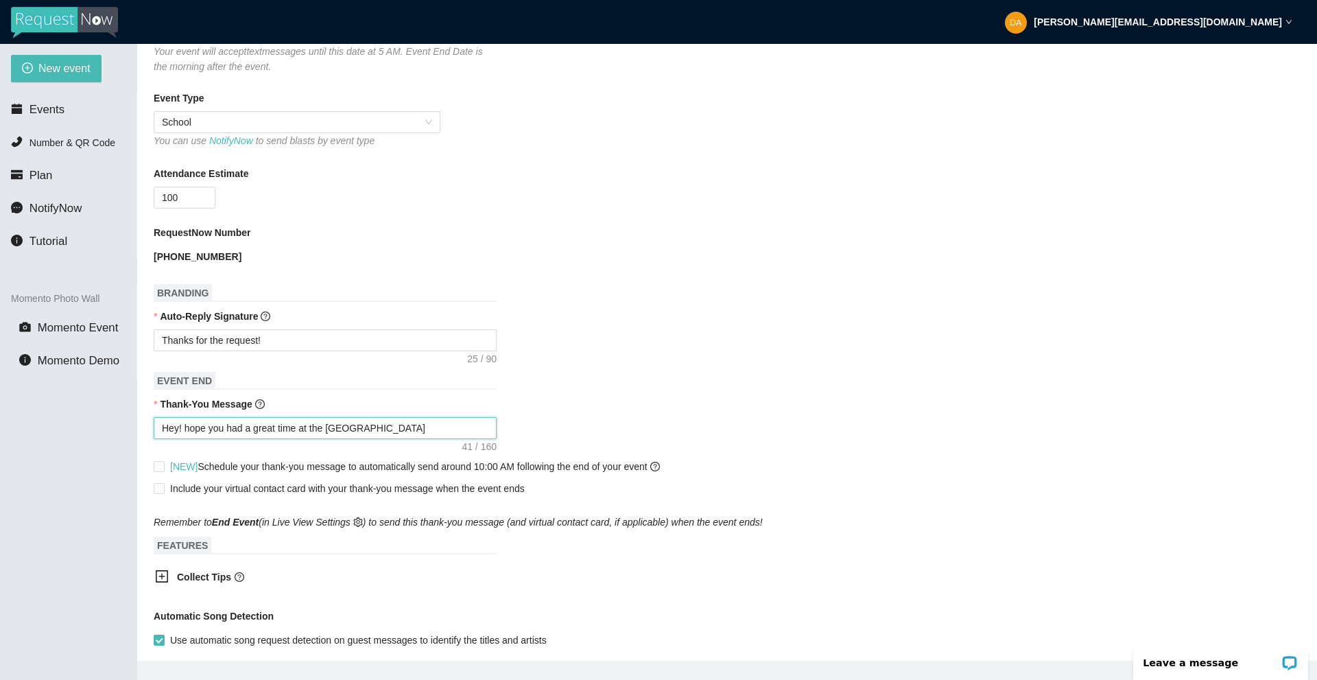
type textarea "Hey! hope you had a great time at the dance"
type textarea "Hey! hope you had a great time at the dance!"
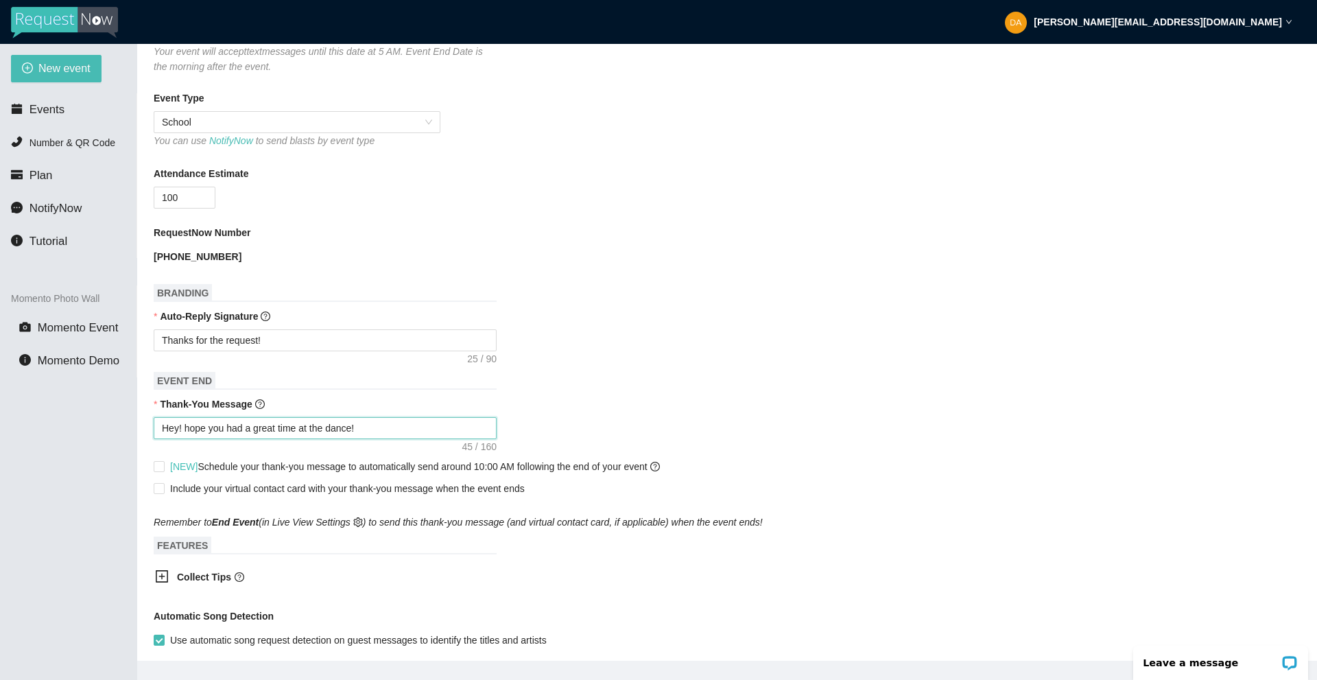
type textarea "Hey! hope you had a great time at the dance!"
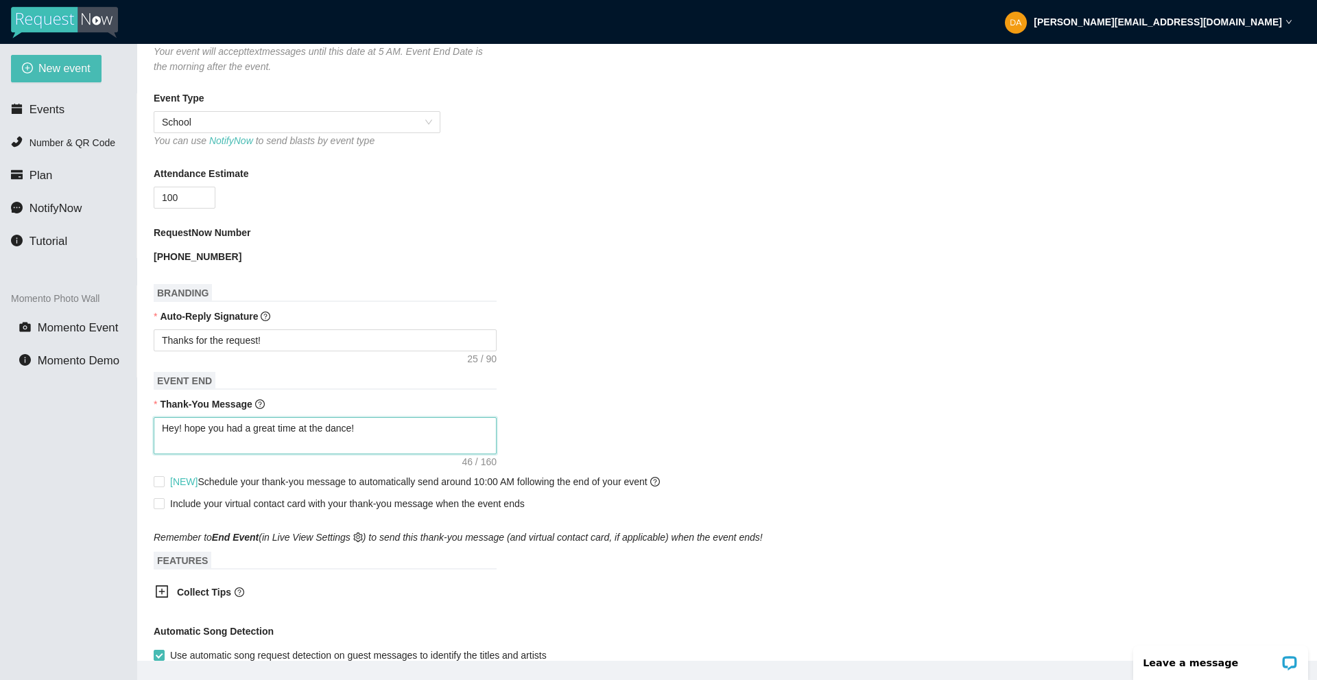
type textarea "Hey! hope you had a great time at the dance! f"
type textarea "Hey! hope you had a great time at the dance! fo"
type textarea "Hey! hope you had a great time at the dance! fol"
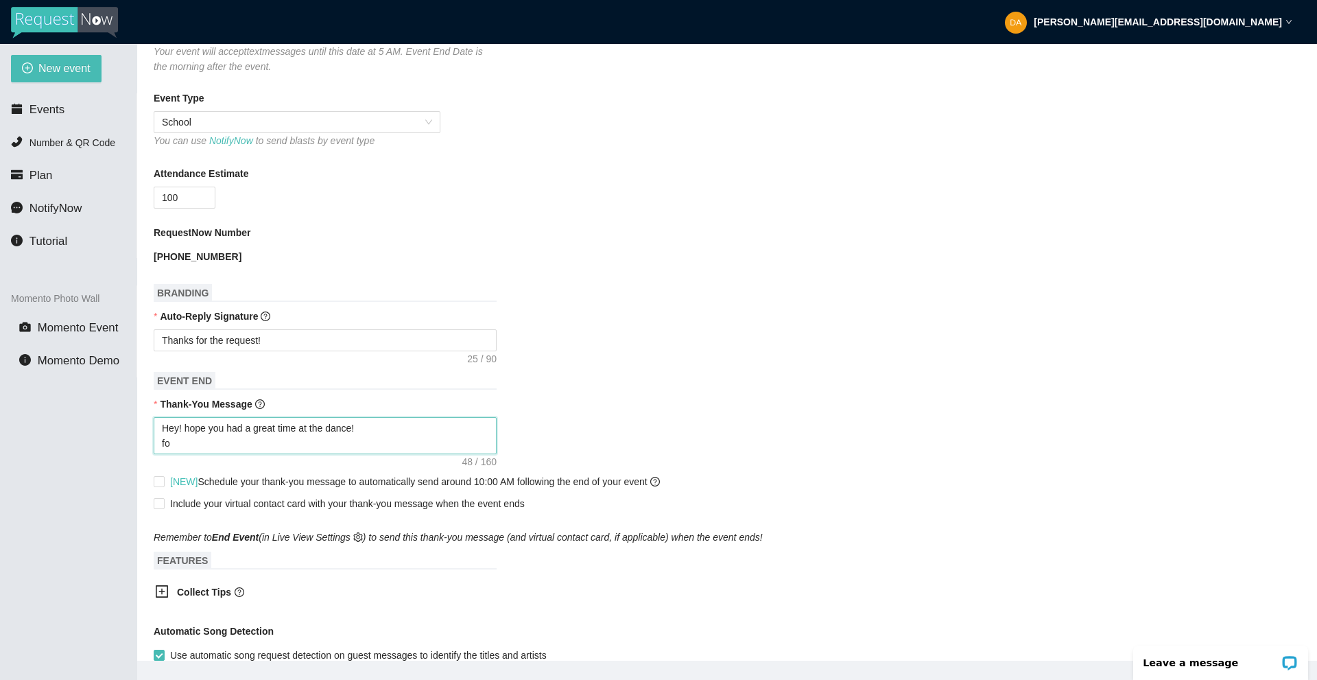
type textarea "Hey! hope you had a great time at the dance! fol"
type textarea "Hey! hope you had a great time at the dance! foll"
type textarea "Hey! hope you had a great time at the dance! follo"
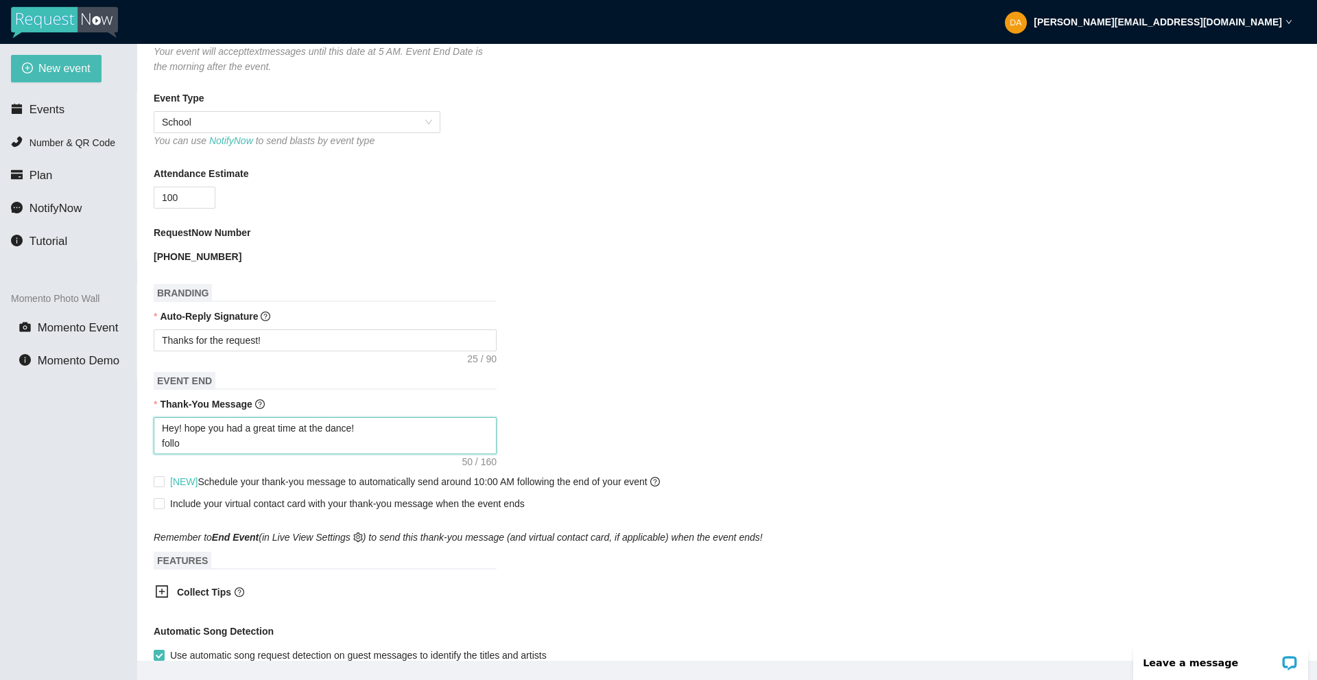
type textarea "Hey! hope you had a great time at the dance! follow"
type textarea "Hey! hope you had a great time at the dance! follow @"
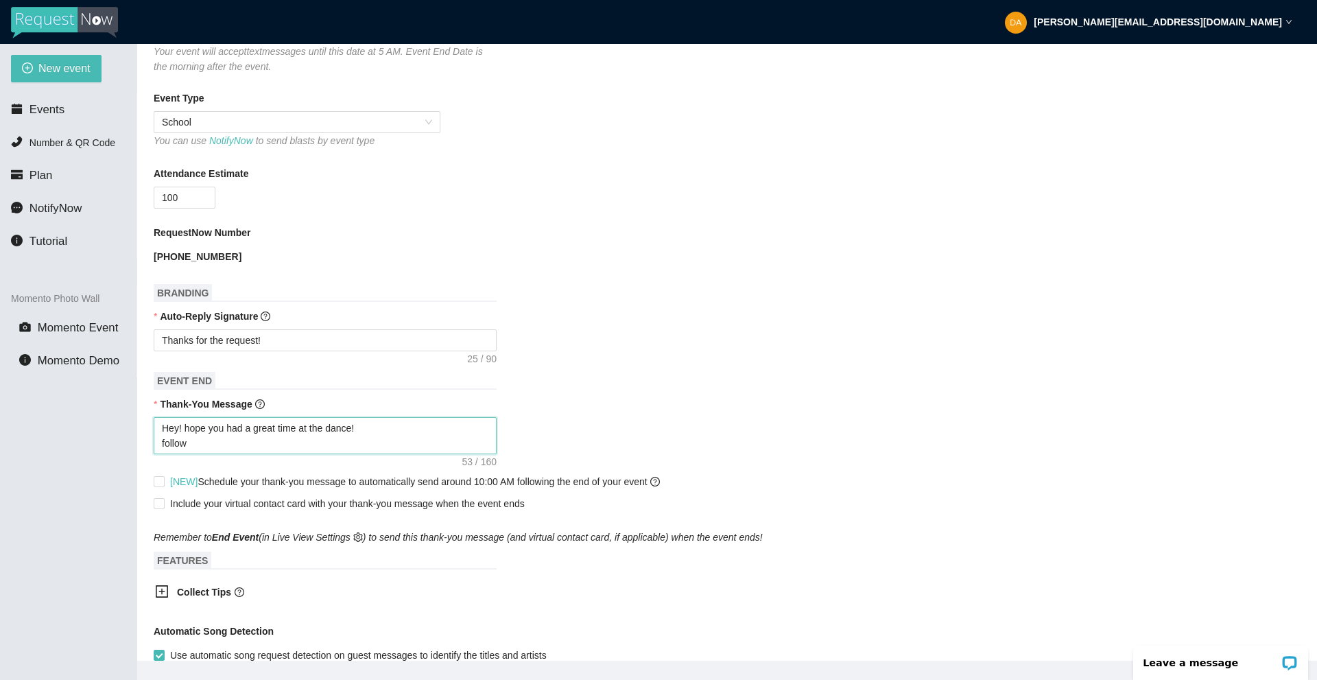
type textarea "Hey! hope you had a great time at the dance! follow @"
type textarea "Hey! hope you had a great time at the dance! follow @d"
type textarea "Hey! hope you had a great time at the dance! follow @d2"
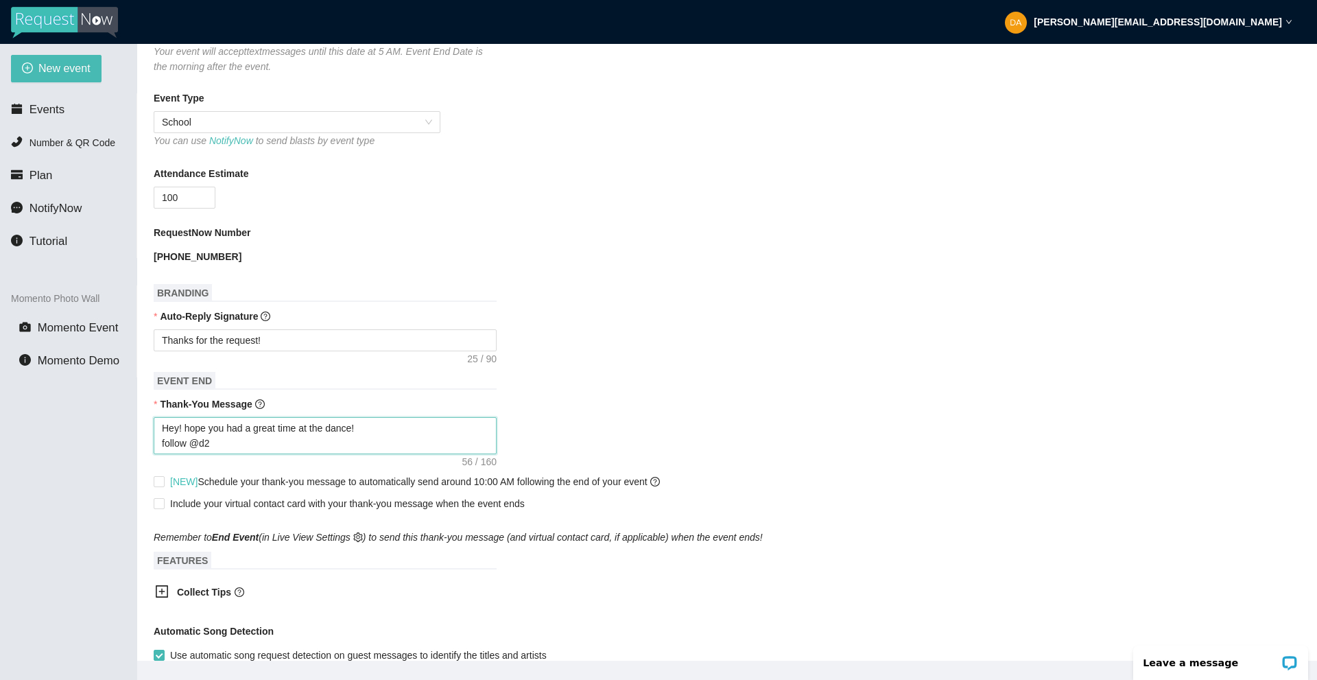
type textarea "Hey! hope you had a great time at the dance! follow @d2e"
type textarea "Hey! hope you had a great time at the dance! follow @d2en"
type textarea "Hey! hope you had a great time at the dance! follow @d2ent"
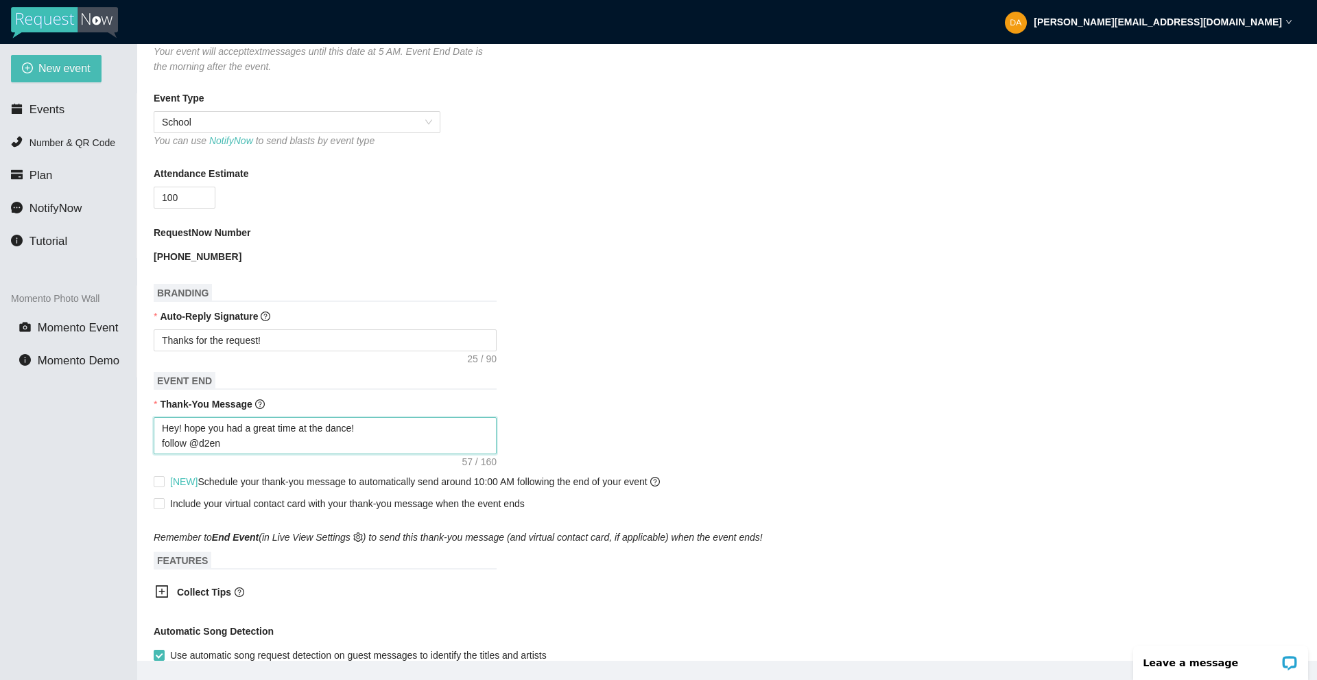
type textarea "Hey! hope you had a great time at the dance! follow @d2ent"
type textarea "Hey! hope you had a great time at the dance! follow @d2ente"
type textarea "Hey! hope you had a great time at the dance! follow @d2enter"
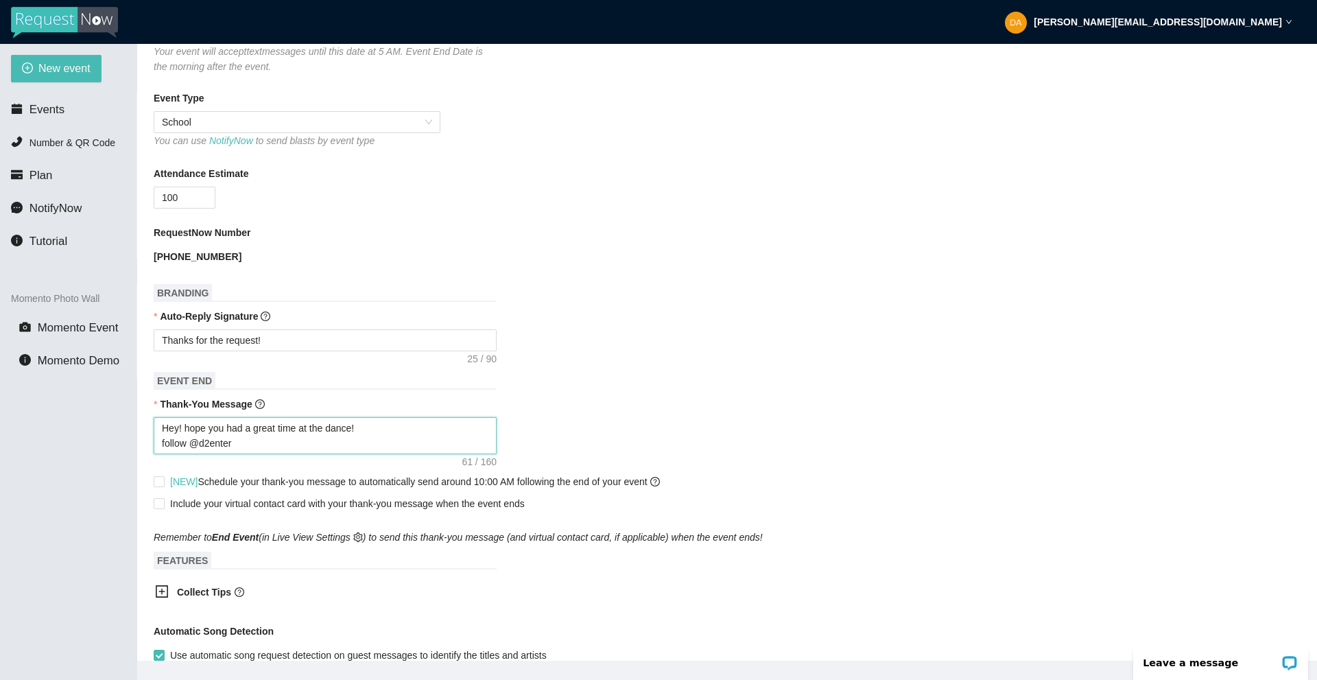
type textarea "Hey! hope you had a great time at the dance! follow @d2entert"
type textarea "Hey! hope you had a great time at the dance! follow @d2enterta"
type textarea "Hey! hope you had a great time at the dance! follow @d2entertai"
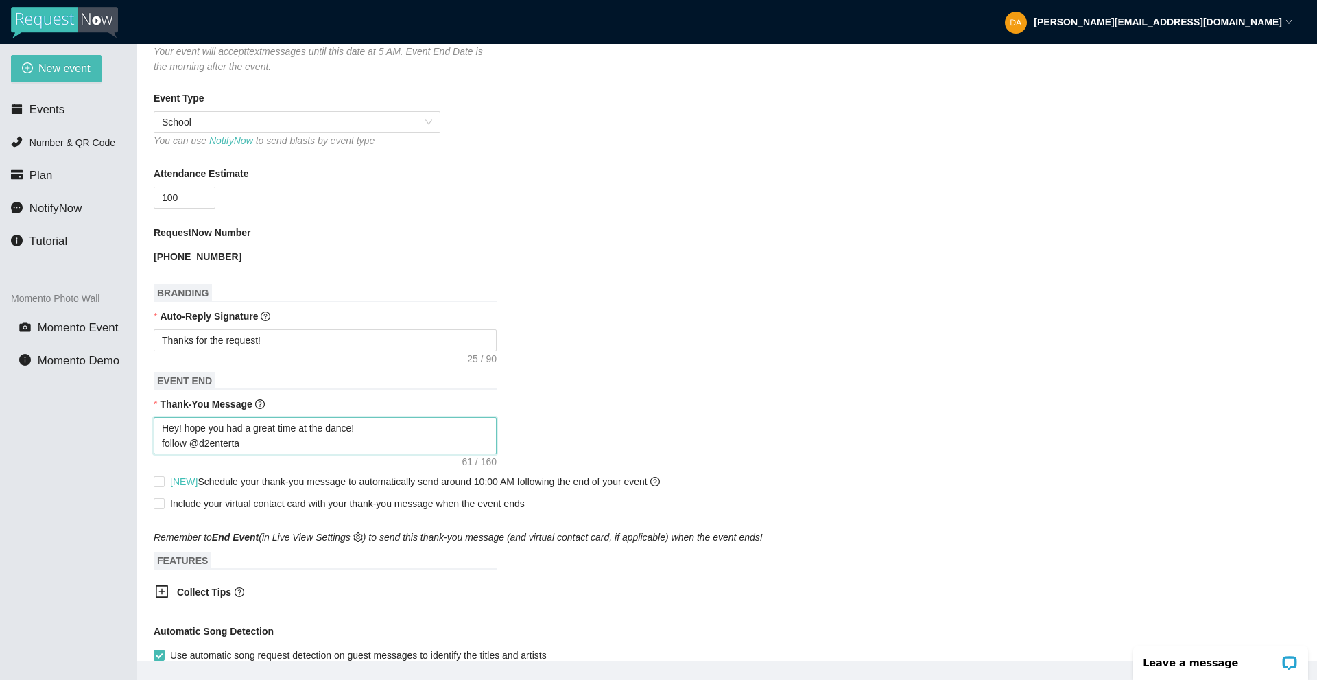
type textarea "Hey! hope you had a great time at the dance! follow @d2entertai"
type textarea "Hey! hope you had a great time at the dance! follow @d2entertain"
type textarea "Hey! hope you had a great time at the dance! follow @d2entertainm"
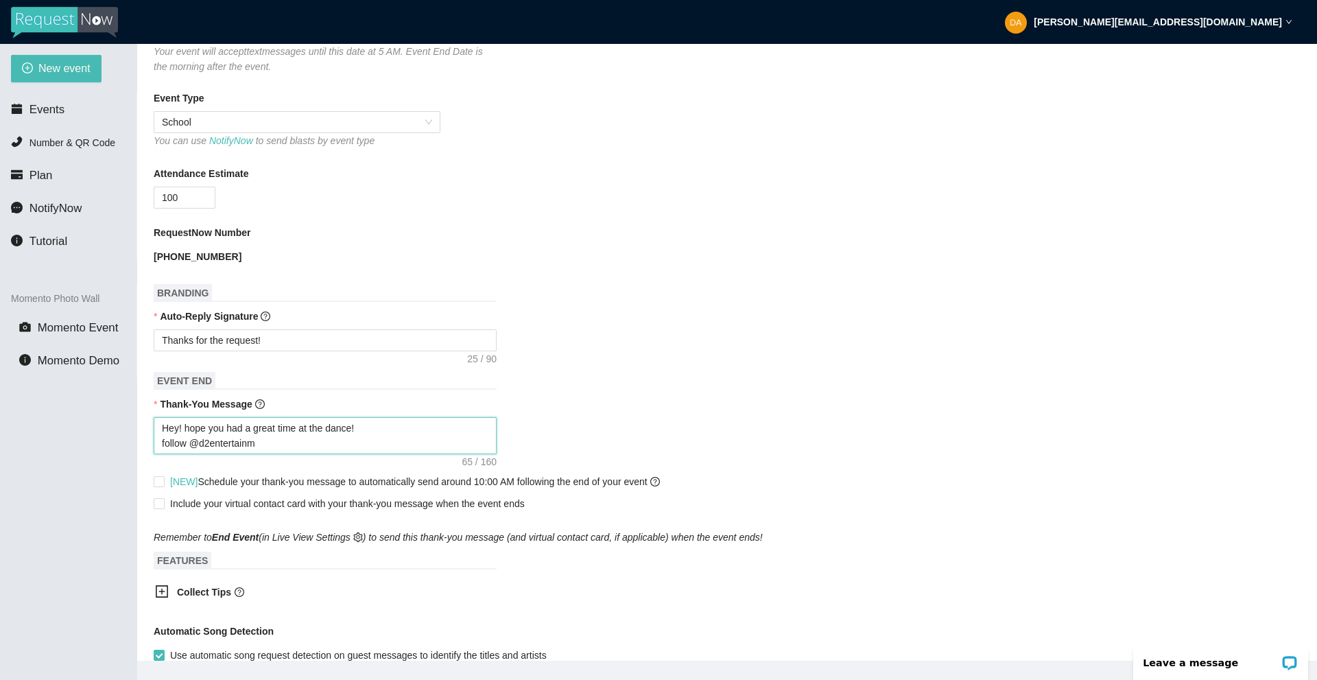
type textarea "Hey! hope you had a great time at the dance! follow @d2entertainme"
type textarea "Hey! hope you had a great time at the dance! follow @d2entertainmen"
type textarea "Hey! hope you had a great time at the dance! follow @d2entertainment"
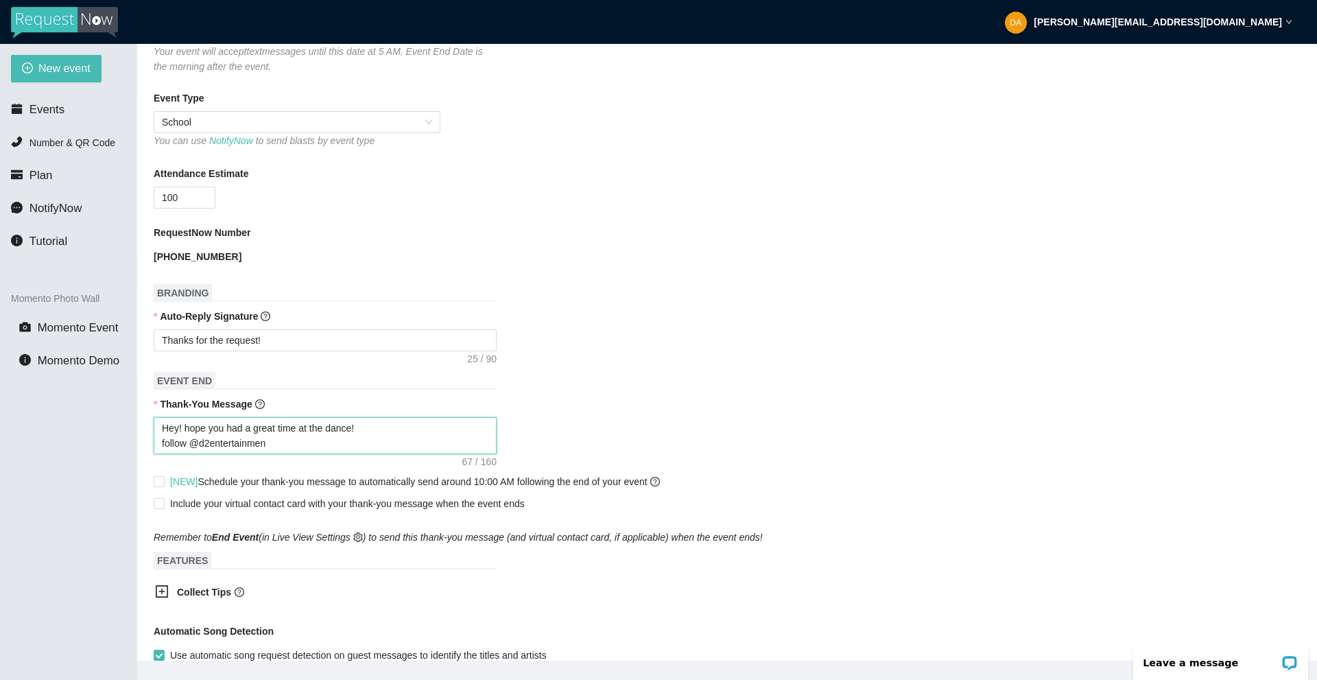
type textarea "Hey! hope you had a great time at the dance! follow @d2entertainment"
type textarea "Hey! hope you had a great time at the dance! follow @d2entertainment i"
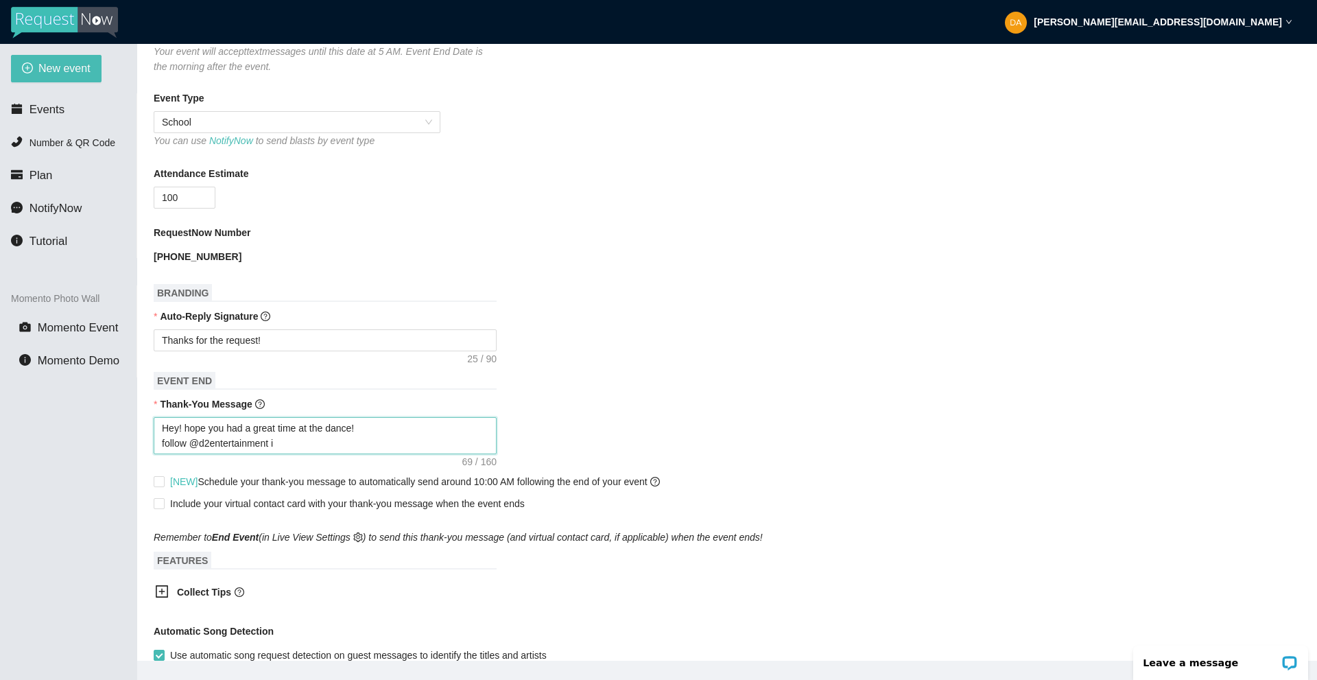
type textarea "Hey! hope you had a great time at the dance! follow @d2entertainment io"
type textarea "Hey! hope you had a great time at the dance! follow @d2entertainment i"
type textarea "Hey! hope you had a great time at the dance! follow @d2entertainment"
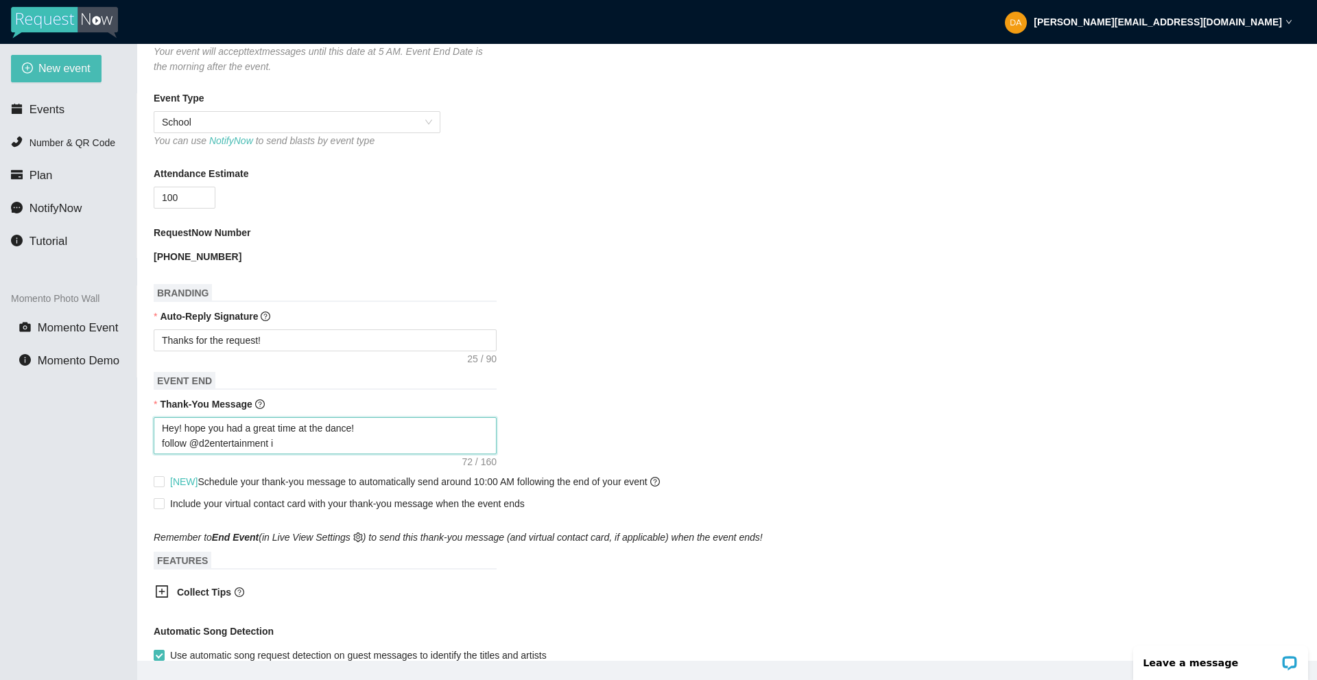
type textarea "Hey! hope you had a great time at the dance! follow @d2entertainment"
type textarea "Hey! hope you had a great time at the dance! follow @d2entertainment o"
type textarea "Hey! hope you had a great time at the dance! follow @d2entertainment on"
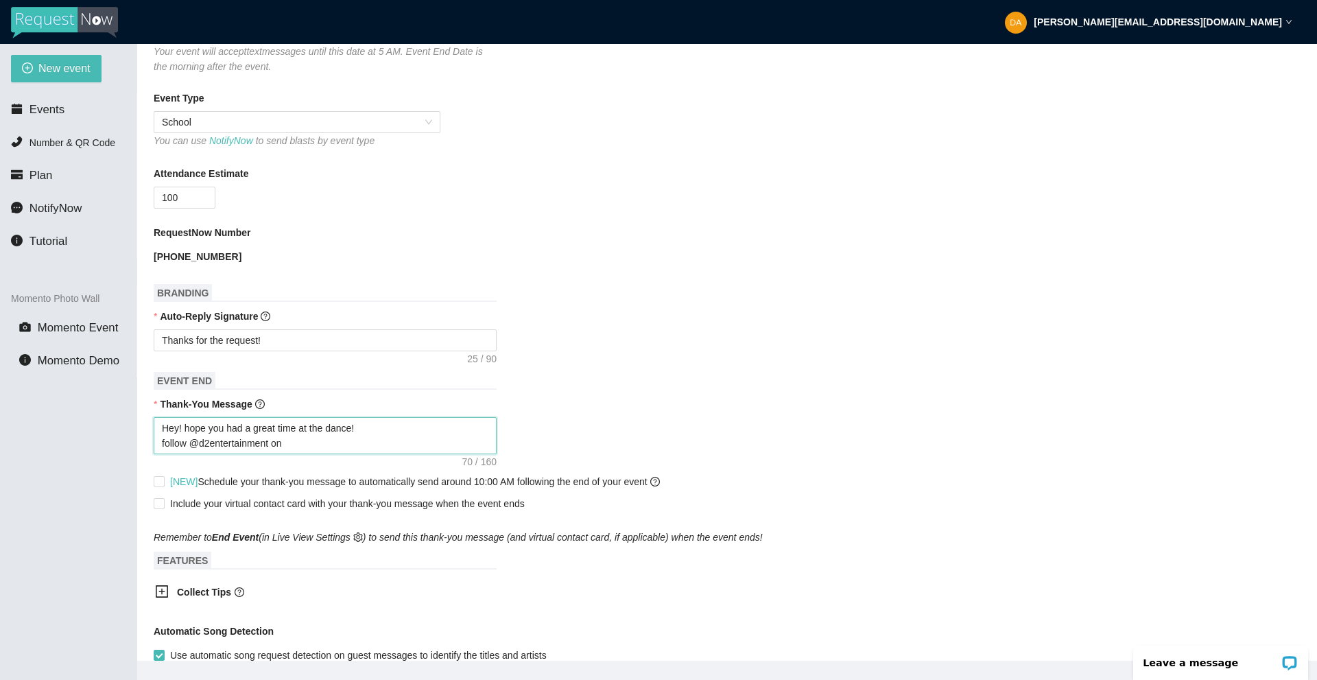
type textarea "Hey! hope you had a great time at the dance! follow @d2entertainment on"
type textarea "Hey! hope you had a great time at the dance! follow @d2entertainment on I"
type textarea "Hey! hope you had a great time at the dance! follow @d2entertainment on In"
type textarea "Hey! hope you had a great time at the dance! follow @d2entertainment on Ins"
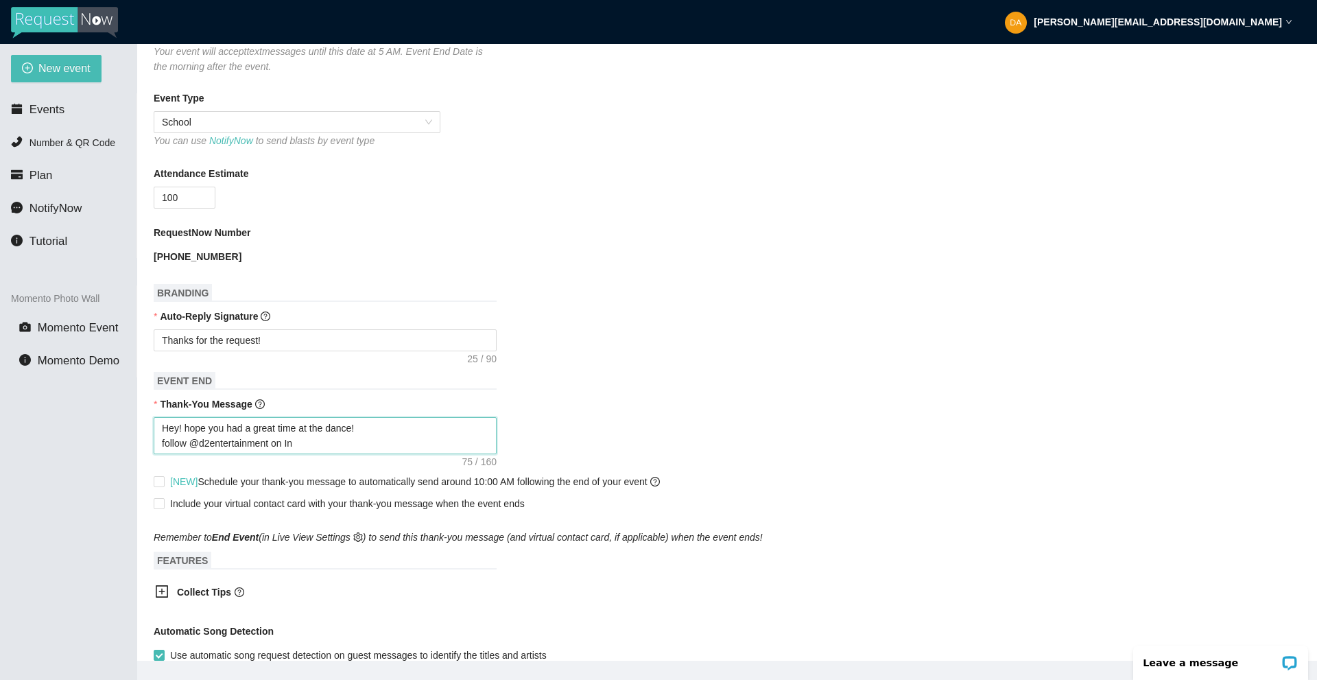
type textarea "Hey! hope you had a great time at the dance! follow @d2entertainment on Ins"
type textarea "Hey! hope you had a great time at the dance! follow @d2entertainment on Inst"
type textarea "Hey! hope you had a great time at the dance! follow @d2entertainment on Insta"
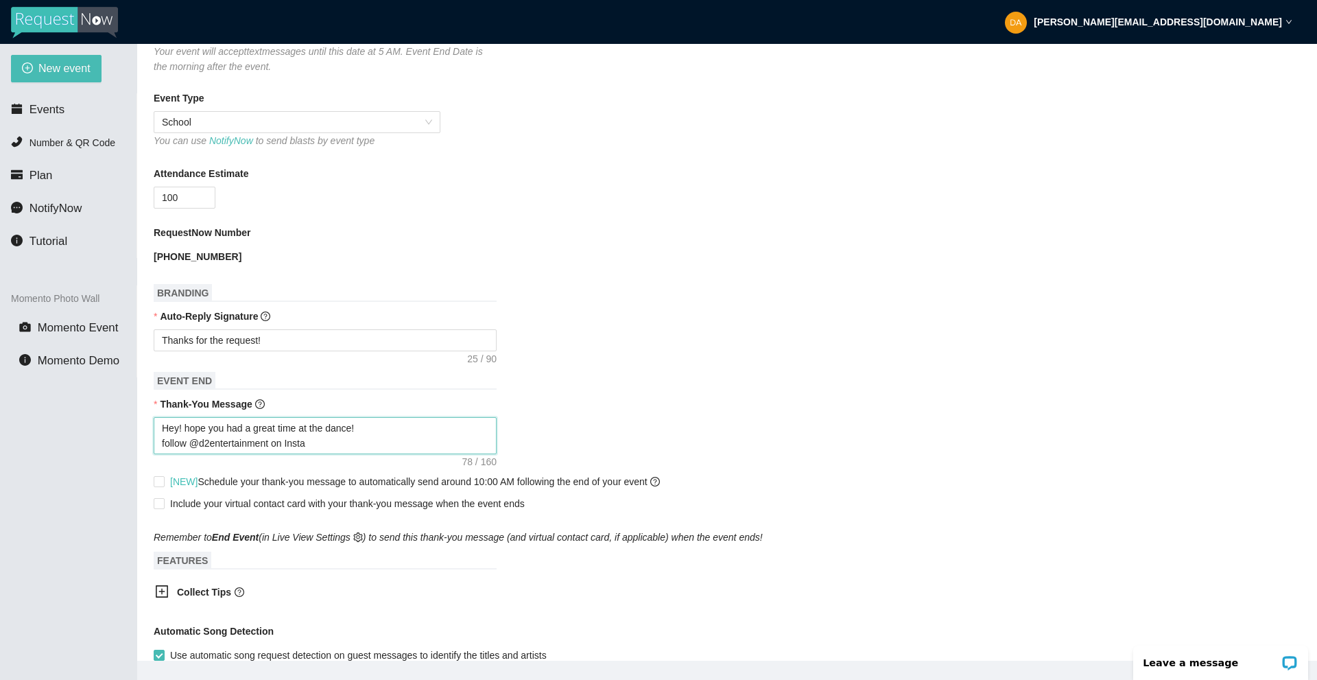
type textarea "Hey! hope you had a great time at the dance! follow @d2entertainment on Insta"
type textarea "Hey! hope you had a great time at the dance! follow @d2entertainment on Insta &"
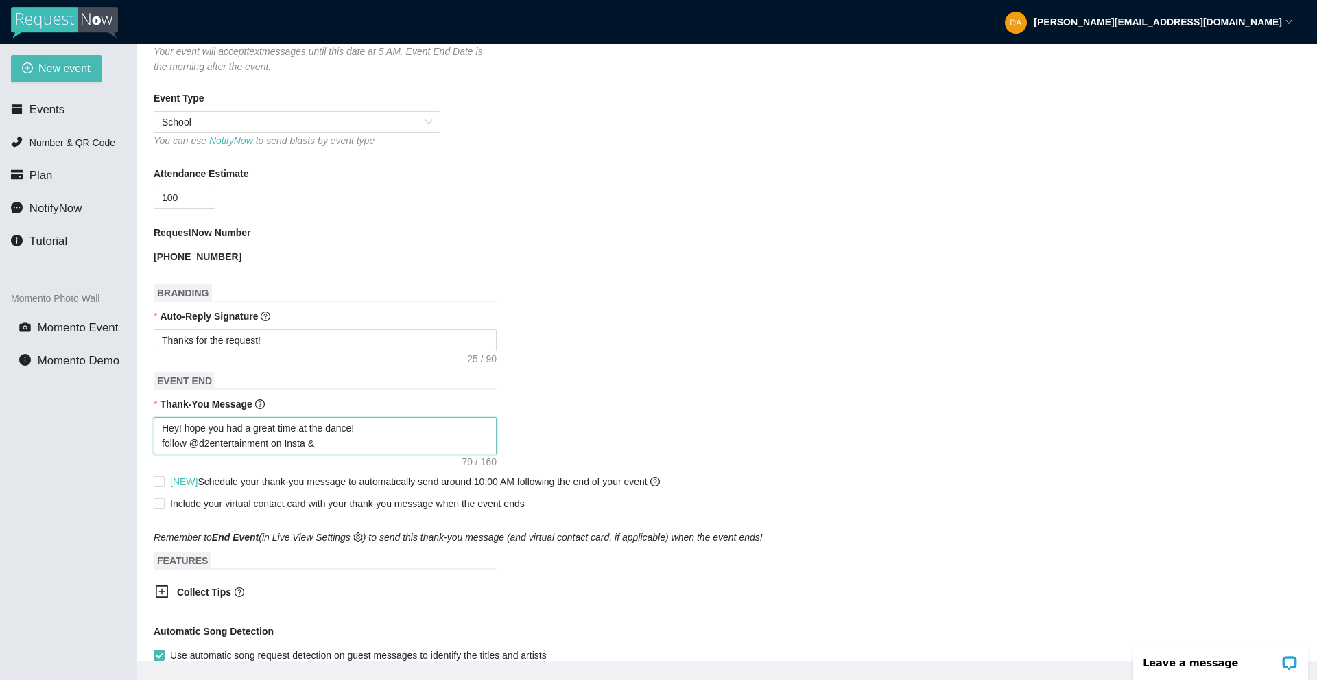
type textarea "Hey! hope you had a great time at the dance! follow @d2entertainment on Insta &"
type textarea "Hey! hope you had a great time at the dance! follow @d2entertainment on Insta &…"
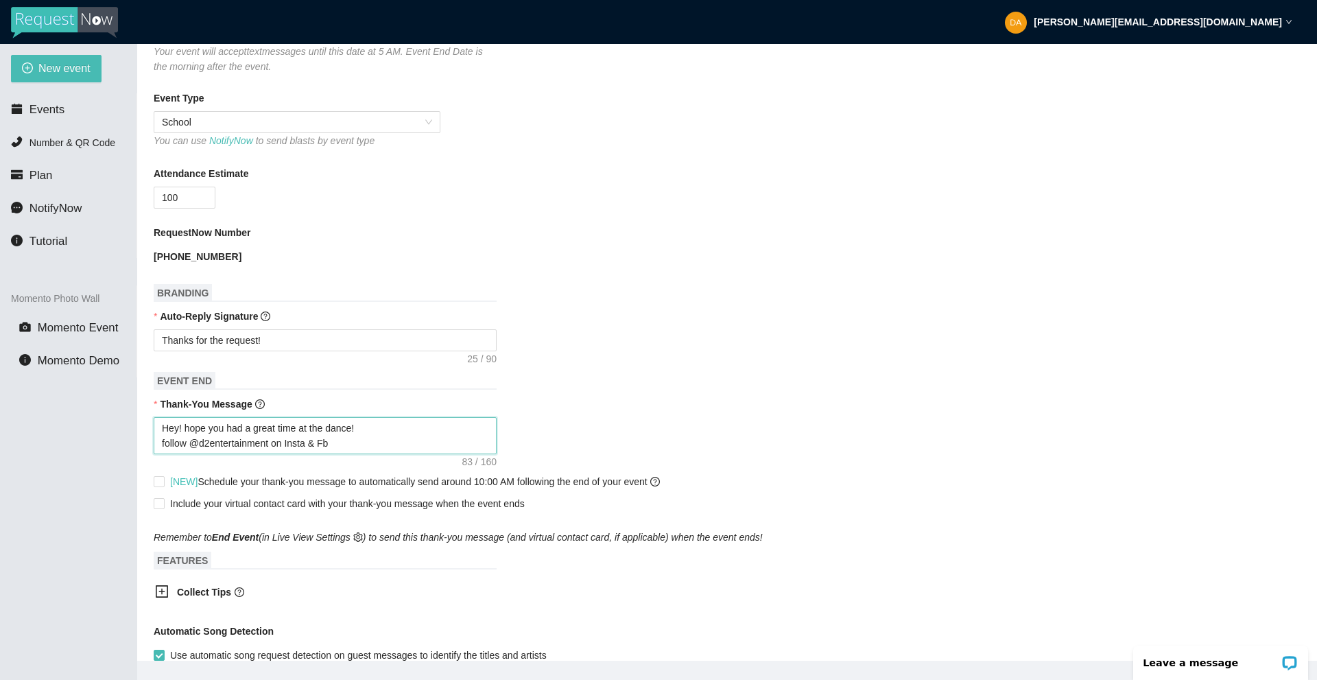
type textarea "Hey! hope you had a great time at the dance! follow @d2entertainment on Insta &…"
click at [592, 381] on form "Event Name Jesuit Ring Dance 25 Event Start Date 09/13/2025 Your event will acc…" at bounding box center [727, 400] width 1147 height 1095
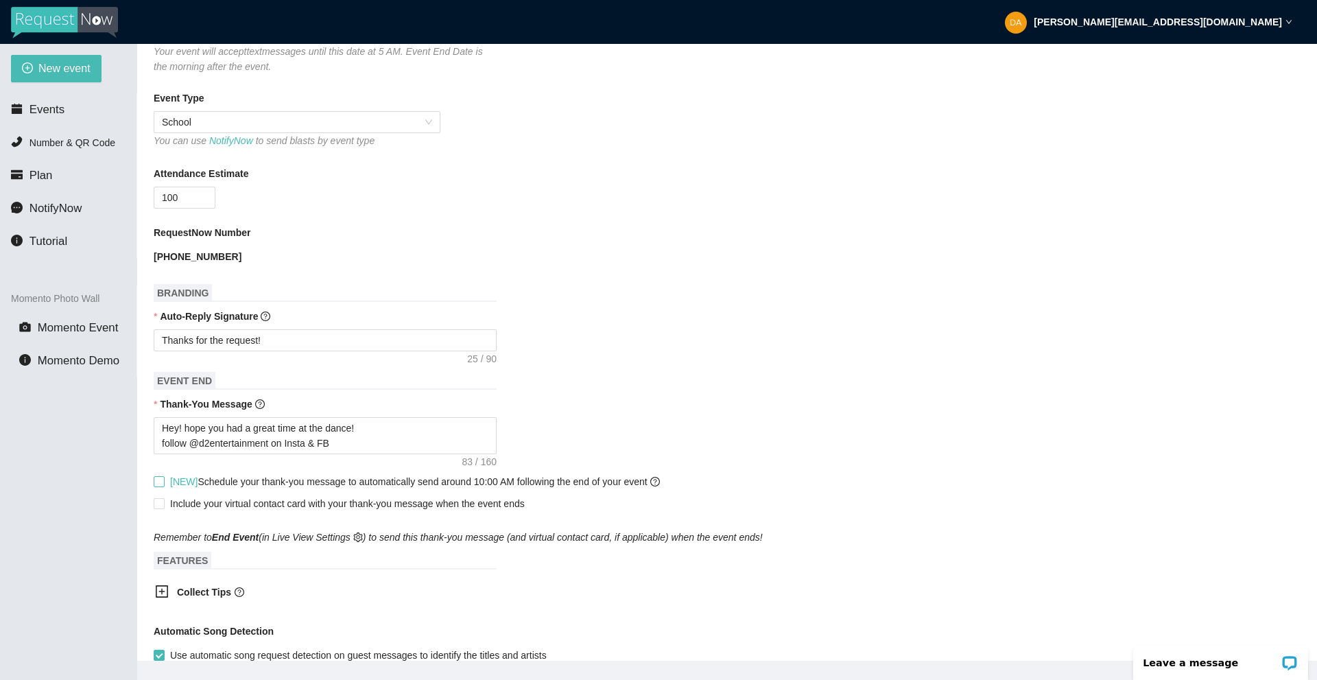
click at [166, 482] on span "[NEW] Schedule your thank-you message to automatically send around 10:00 AM fol…" at bounding box center [415, 481] width 501 height 15
click at [163, 482] on input "[NEW] Schedule your thank-you message to automatically send around 10:00 AM fol…" at bounding box center [159, 481] width 10 height 10
checkbox input "true"
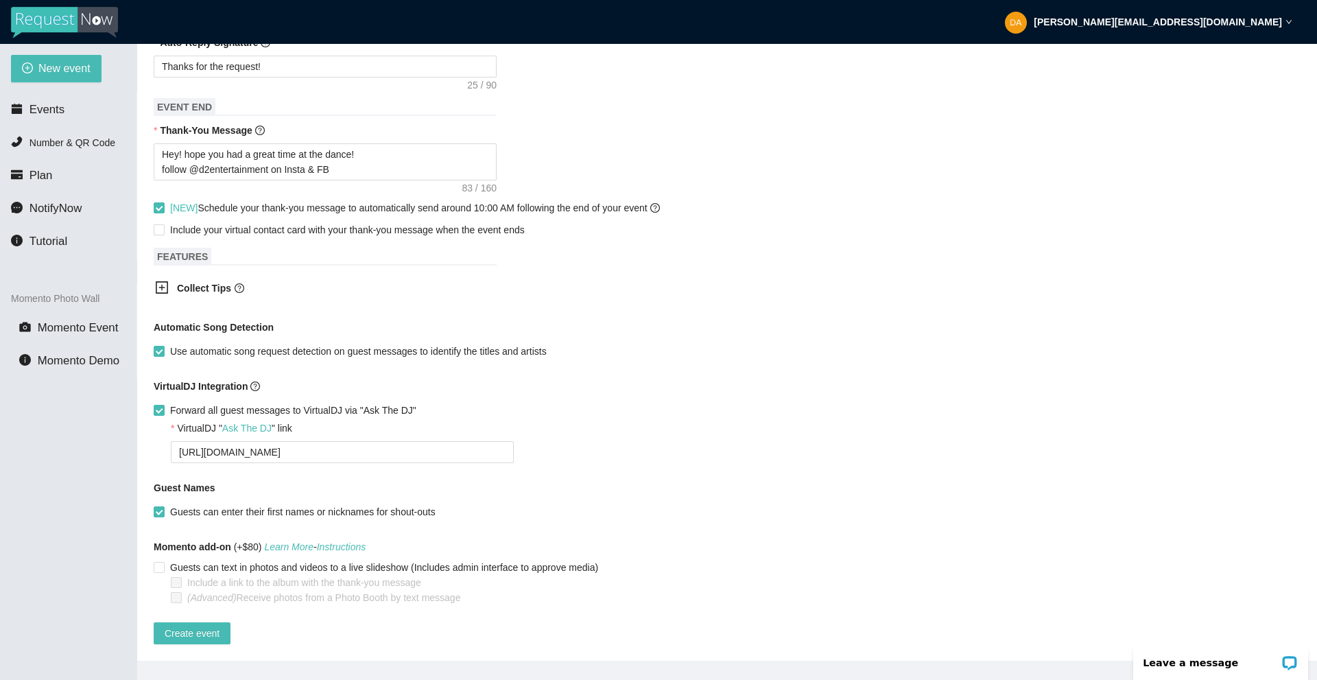
scroll to position [627, 0]
click at [193, 626] on span "Create event" at bounding box center [192, 633] width 55 height 15
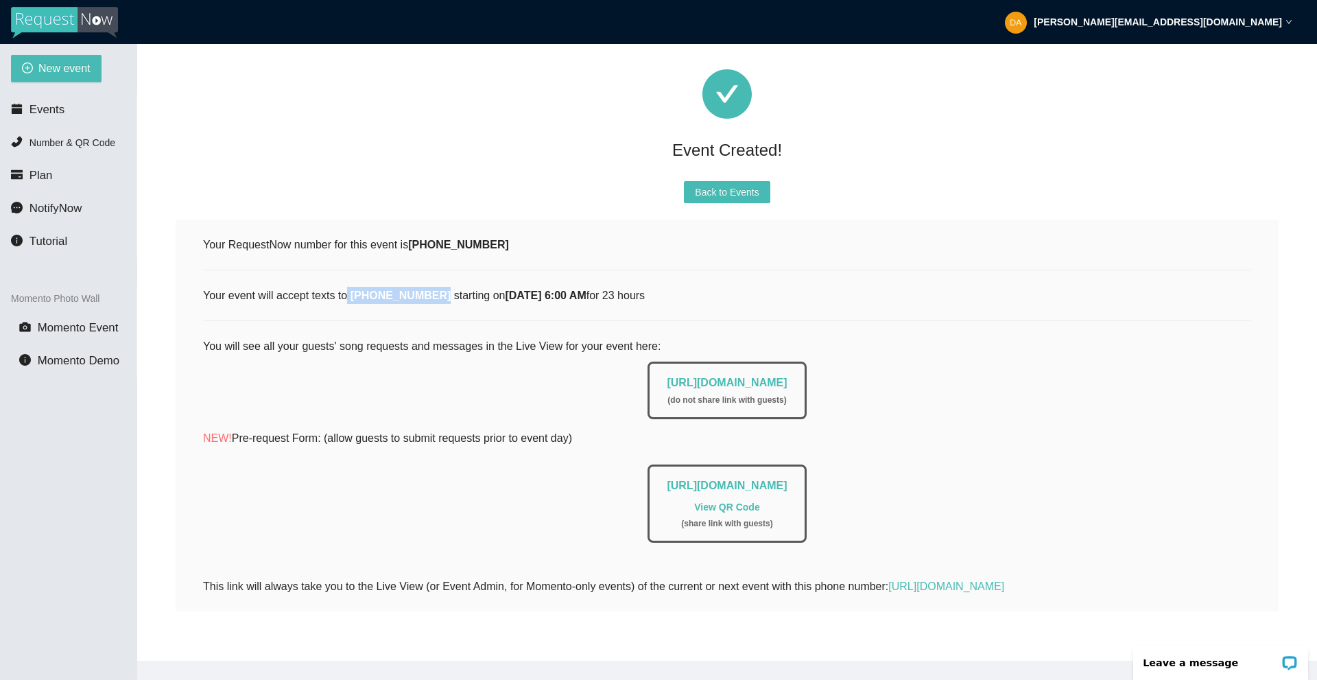
drag, startPoint x: 348, startPoint y: 287, endPoint x: 429, endPoint y: 287, distance: 80.9
click at [429, 287] on div "Your event will accept texts to (504) 414-0258 starting on September 13th, 6:00…" at bounding box center [727, 295] width 1048 height 17
copy div "(504) 414-0258"
click at [746, 479] on link "https://app.requestnow.io/add-requests/74522506-02a3-4f06-89f8-a603f20238cf" at bounding box center [727, 485] width 120 height 12
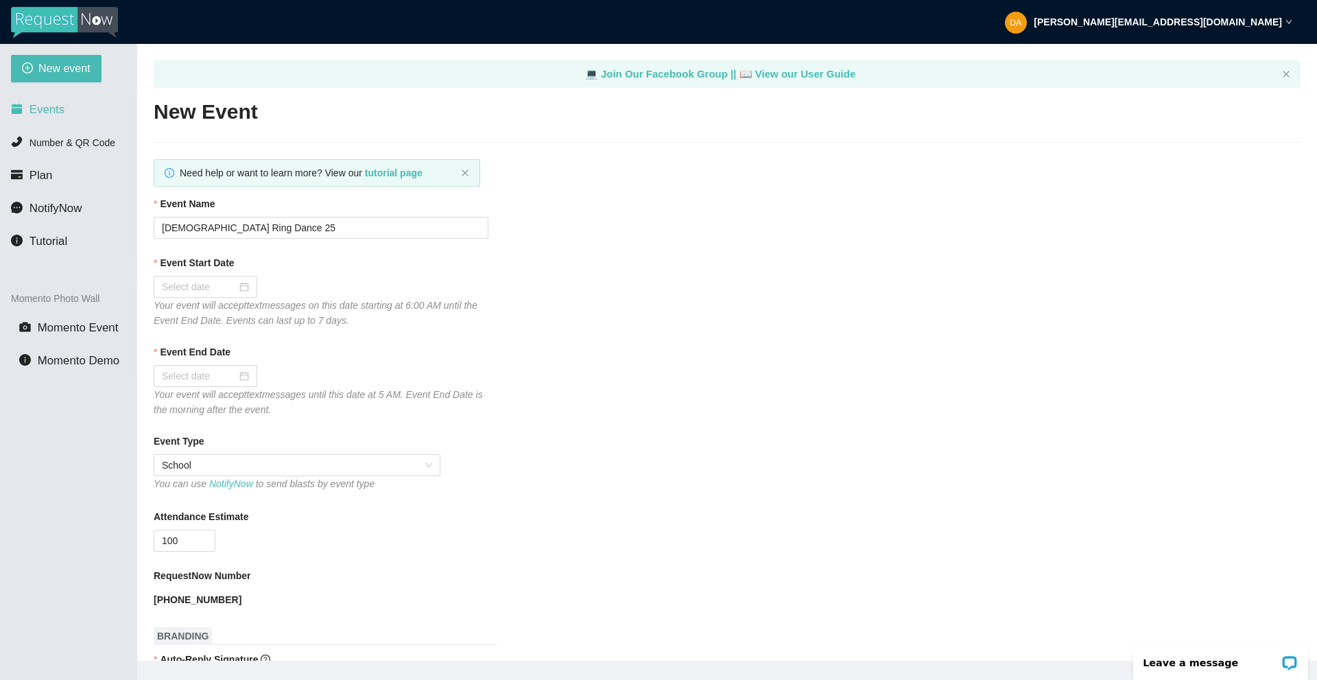
click at [42, 110] on span "Events" at bounding box center [46, 109] width 35 height 13
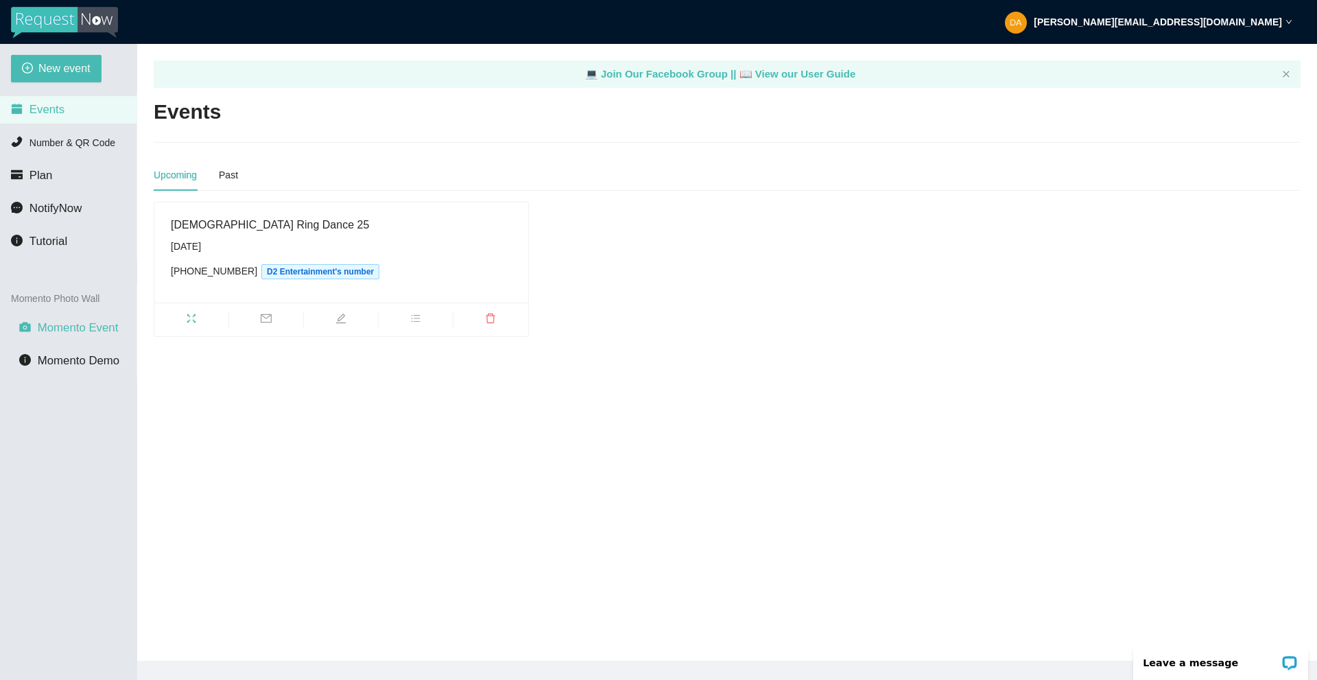
click at [65, 326] on span "Momento Event" at bounding box center [78, 327] width 81 height 13
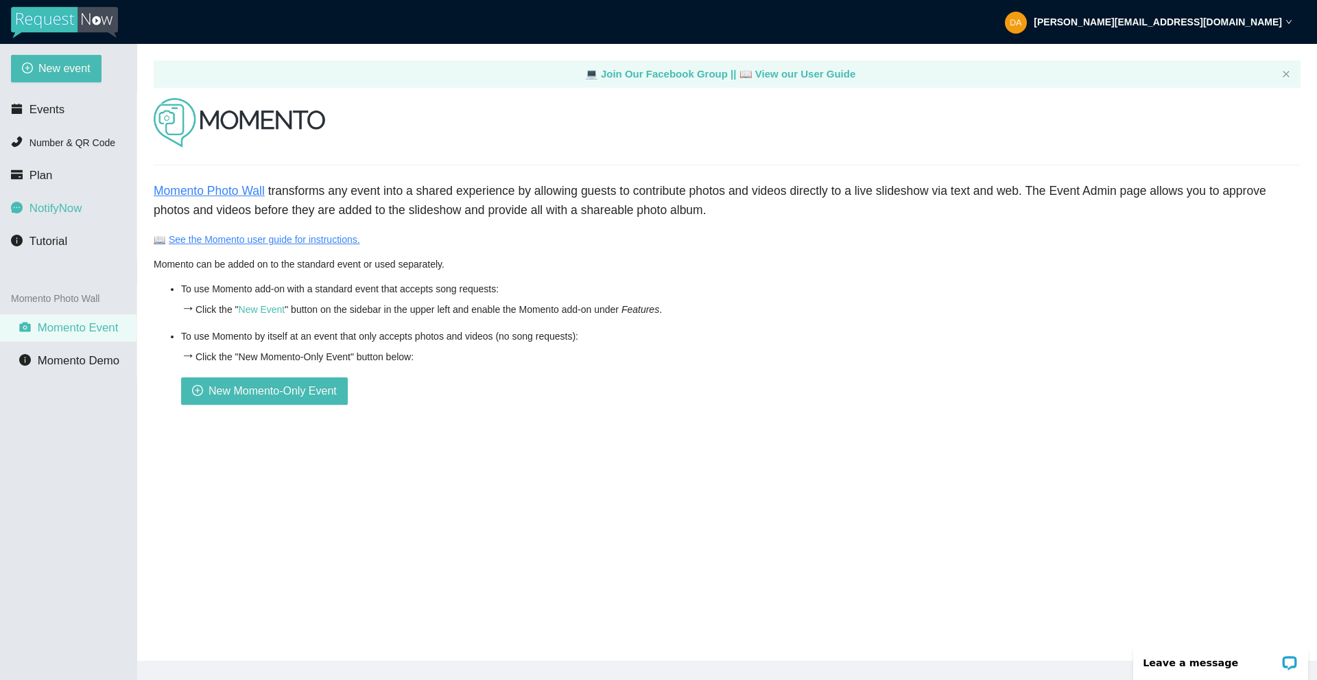
click at [60, 216] on li "NotifyNow" at bounding box center [68, 208] width 136 height 27
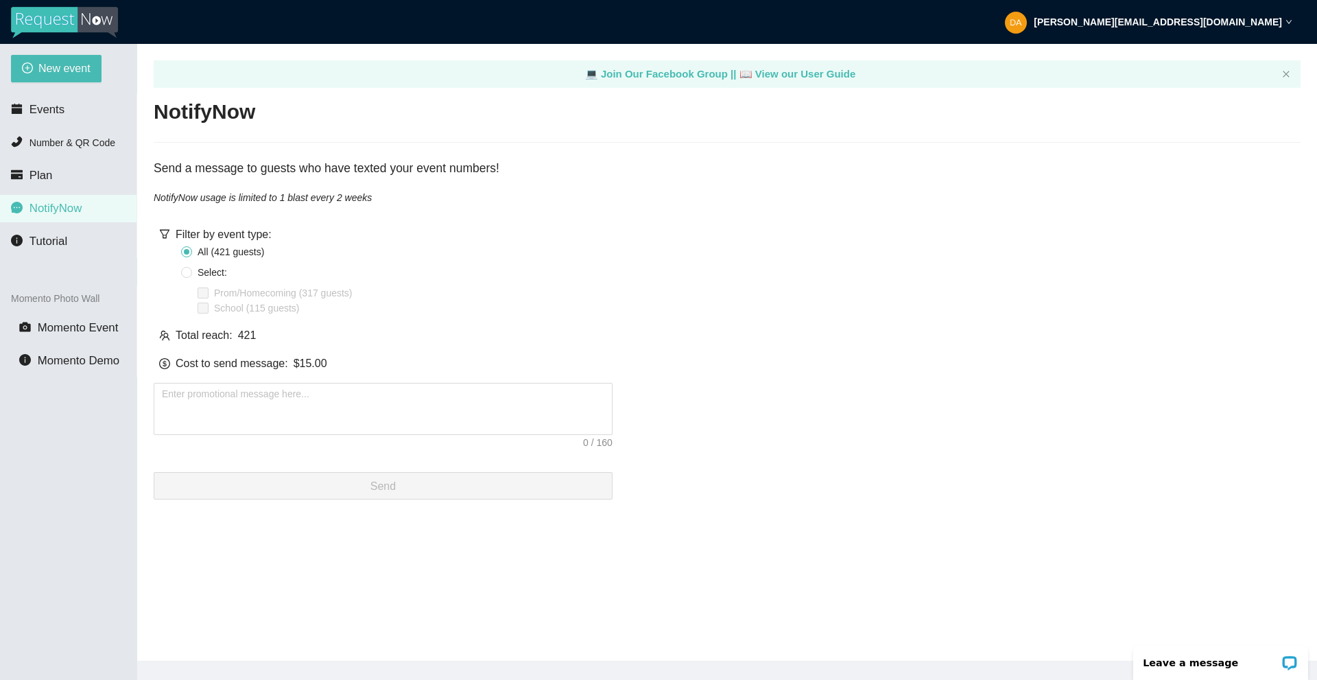
click at [191, 278] on label "Select:" at bounding box center [206, 272] width 51 height 15
click at [191, 278] on input "Select:" at bounding box center [186, 272] width 11 height 11
radio input "true"
radio input "false"
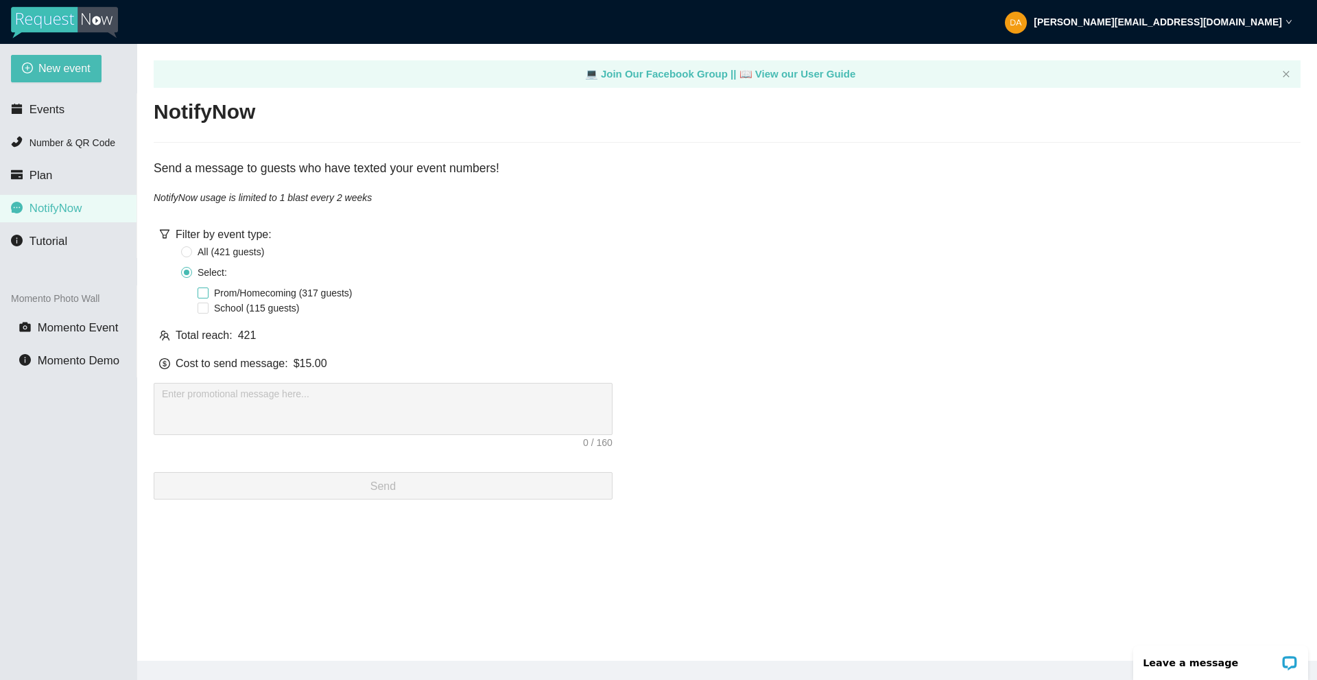
click at [201, 292] on input "Prom/Homecoming (317 guests)" at bounding box center [203, 292] width 11 height 11
checkbox input "true"
click at [211, 311] on span "School (115 guests)" at bounding box center [257, 307] width 97 height 15
click at [209, 311] on input "School (115 guests)" at bounding box center [203, 307] width 11 height 11
checkbox input "true"
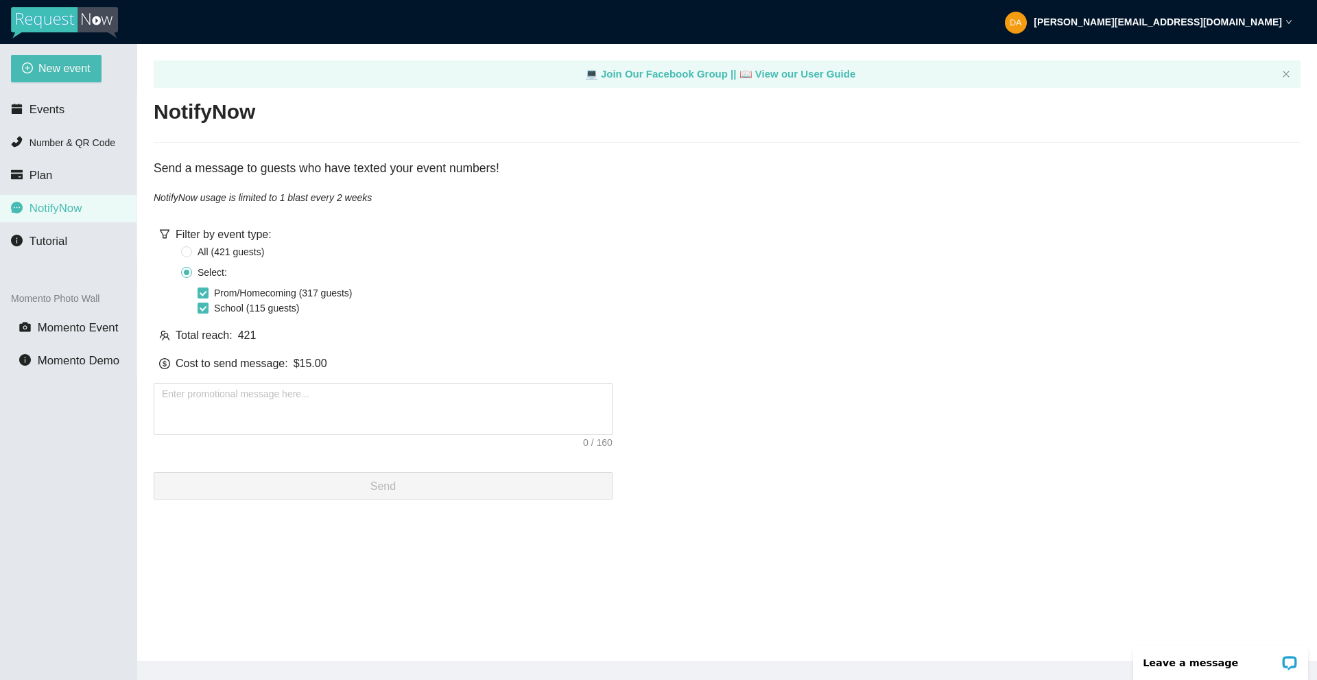
click at [179, 251] on div "Filter by event type: All ( 421 guest s ) Select: Prom/Homecoming (317 guests) …" at bounding box center [383, 271] width 459 height 90
click at [38, 176] on span "Plan" at bounding box center [40, 175] width 23 height 13
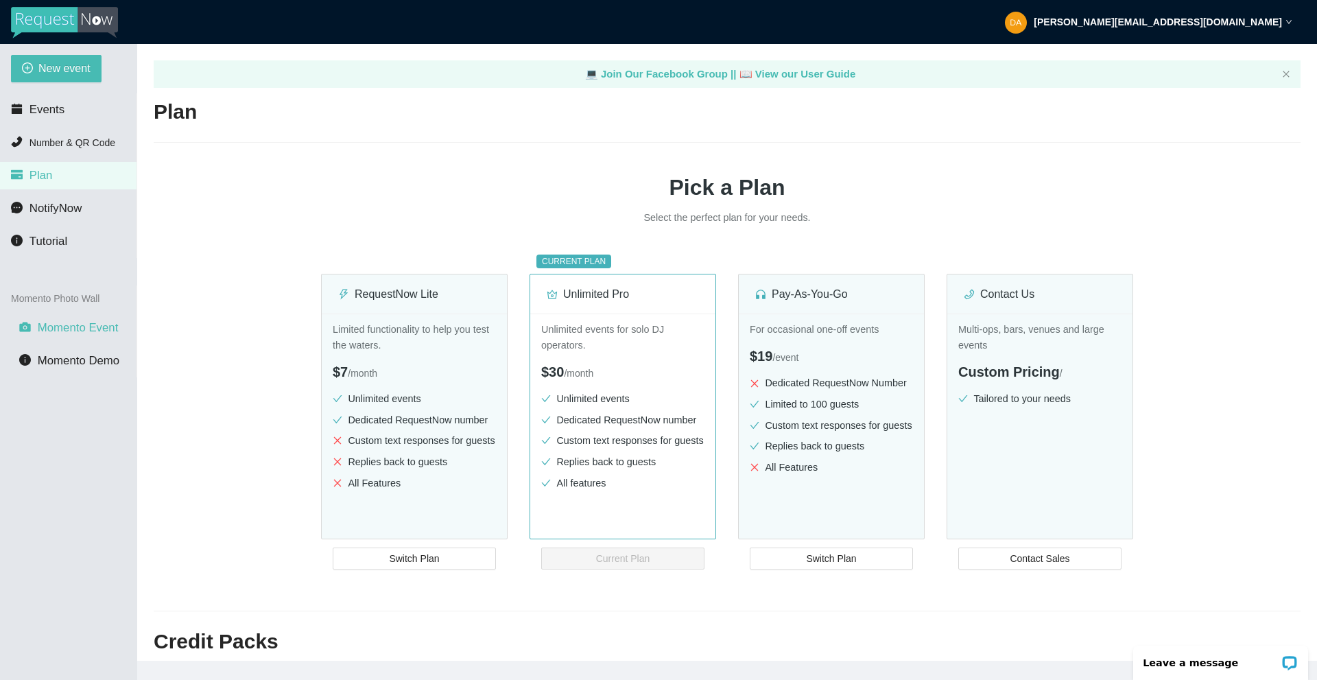
click at [95, 325] on span "Momento Event" at bounding box center [78, 327] width 81 height 13
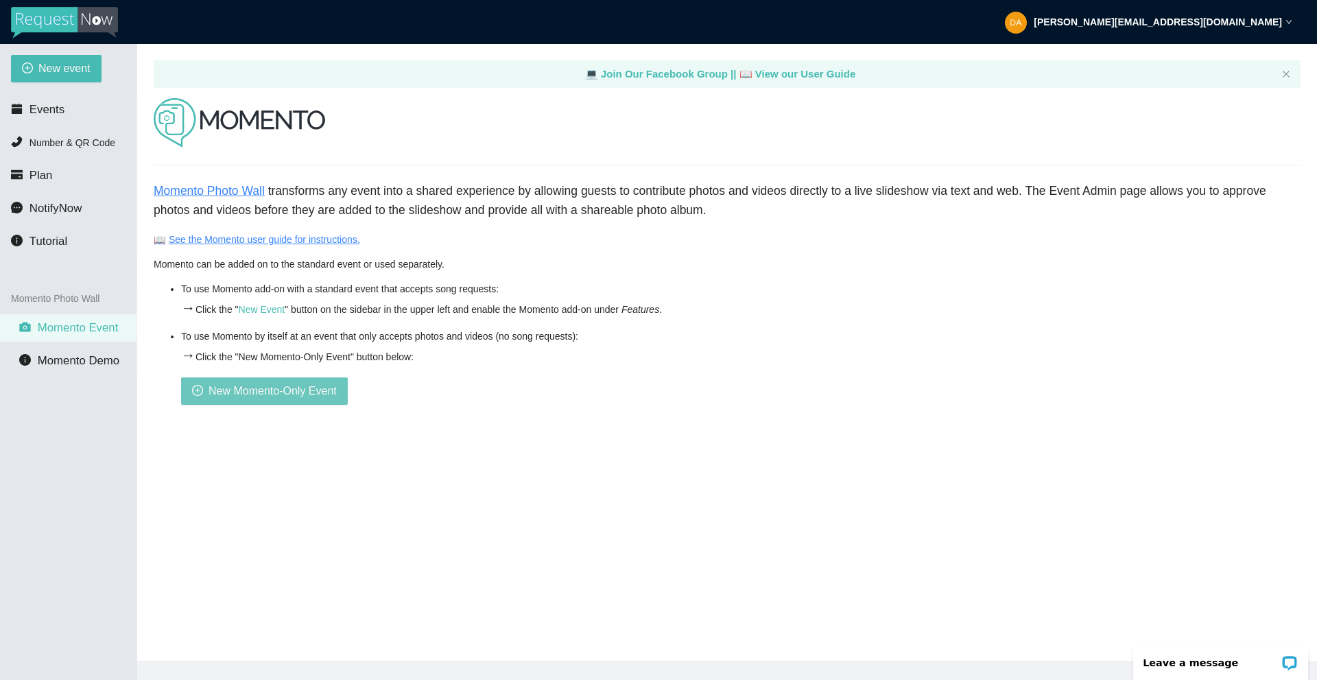
click at [235, 388] on span "New Momento-Only Event" at bounding box center [273, 390] width 128 height 17
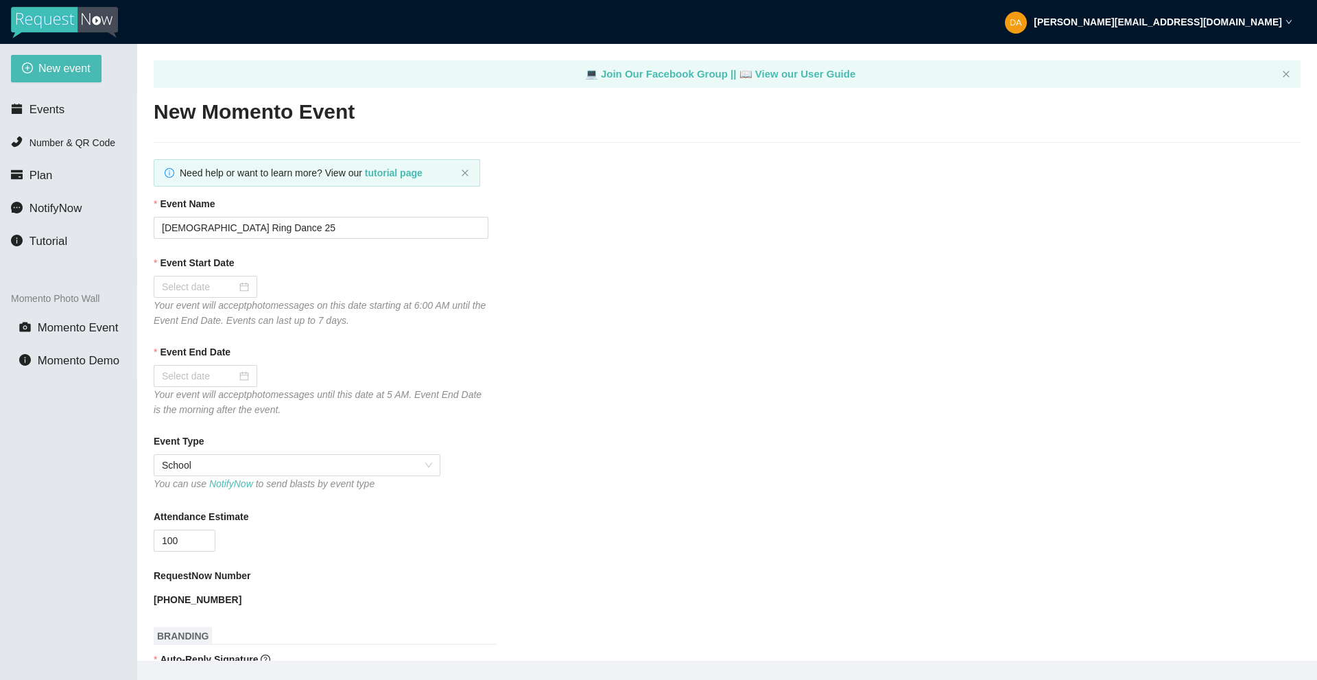
type textarea "Hey! hope you had a great time at the dance! follow @d2entertainment on Insta &…"
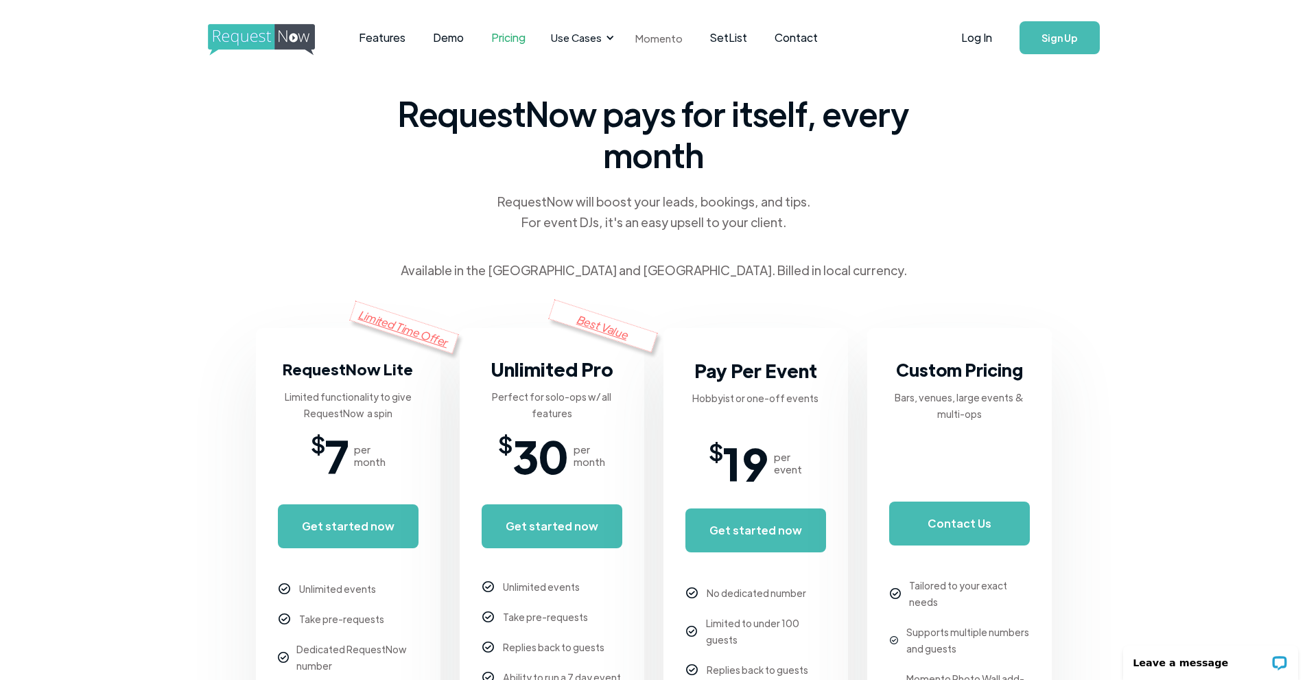
click at [643, 38] on link "Momento" at bounding box center [658, 38] width 75 height 40
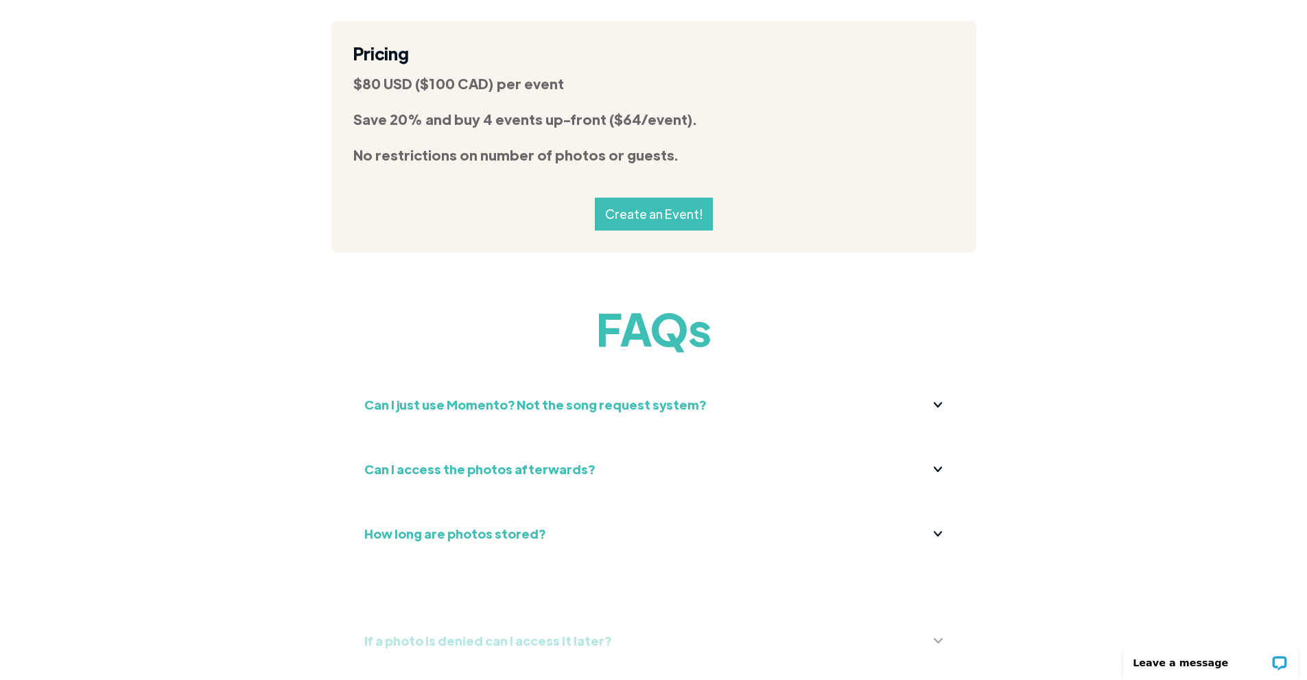
scroll to position [5076, 0]
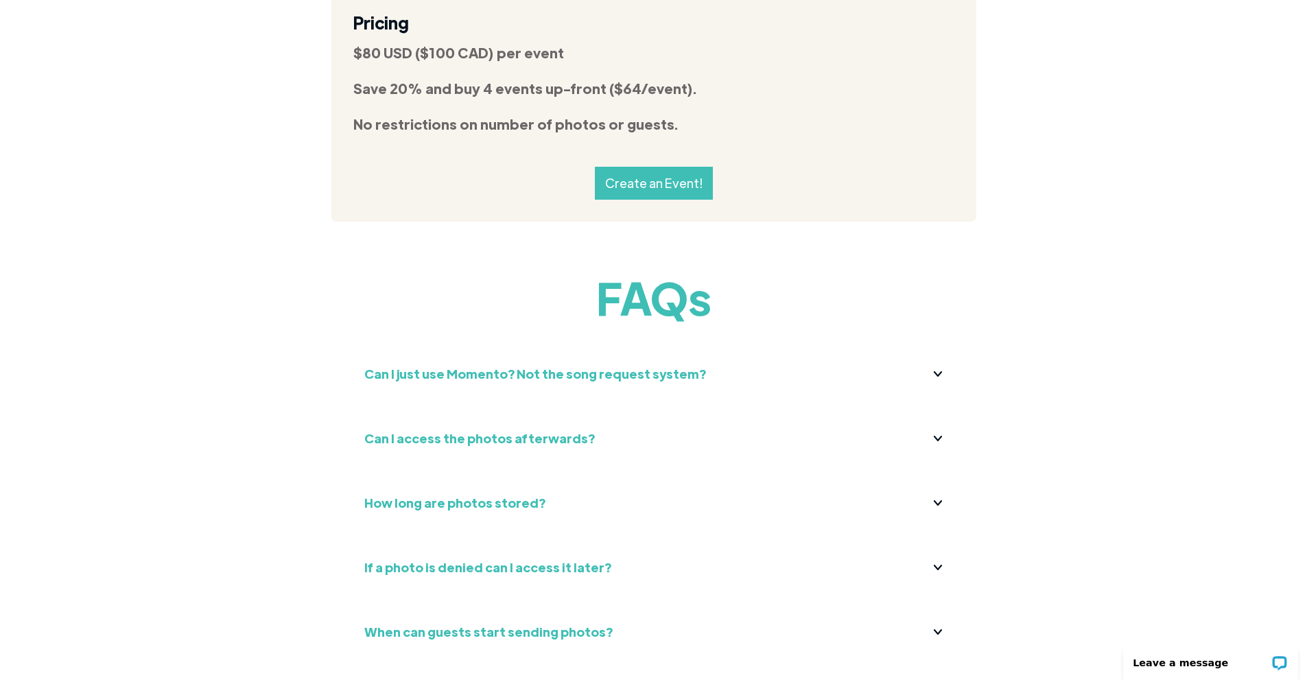
click at [936, 565] on img at bounding box center [938, 567] width 9 height 5
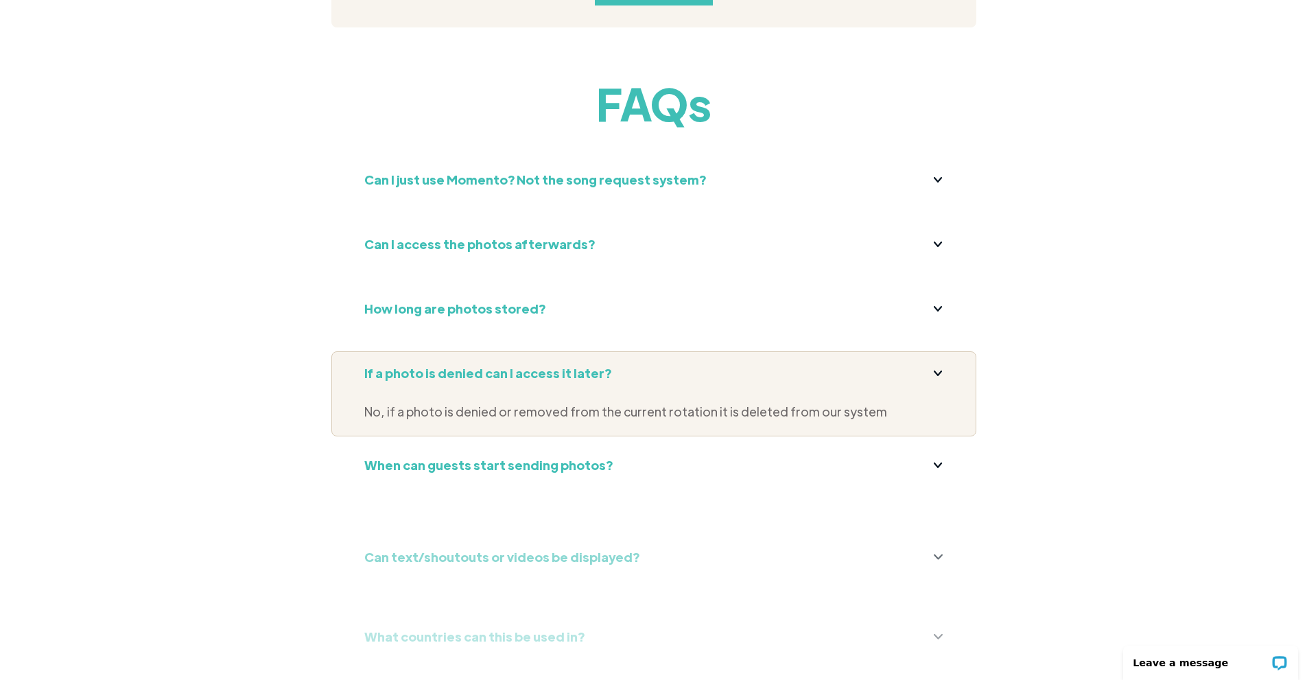
scroll to position [5282, 0]
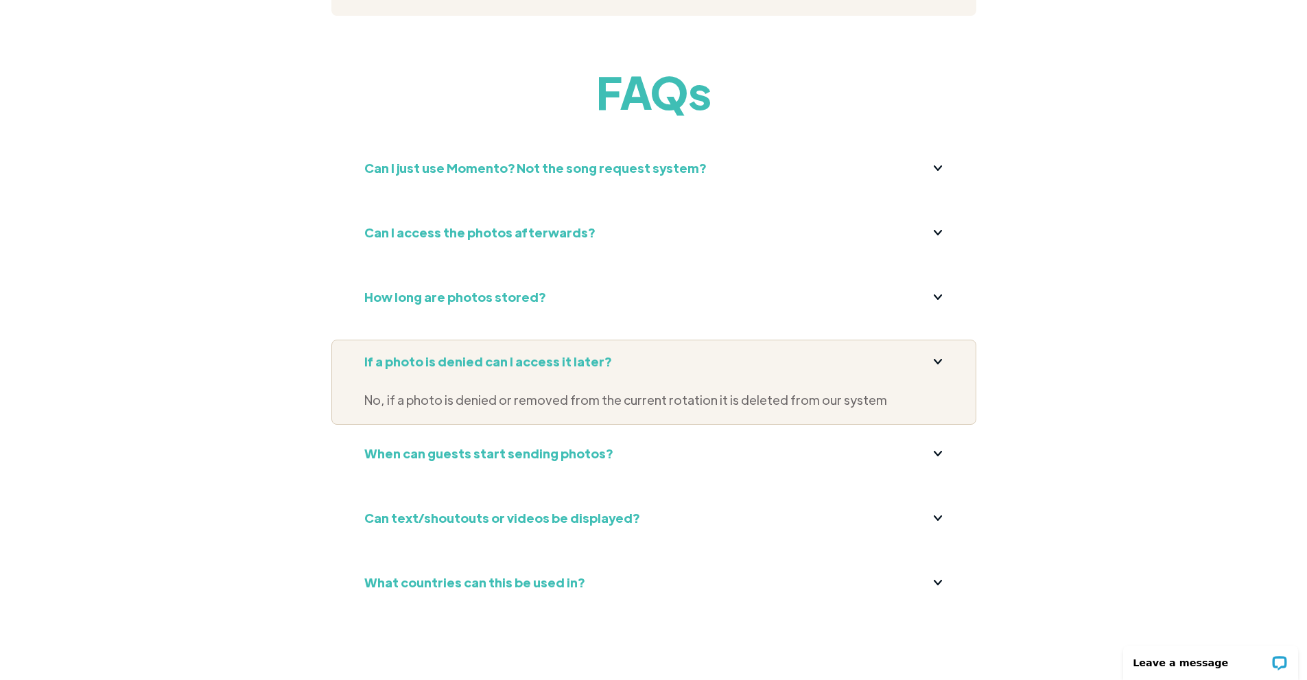
click at [948, 431] on div "When can guests start sending photos? Guests can send photos when the event is …" at bounding box center [653, 460] width 645 height 58
click at [931, 442] on div "When can guests start sending photos?" at bounding box center [653, 453] width 579 height 22
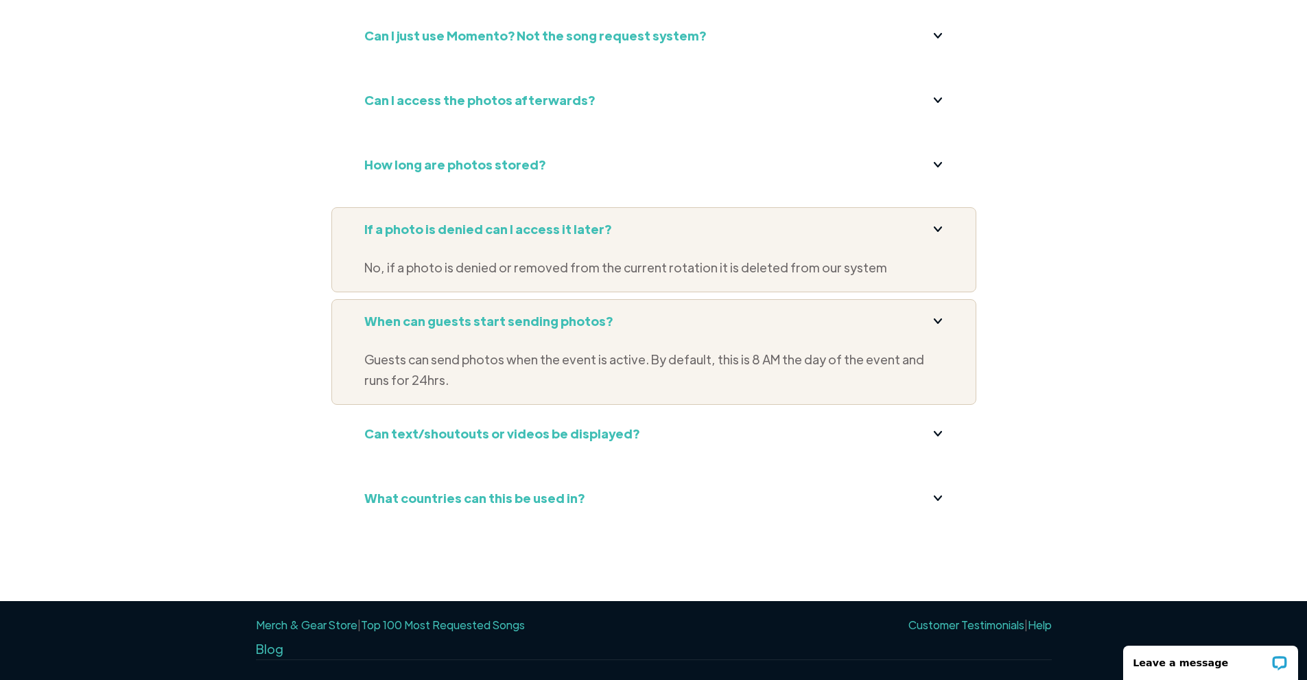
scroll to position [5419, 0]
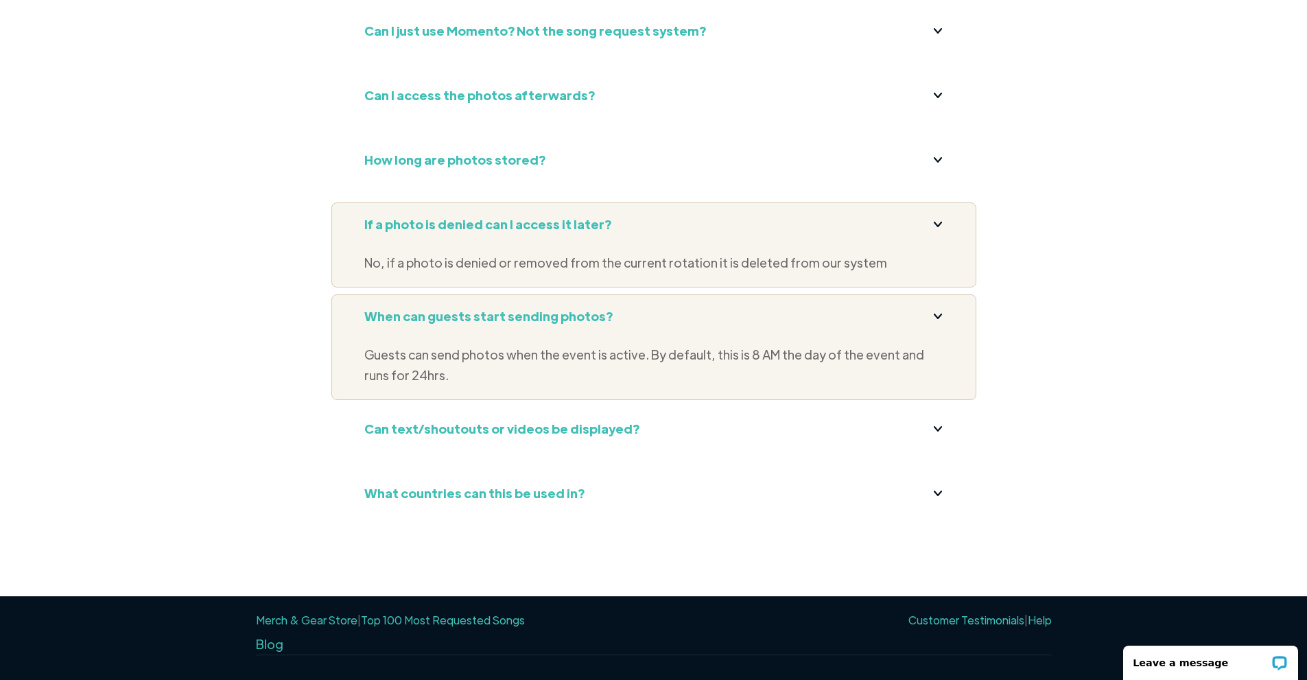
click at [942, 425] on div at bounding box center [938, 428] width 10 height 7
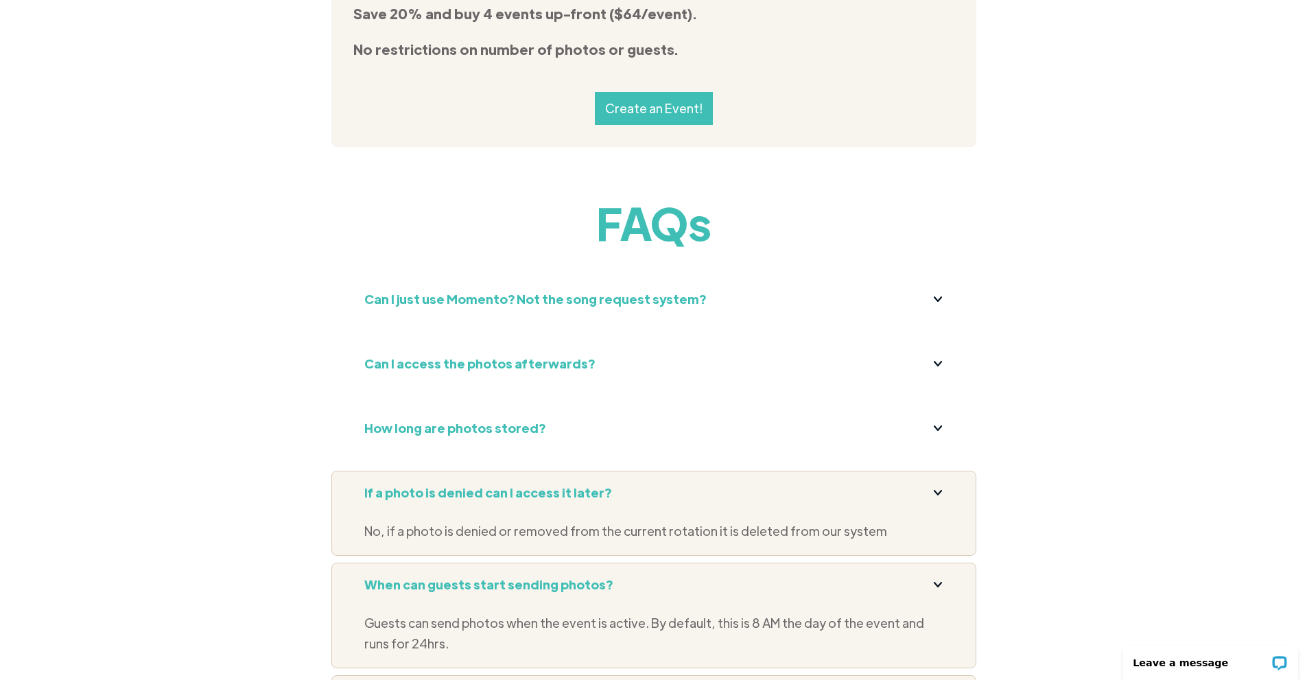
scroll to position [5144, 0]
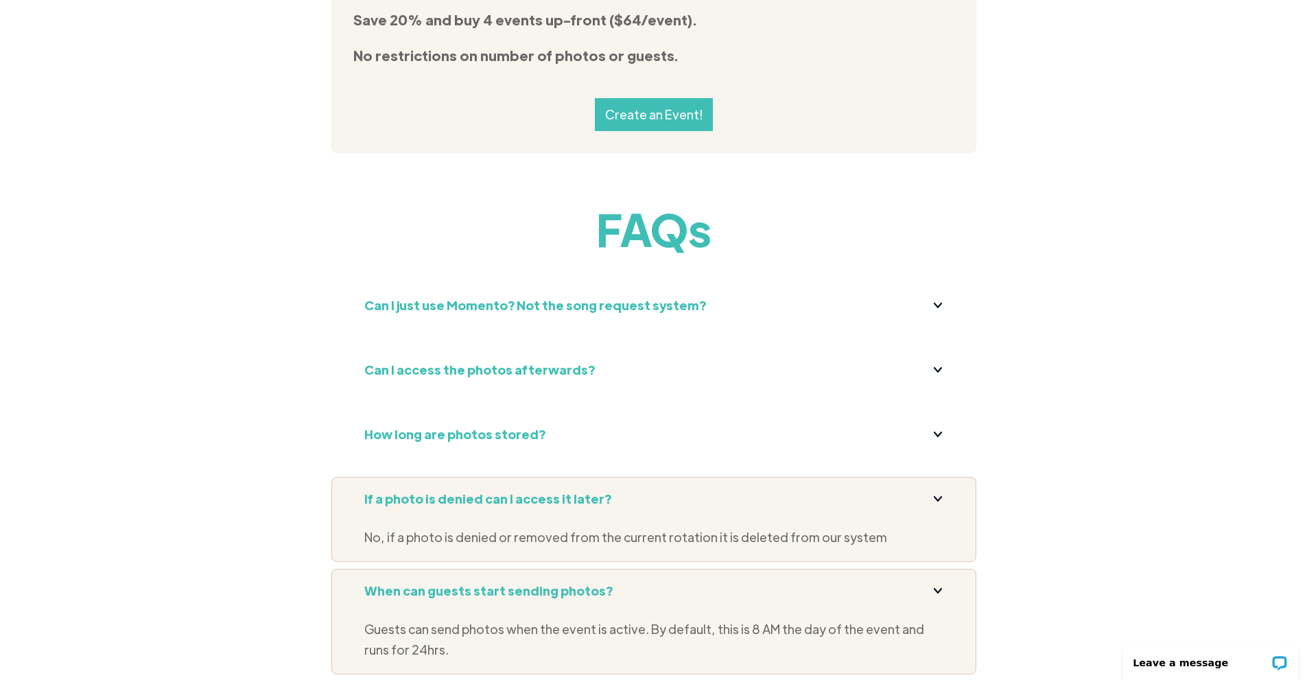
click at [936, 302] on div at bounding box center [938, 305] width 10 height 7
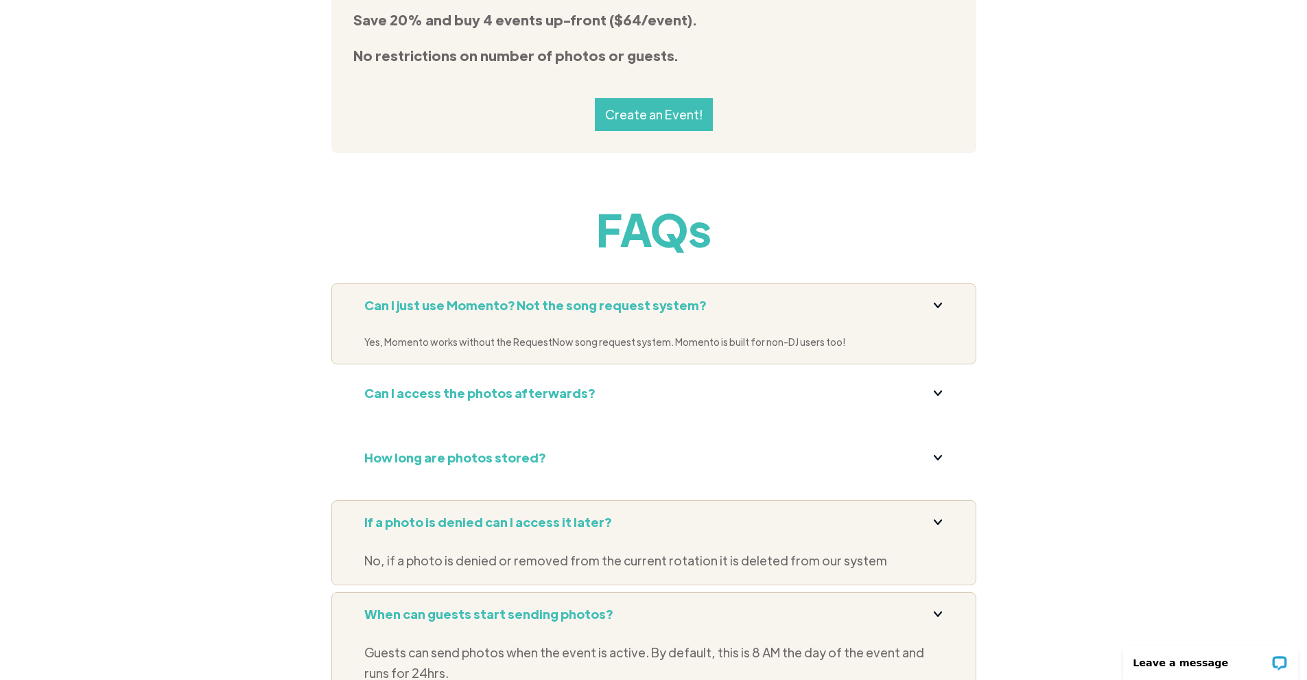
click at [942, 390] on img at bounding box center [938, 392] width 9 height 5
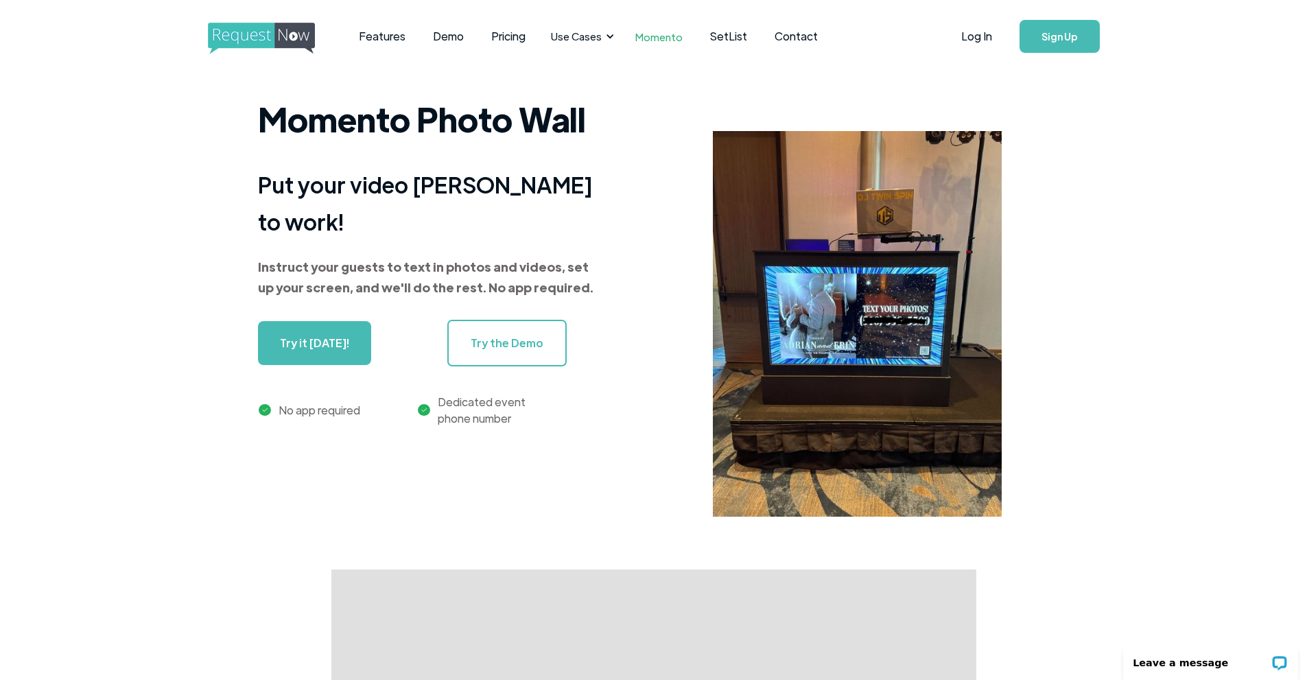
scroll to position [0, 0]
